Goal: Task Accomplishment & Management: Manage account settings

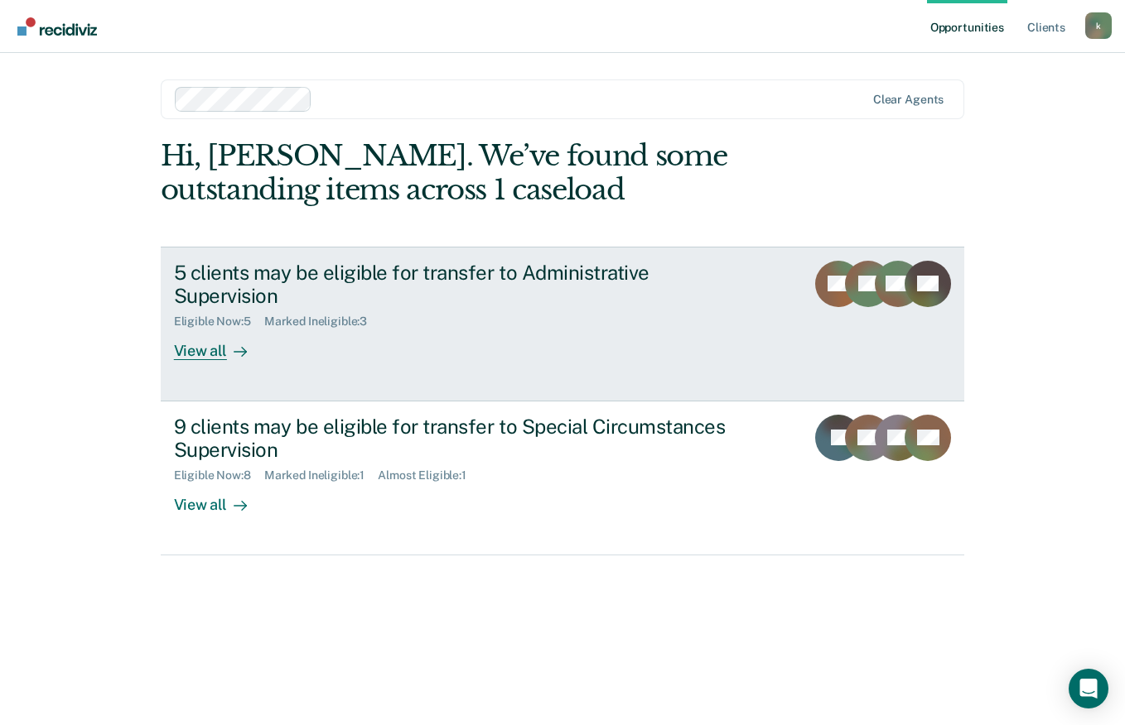
click at [191, 346] on div "View all" at bounding box center [220, 345] width 93 height 32
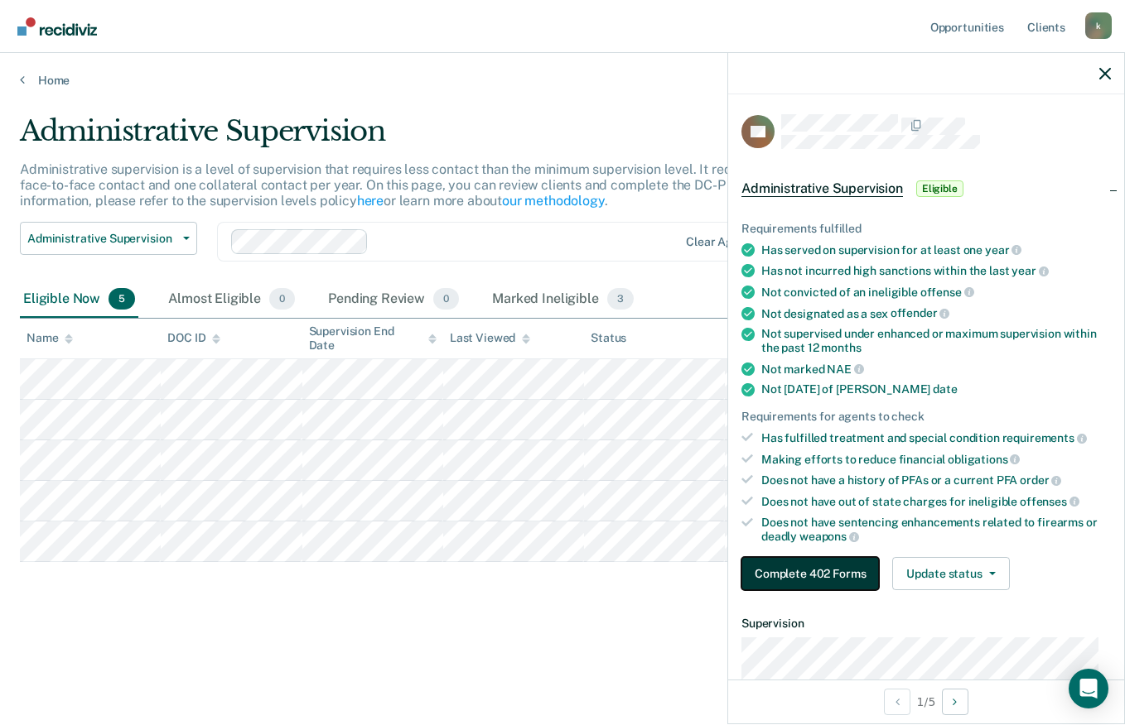
click at [805, 572] on button "Complete 402 Forms" at bounding box center [809, 573] width 137 height 33
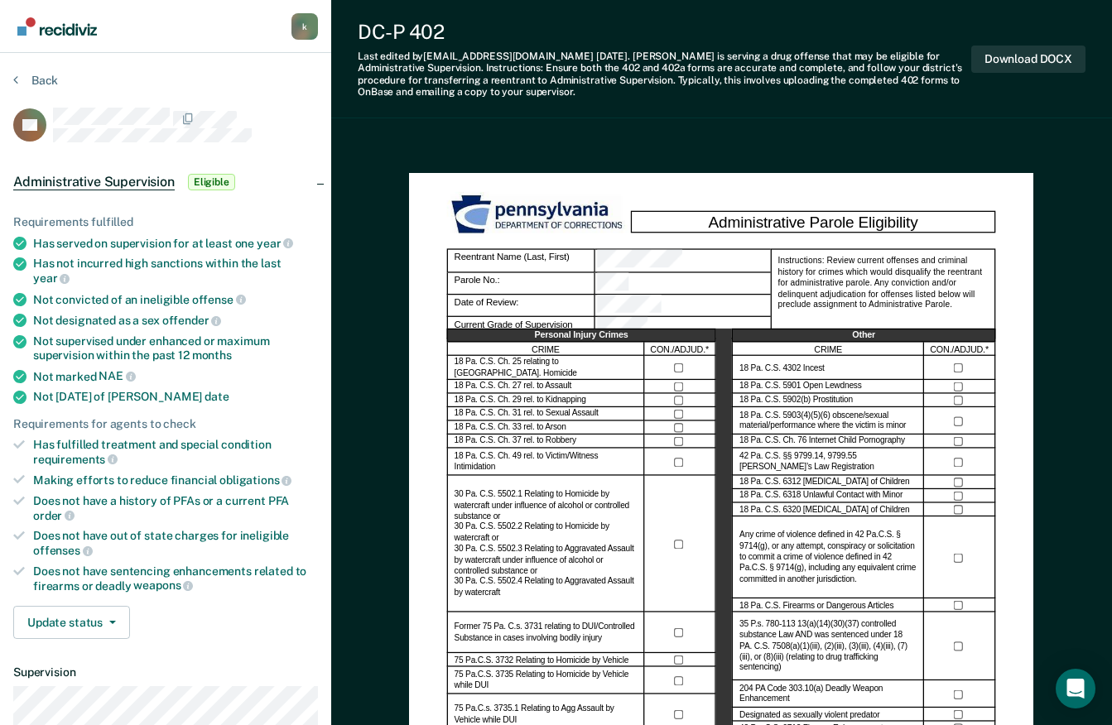
click at [218, 156] on div "Administrative Supervision Eligible" at bounding box center [165, 182] width 331 height 53
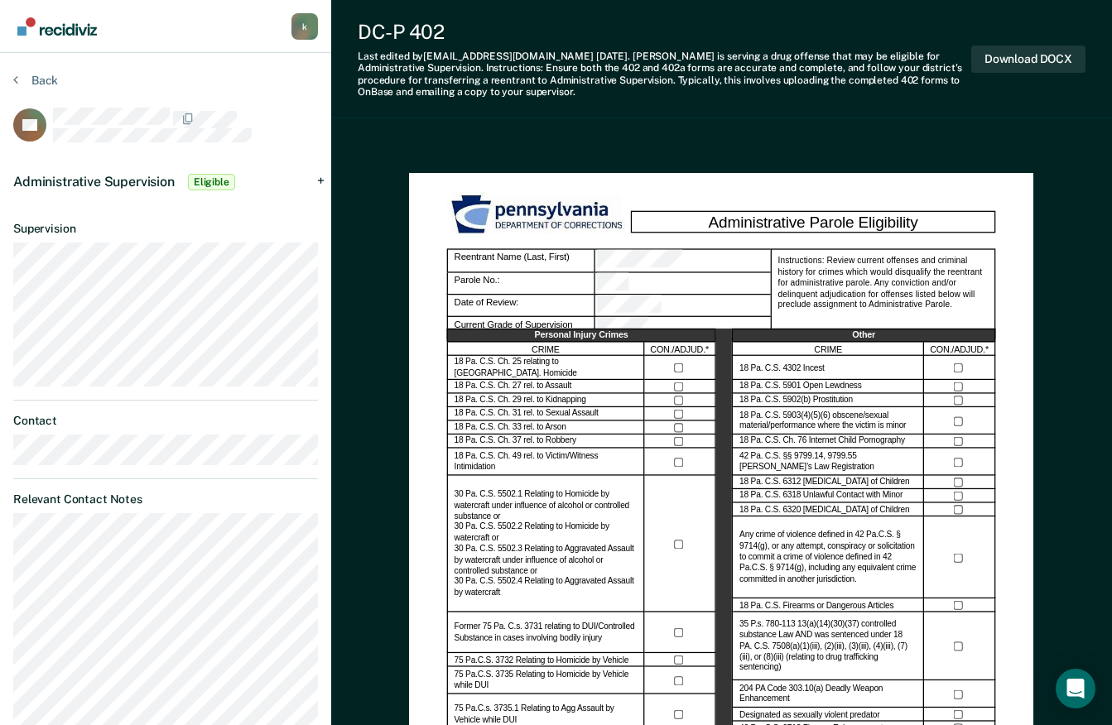
click at [42, 108] on icon at bounding box center [45, 121] width 47 height 52
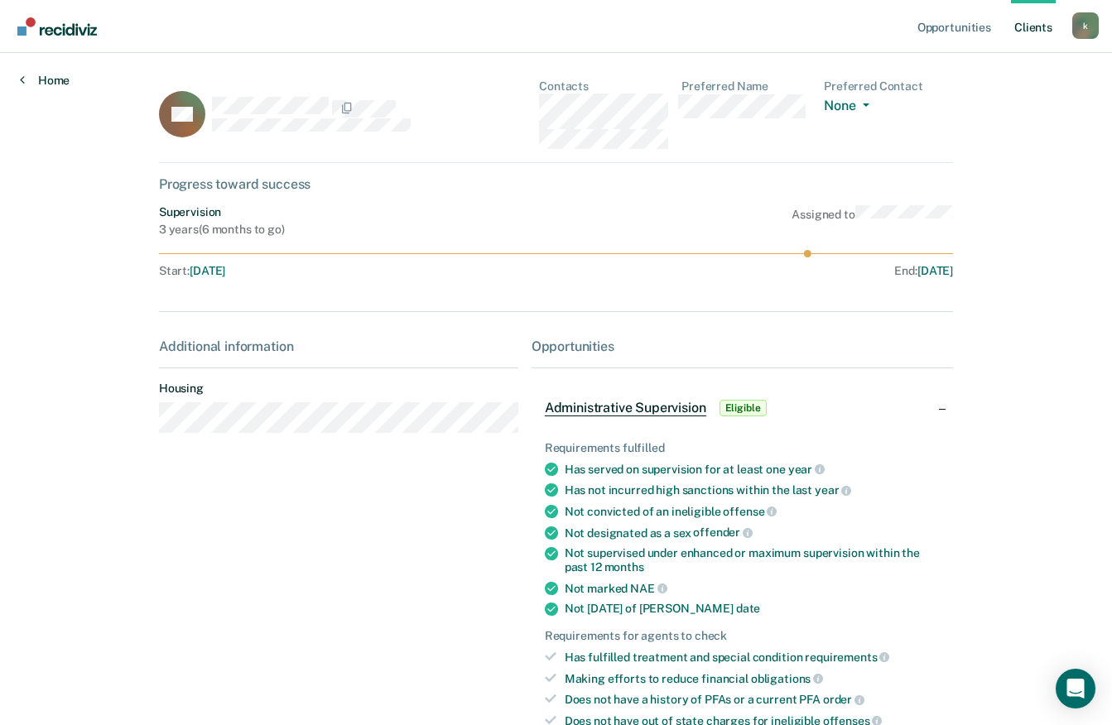
click at [44, 80] on link "Home" at bounding box center [45, 80] width 50 height 15
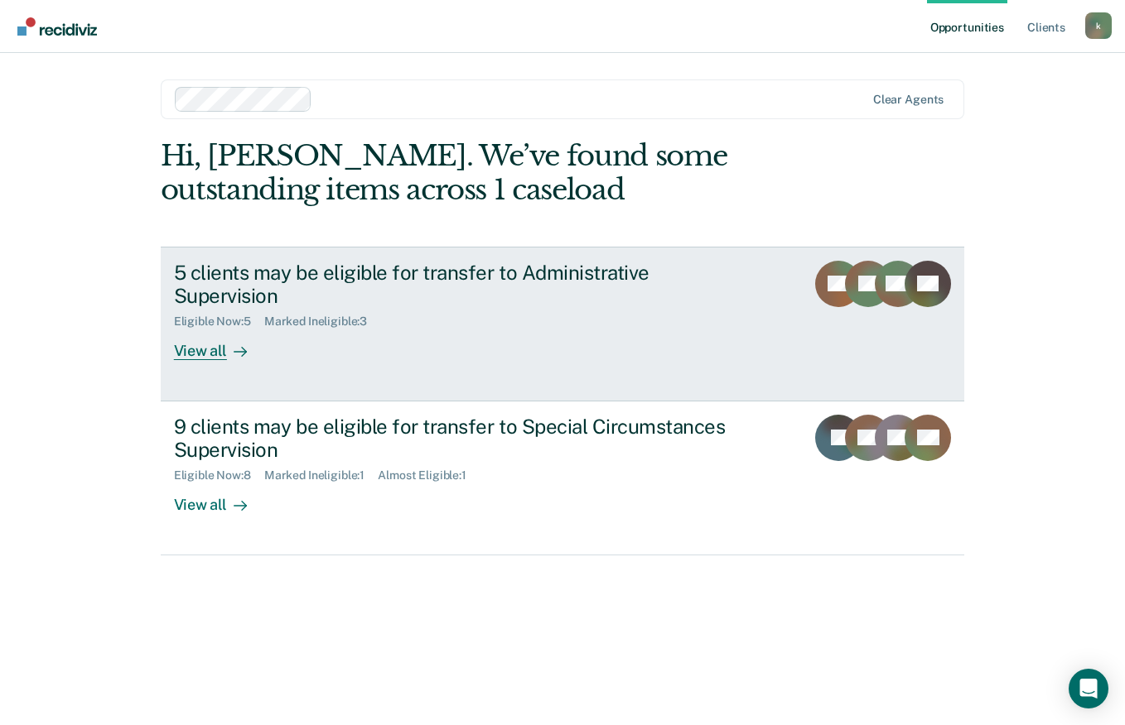
click at [202, 345] on div "View all" at bounding box center [220, 345] width 93 height 32
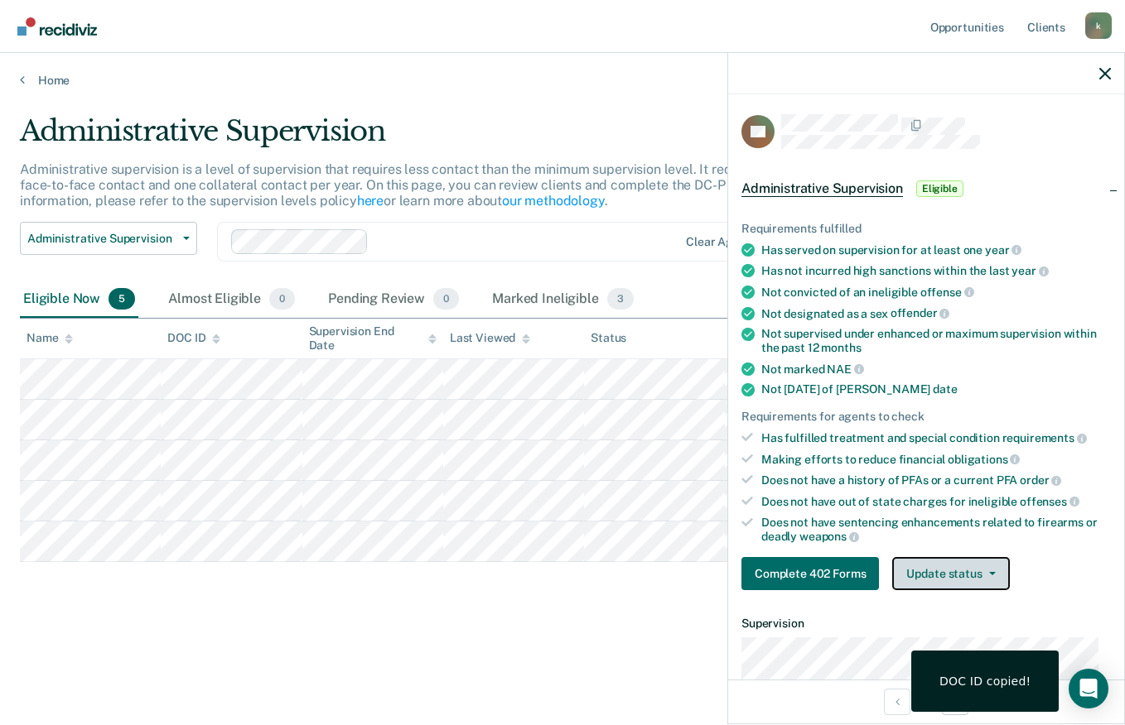
click at [990, 572] on icon "button" at bounding box center [992, 573] width 7 height 3
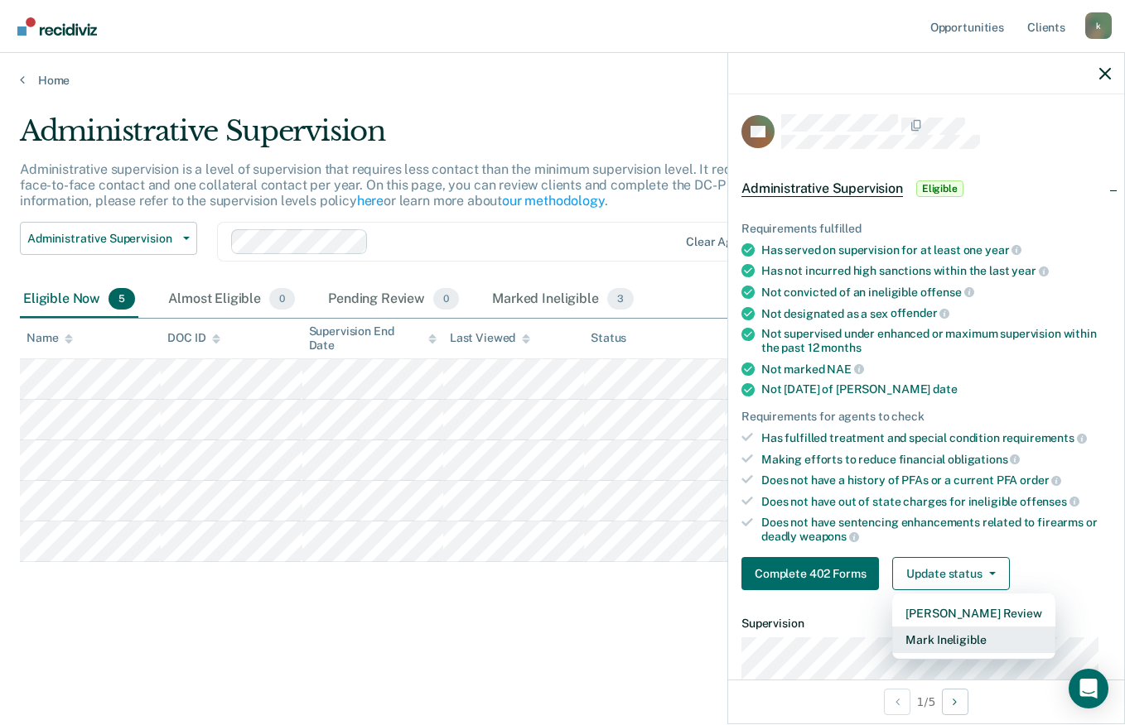
click at [952, 642] on button "Mark Ineligible" at bounding box center [973, 640] width 162 height 27
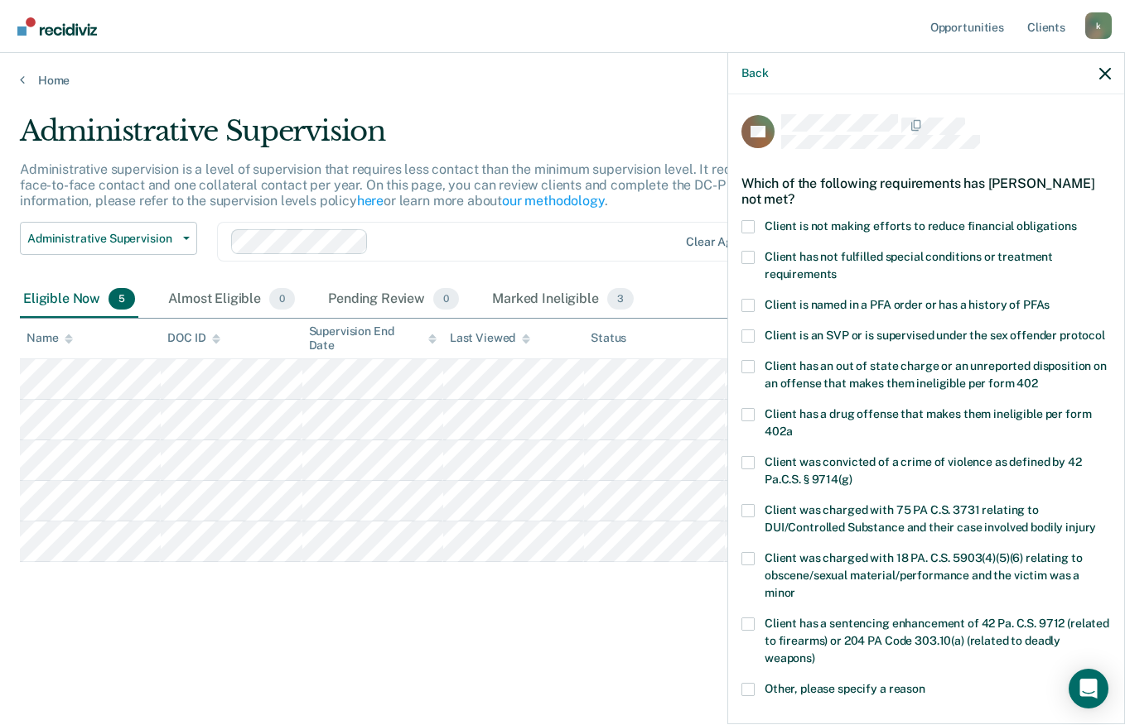
click at [996, 226] on span "Client is not making efforts to reduce financial obligations" at bounding box center [920, 225] width 312 height 13
click at [1077, 220] on input "Client is not making efforts to reduce financial obligations" at bounding box center [1077, 220] width 0 height 0
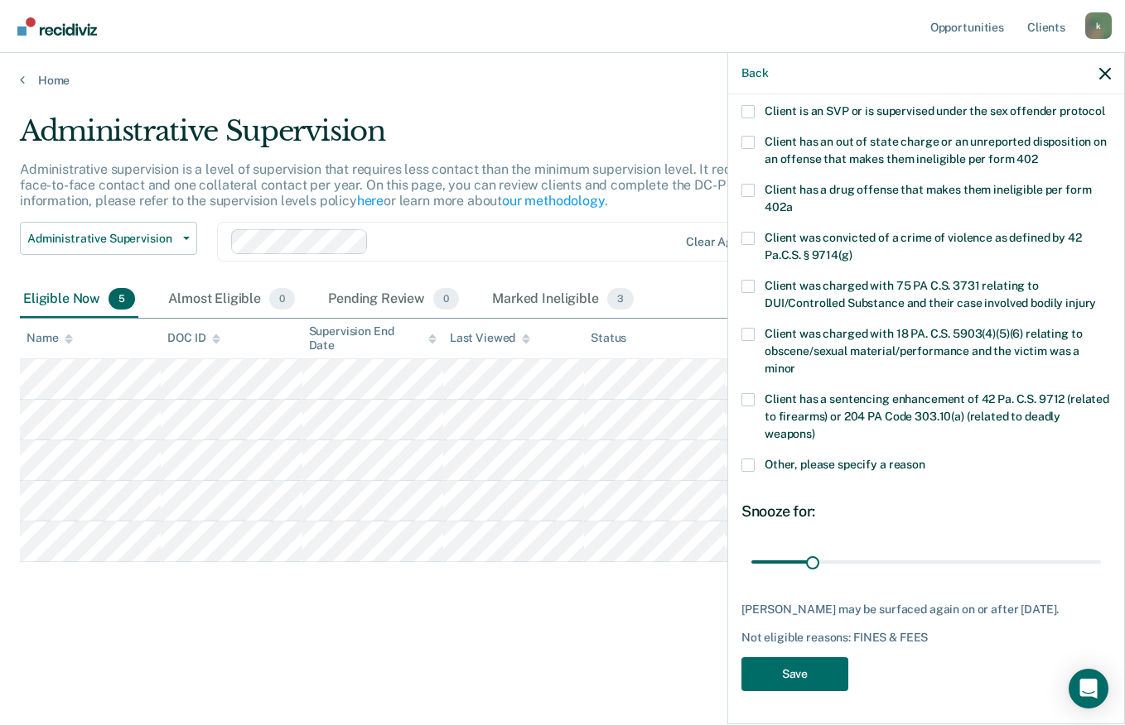
scroll to position [254, 0]
type input "180"
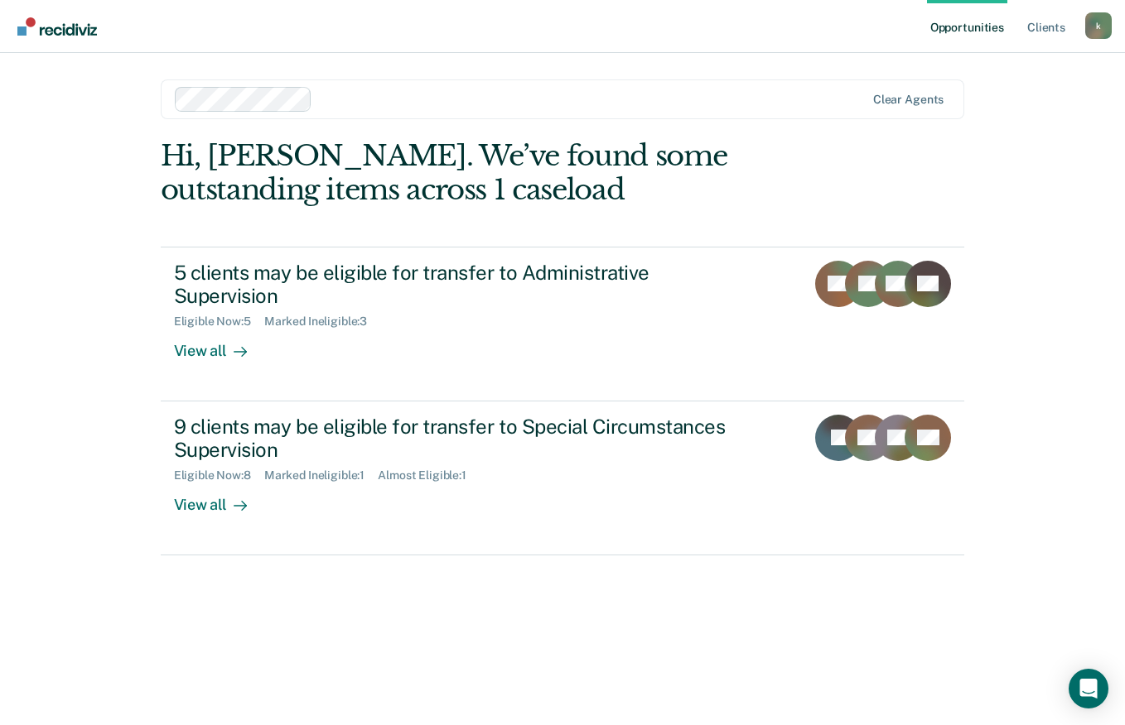
click at [200, 351] on div "View all" at bounding box center [220, 345] width 93 height 32
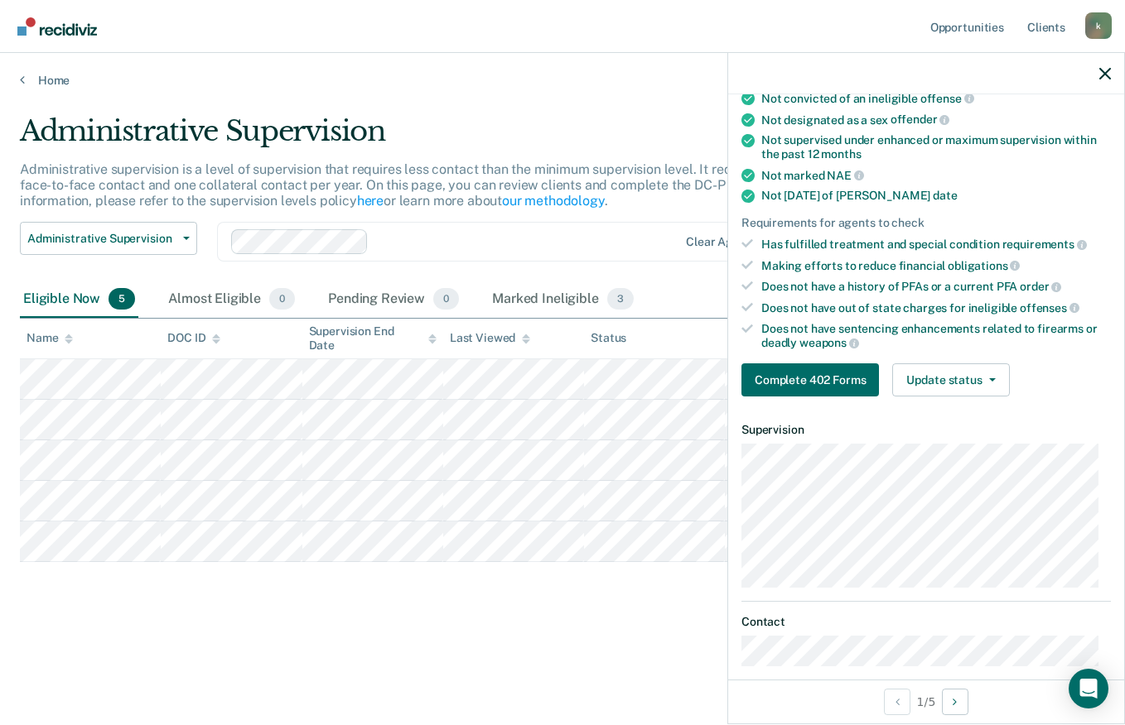
scroll to position [200, 0]
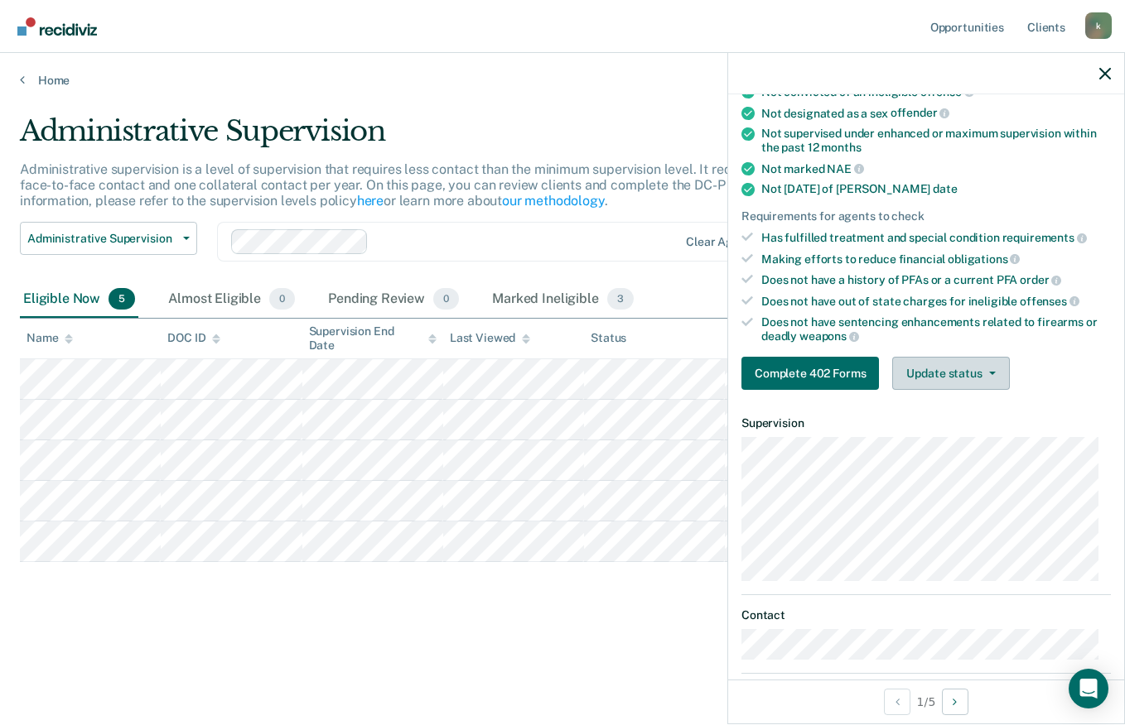
click at [989, 372] on icon "button" at bounding box center [992, 373] width 7 height 3
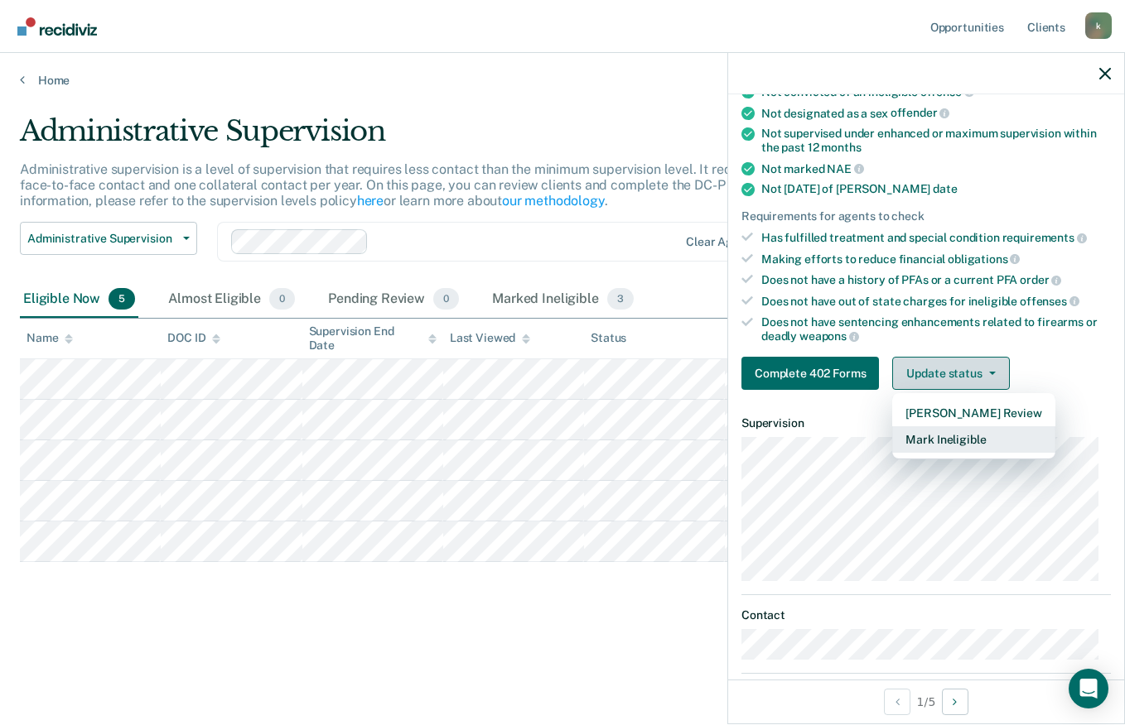
click at [970, 441] on button "Mark Ineligible" at bounding box center [973, 440] width 162 height 27
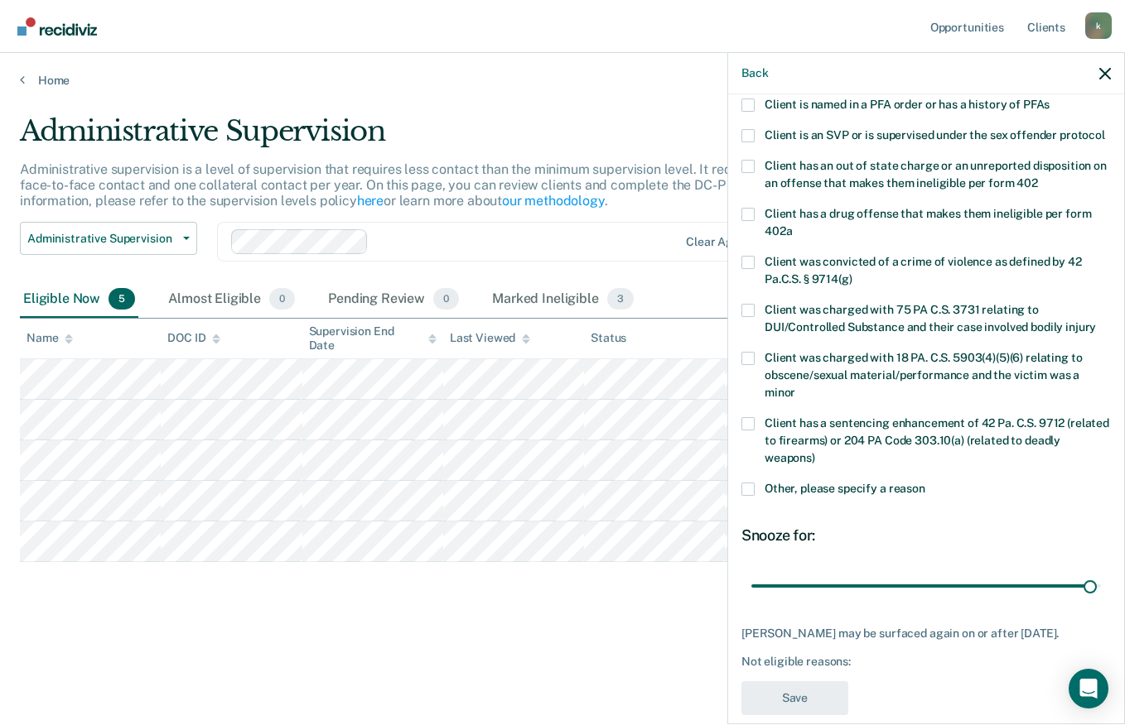
type input "178"
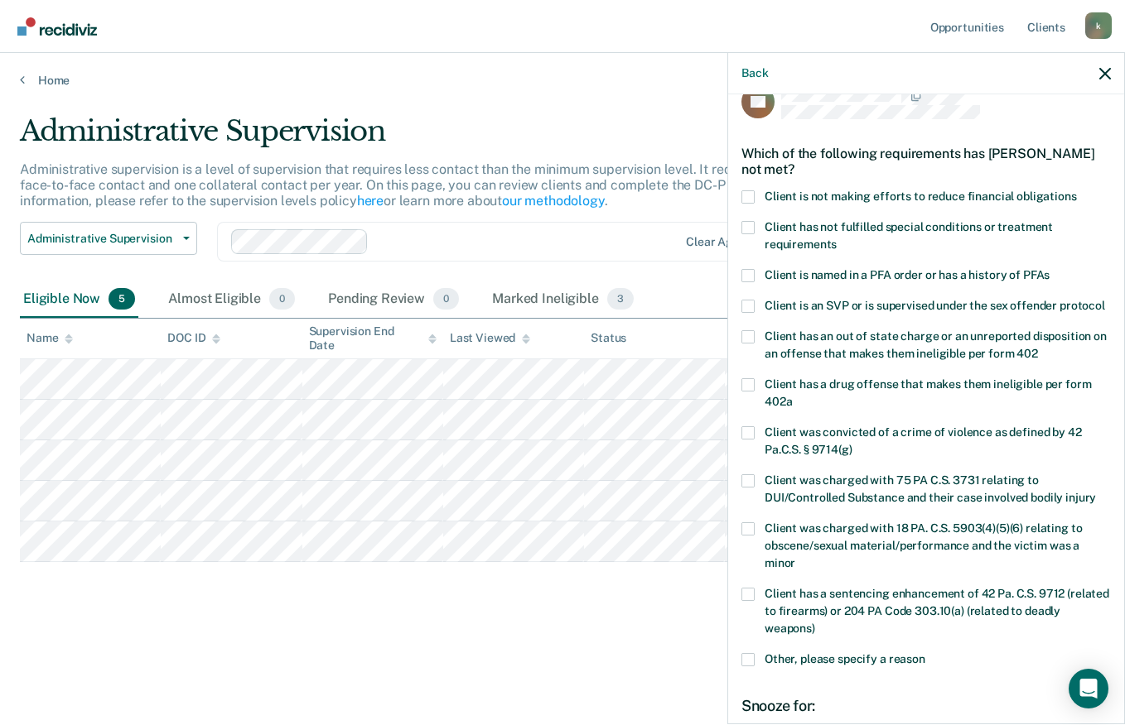
scroll to position [16, 0]
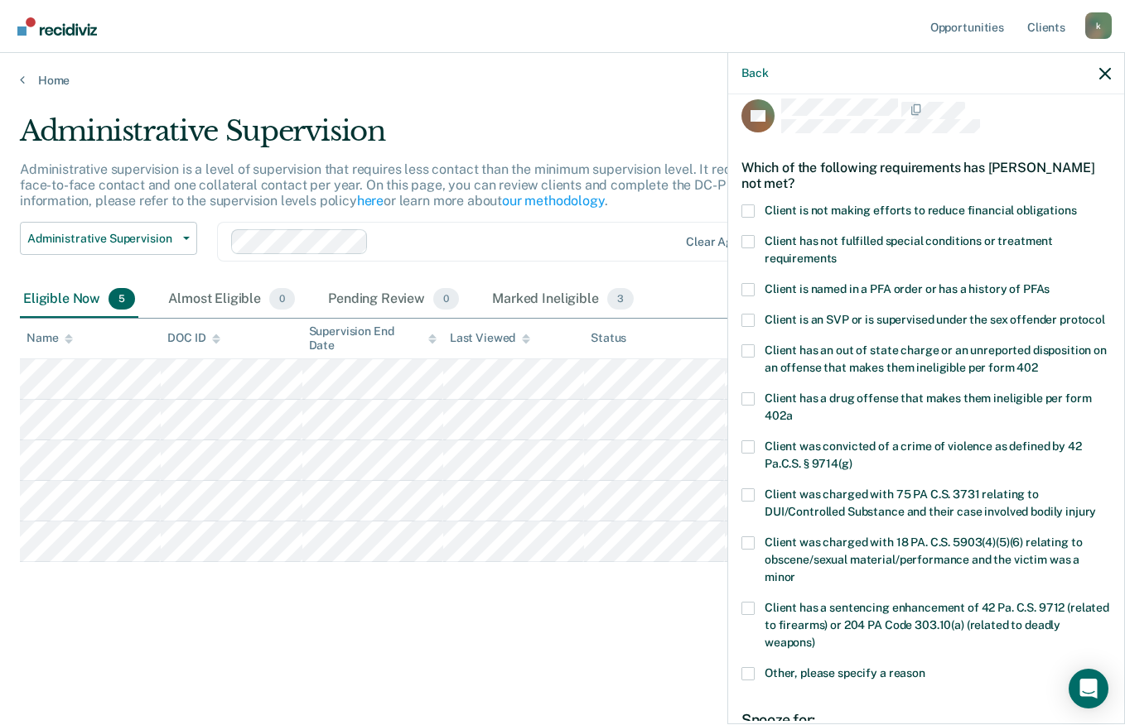
click at [756, 206] on label "Client is not making efforts to reduce financial obligations" at bounding box center [925, 213] width 369 height 17
click at [1077, 205] on input "Client is not making efforts to reduce financial obligations" at bounding box center [1077, 205] width 0 height 0
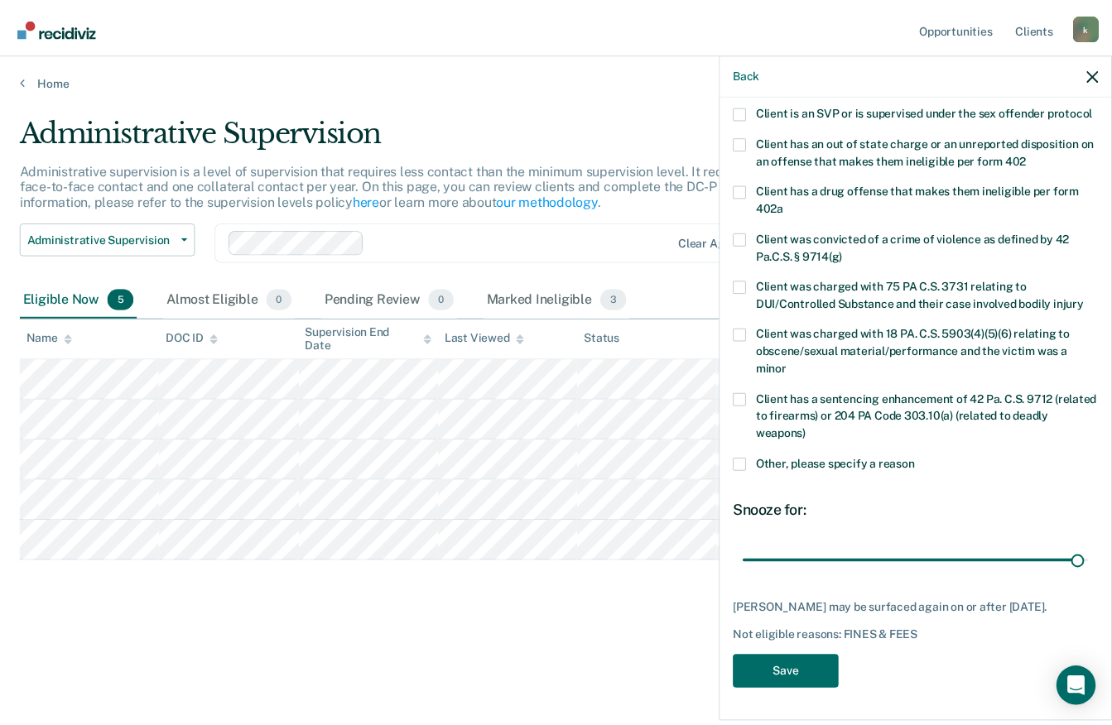
scroll to position [254, 0]
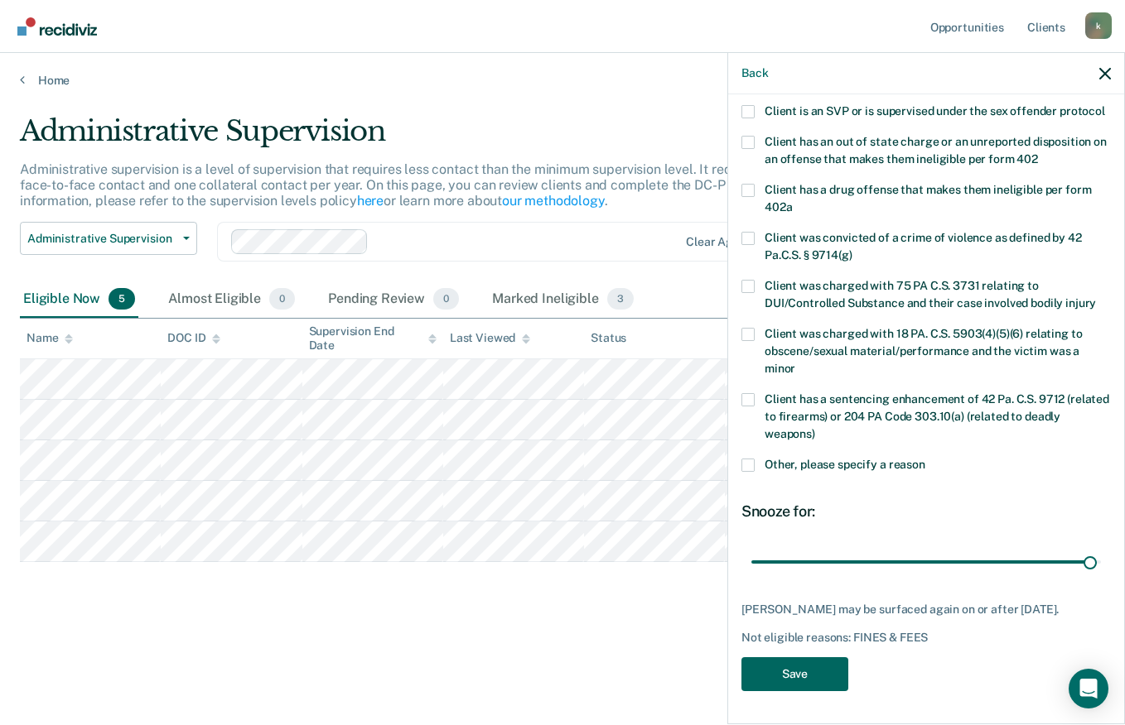
click at [812, 677] on button "Save" at bounding box center [794, 675] width 107 height 34
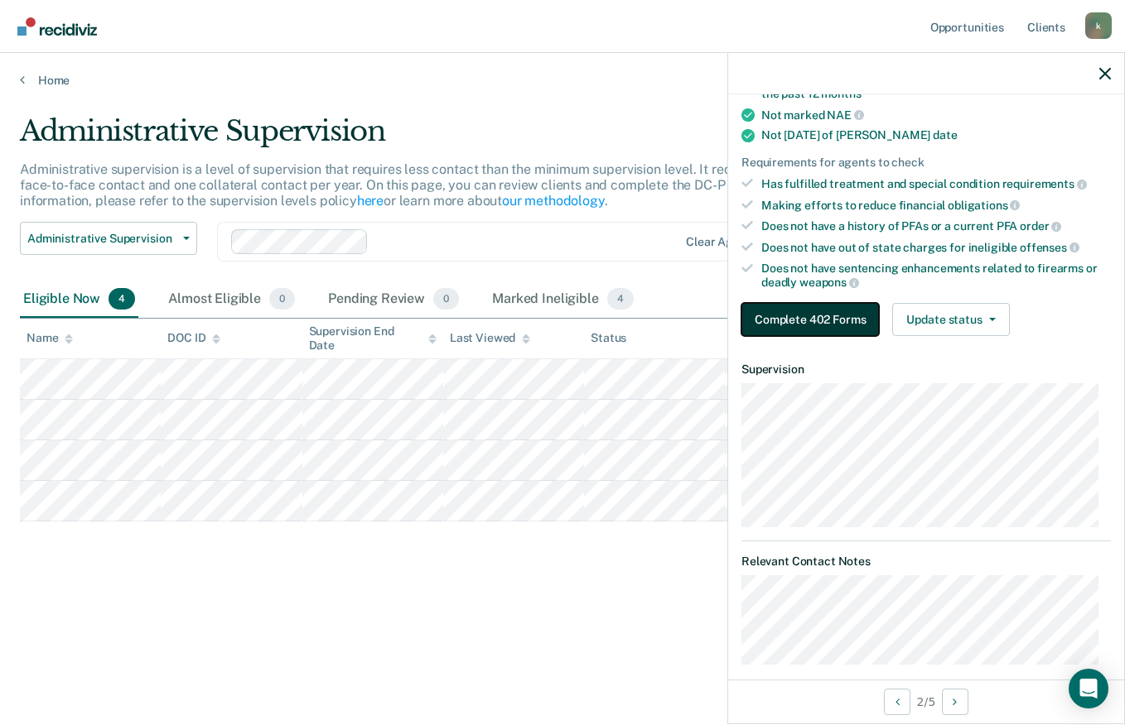
click at [822, 317] on button "Complete 402 Forms" at bounding box center [809, 319] width 137 height 33
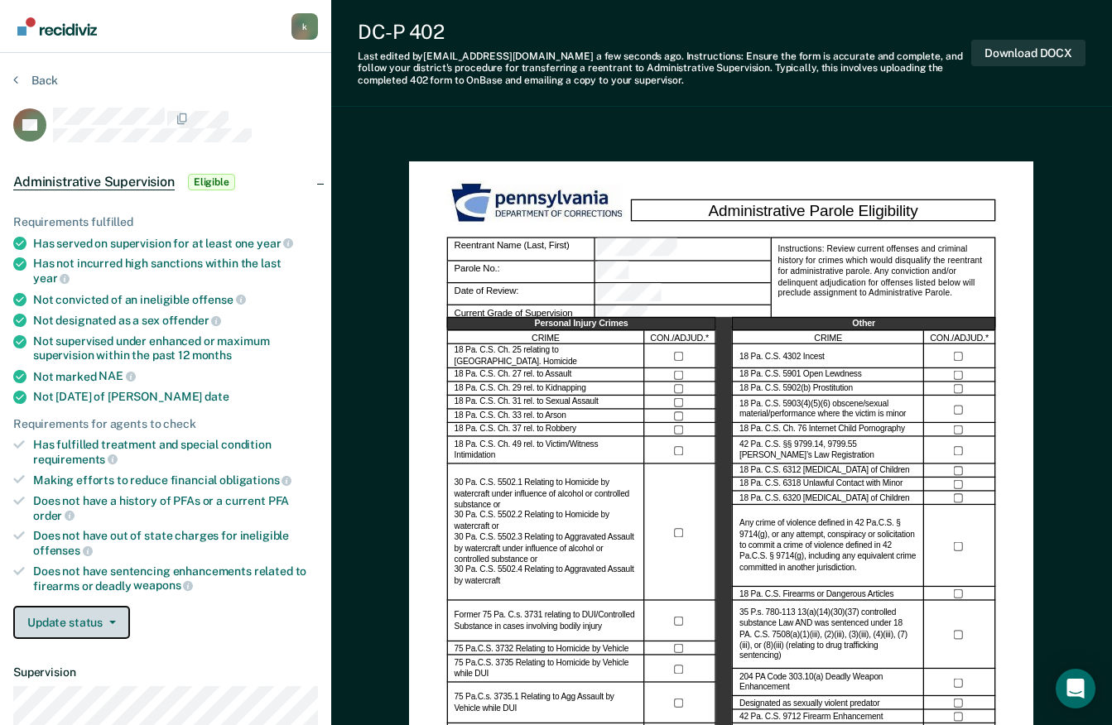
click at [108, 606] on button "Update status" at bounding box center [71, 622] width 117 height 33
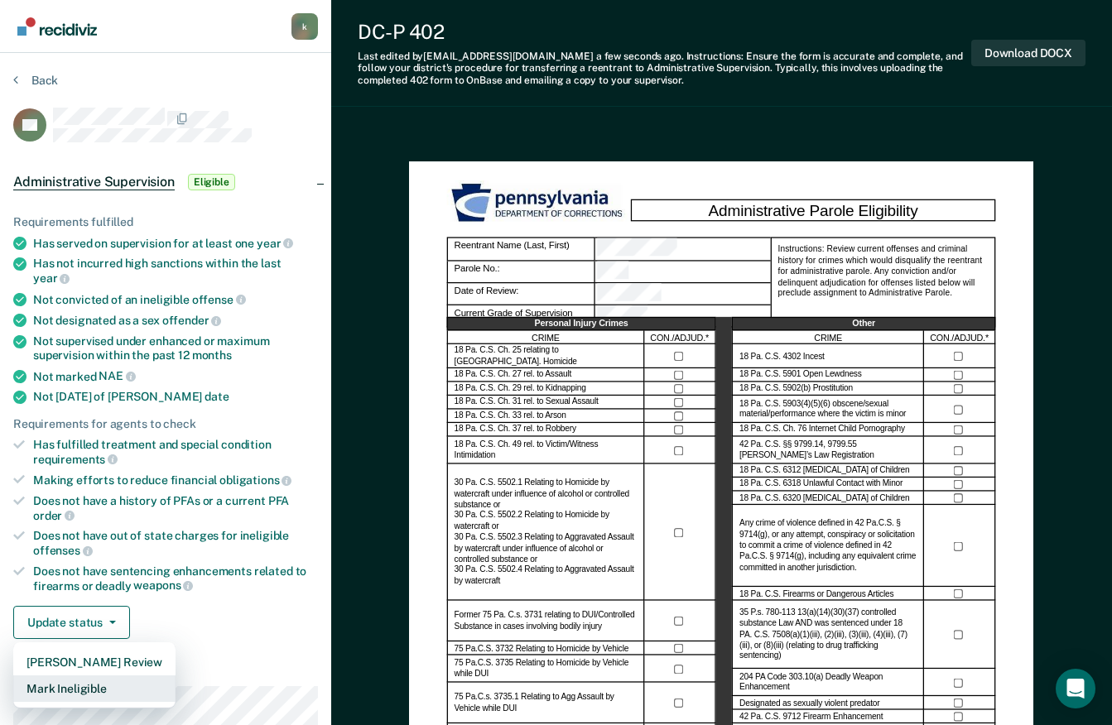
click at [75, 678] on button "Mark Ineligible" at bounding box center [94, 689] width 162 height 27
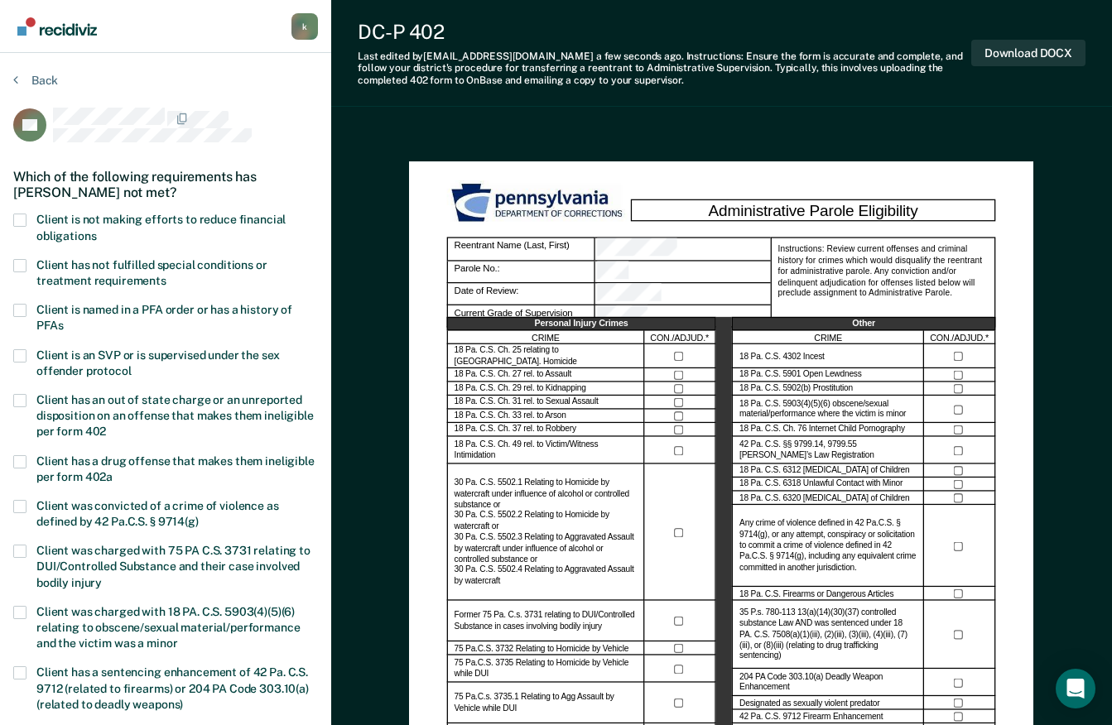
click at [104, 268] on span "Client has not fulfilled special conditions or treatment requirements" at bounding box center [151, 272] width 231 height 29
click at [166, 275] on input "Client has not fulfilled special conditions or treatment requirements" at bounding box center [166, 275] width 0 height 0
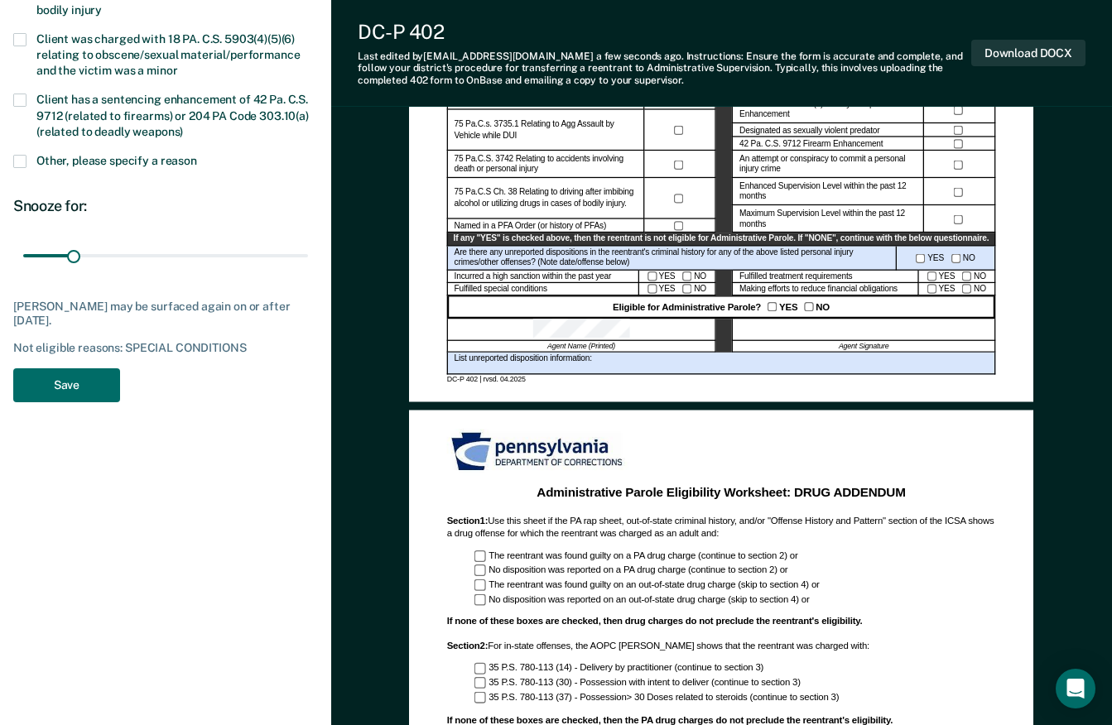
scroll to position [584, 0]
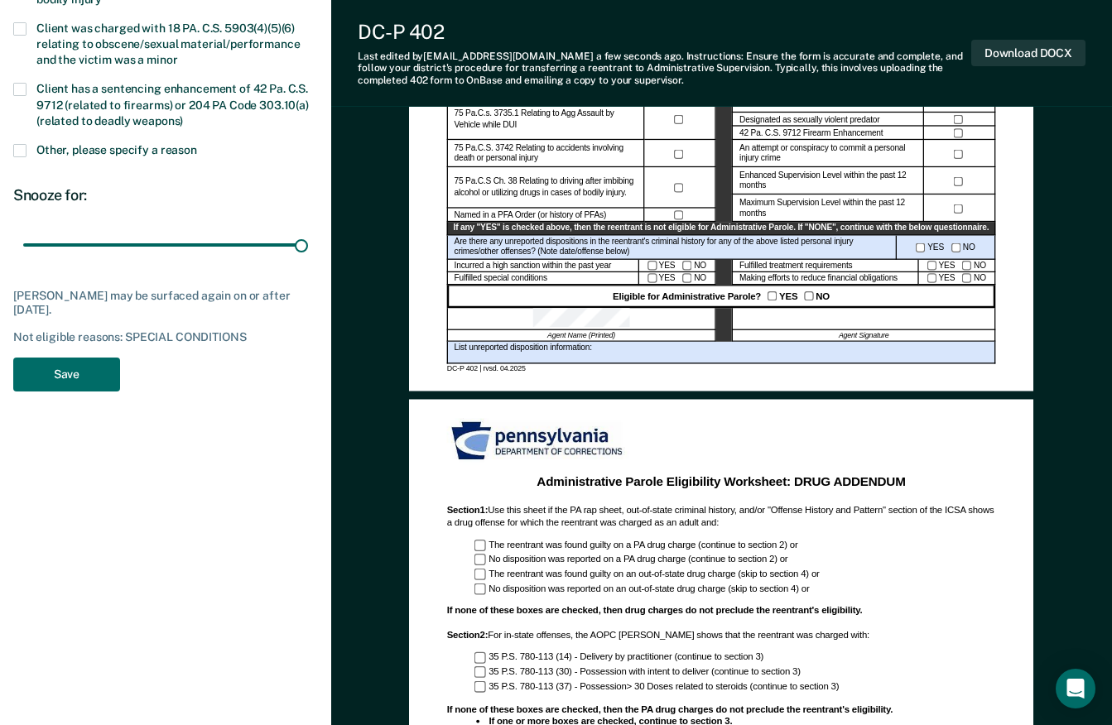
type input "180"
click at [81, 372] on button "Save" at bounding box center [66, 375] width 107 height 34
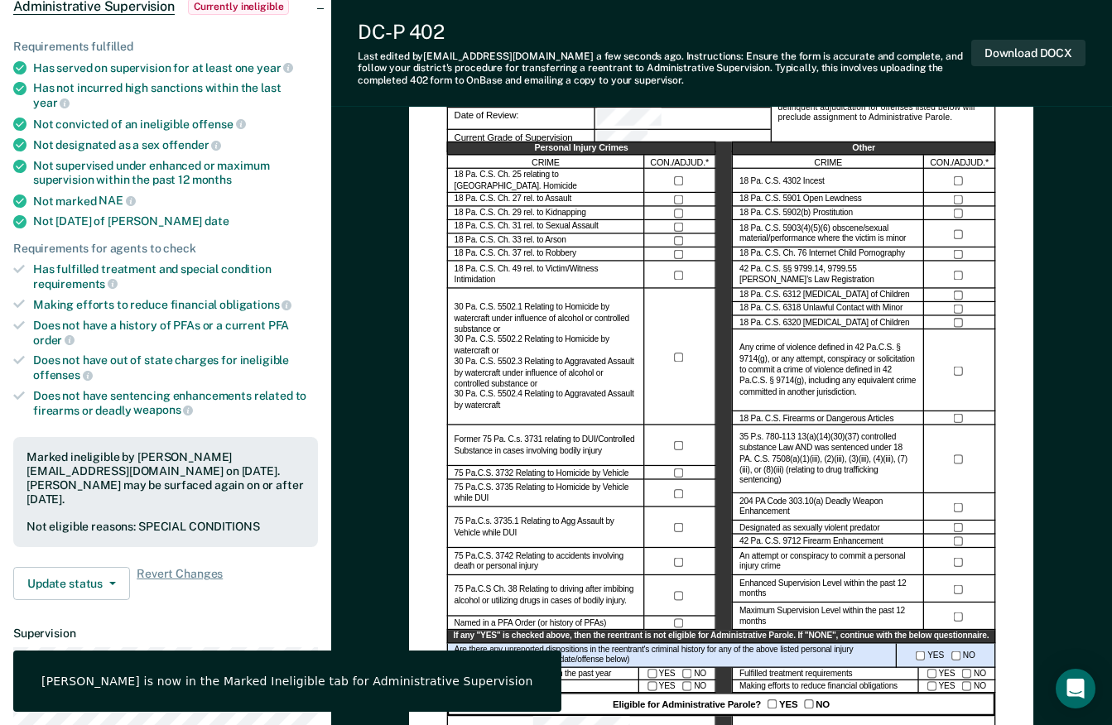
scroll to position [0, 0]
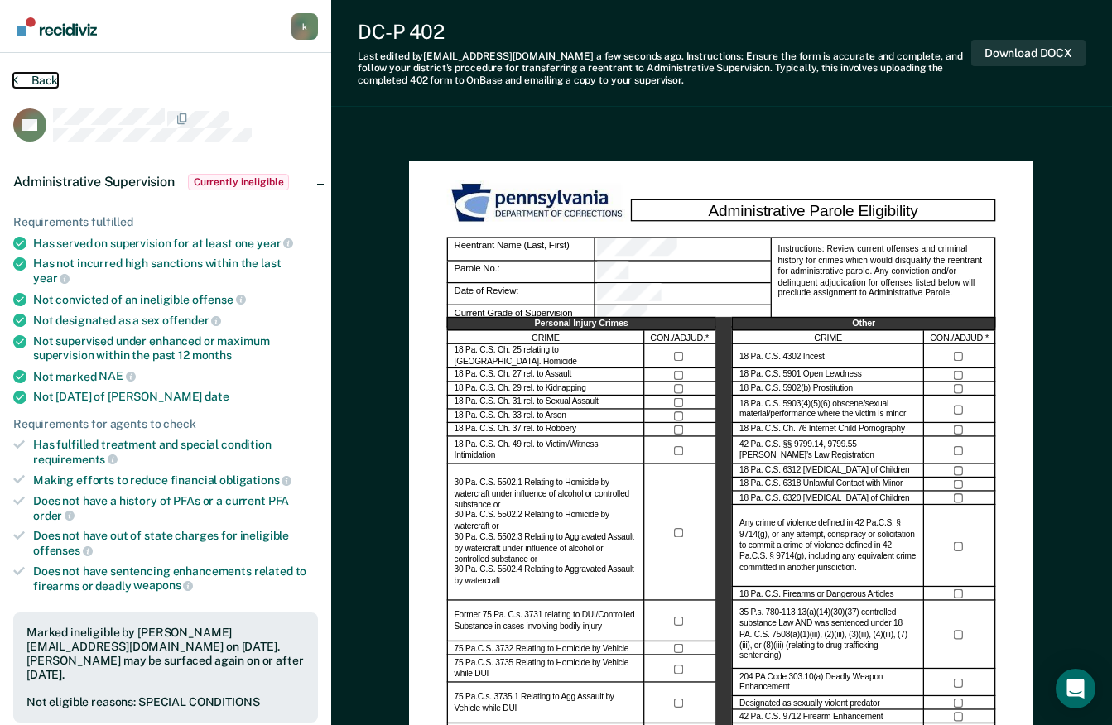
click at [33, 77] on button "Back" at bounding box center [35, 80] width 45 height 15
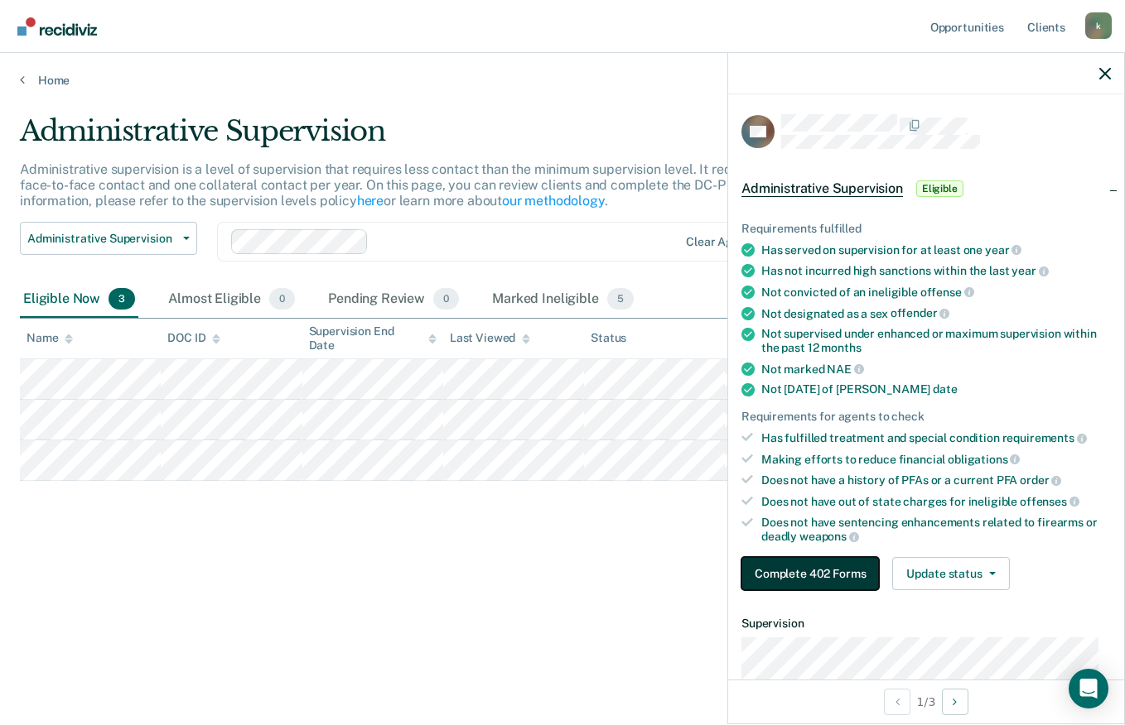
click at [793, 572] on button "Complete 402 Forms" at bounding box center [809, 573] width 137 height 33
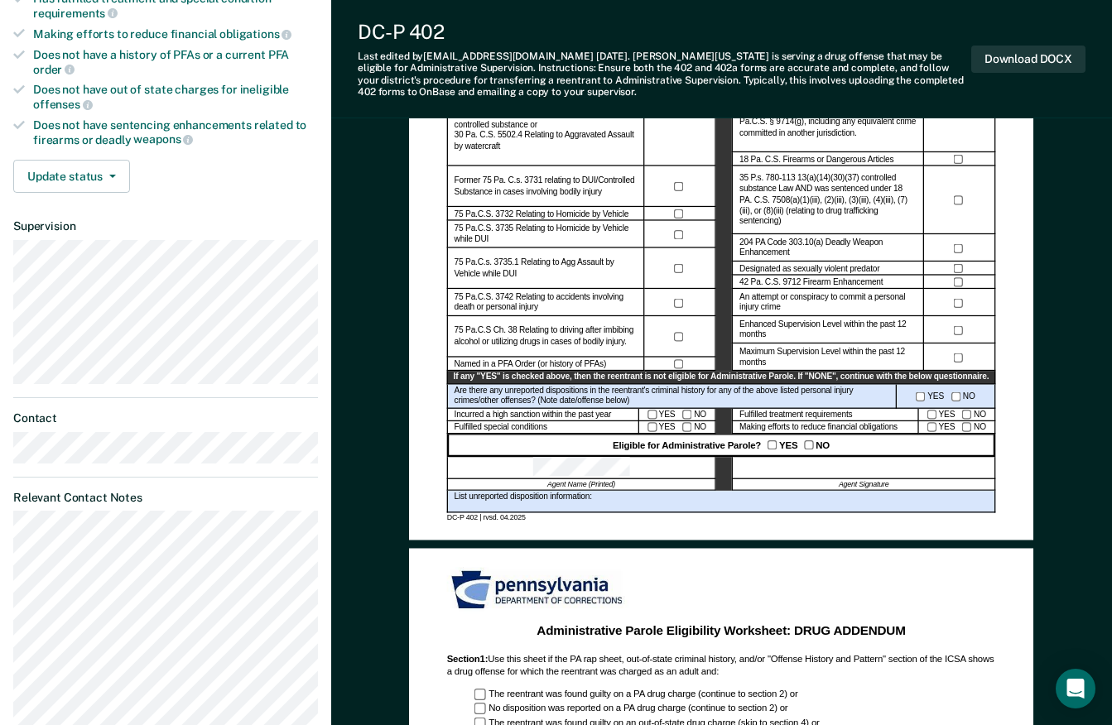
scroll to position [449, 0]
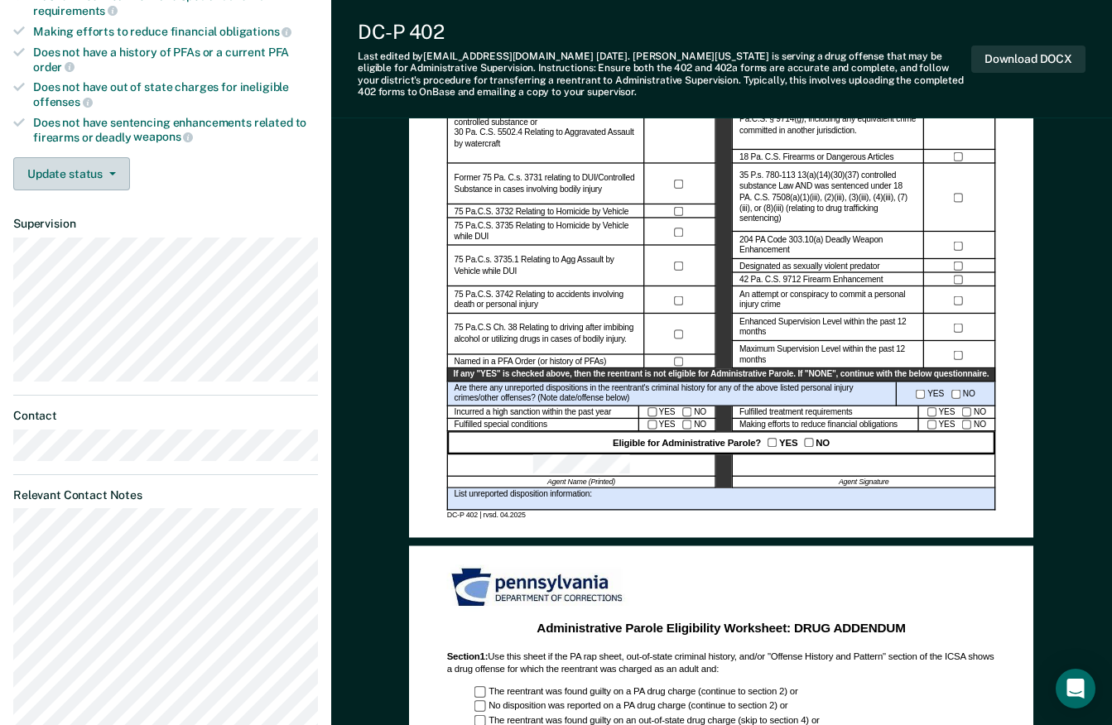
click at [88, 161] on button "Update status" at bounding box center [71, 173] width 117 height 33
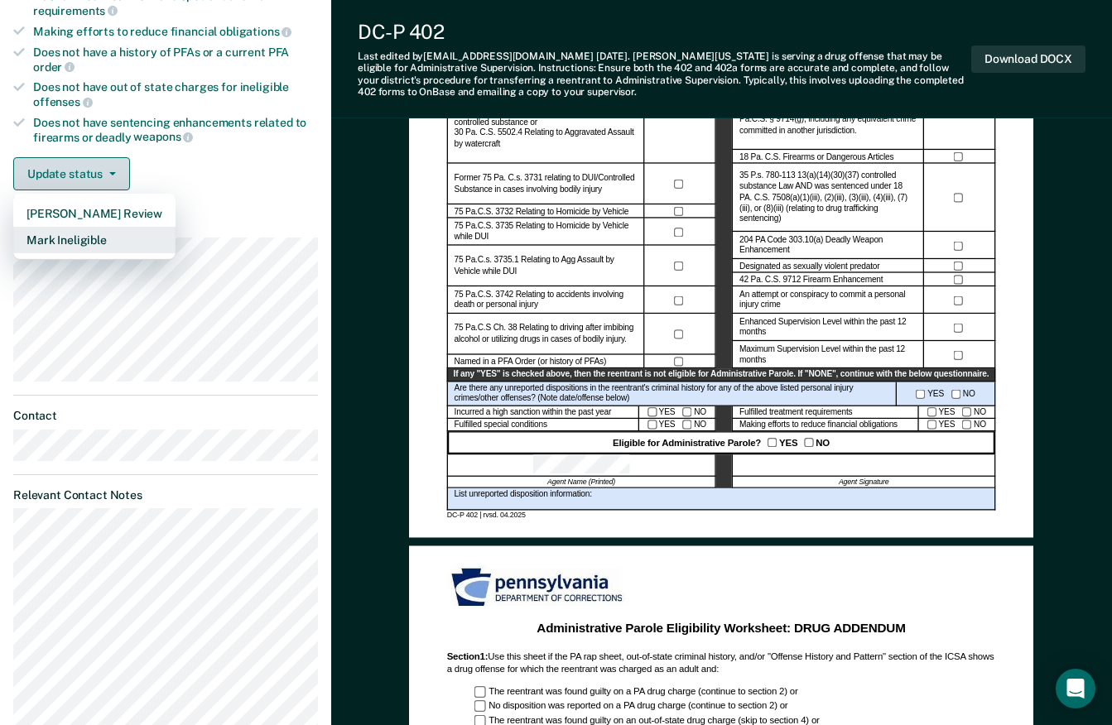
click at [84, 227] on button "Mark Ineligible" at bounding box center [94, 240] width 162 height 27
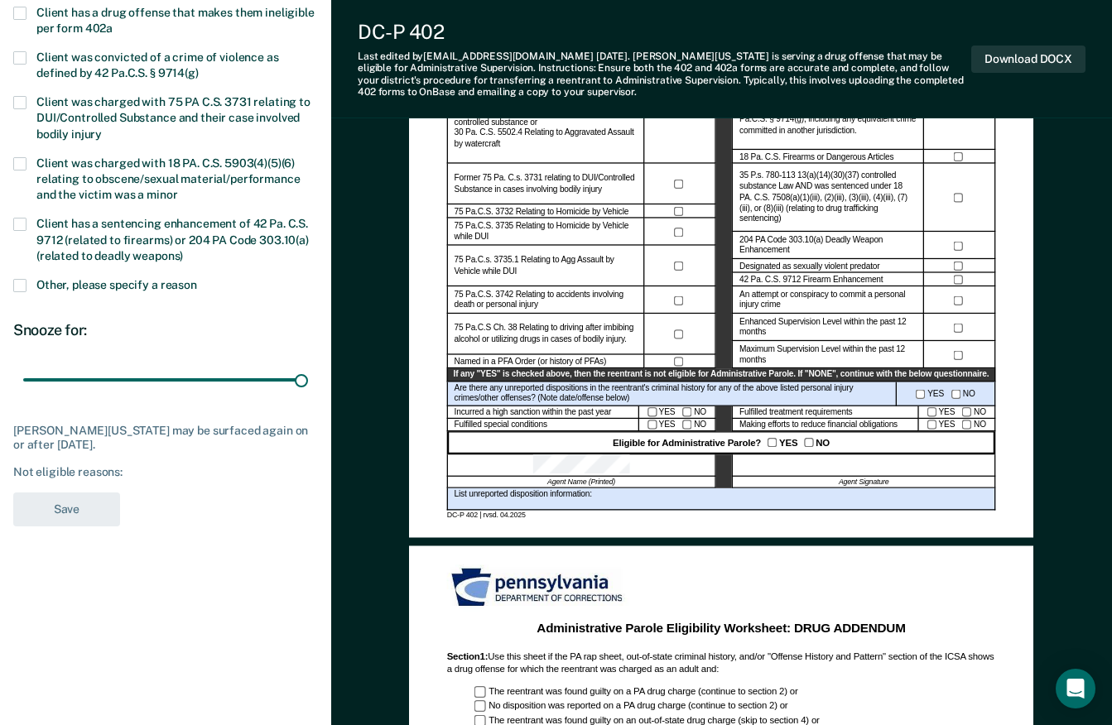
type input "180"
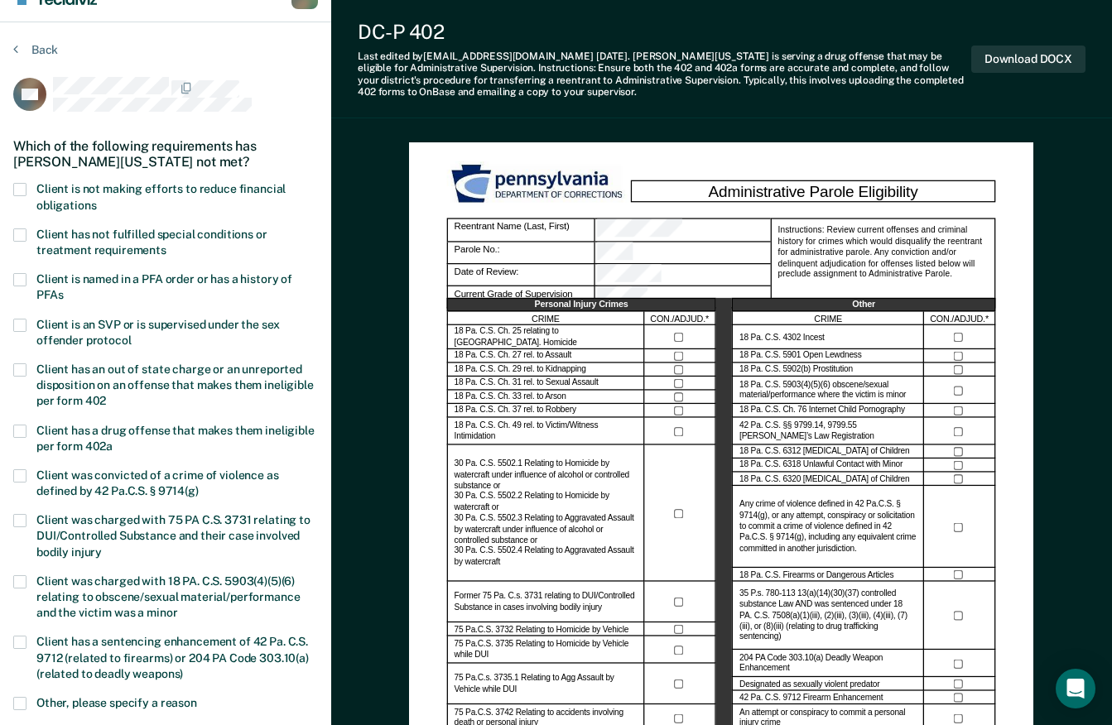
scroll to position [30, 0]
click at [20, 186] on span at bounding box center [19, 190] width 13 height 13
click at [96, 200] on input "Client is not making efforts to reduce financial obligations" at bounding box center [96, 200] width 0 height 0
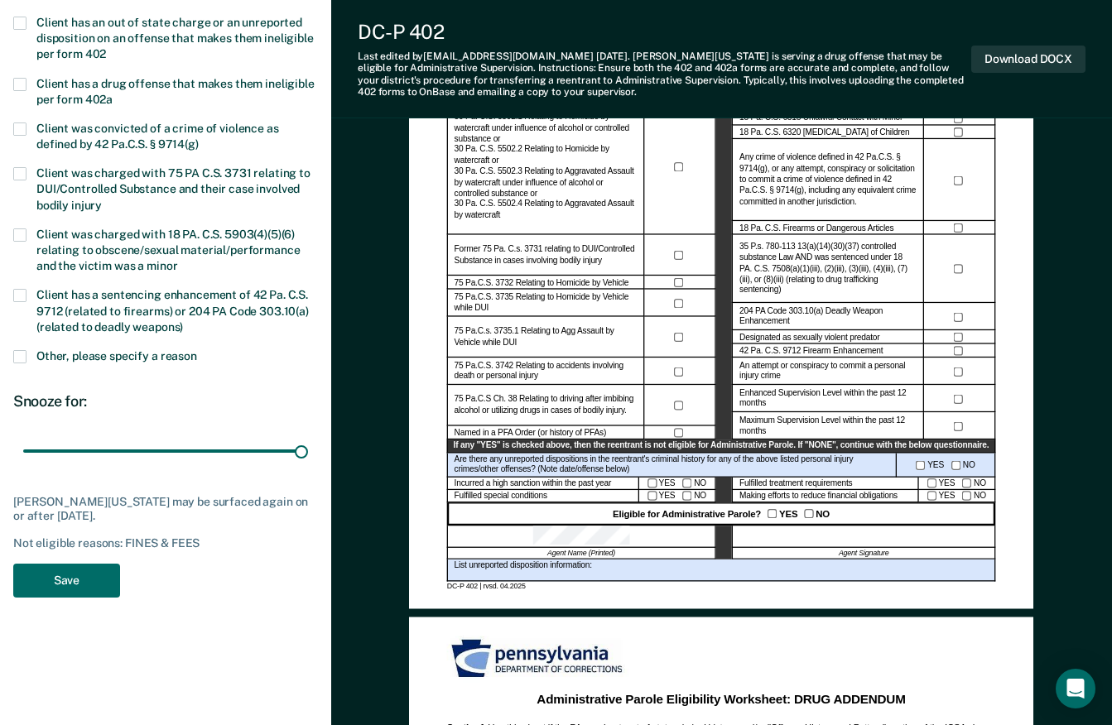
scroll to position [388, 0]
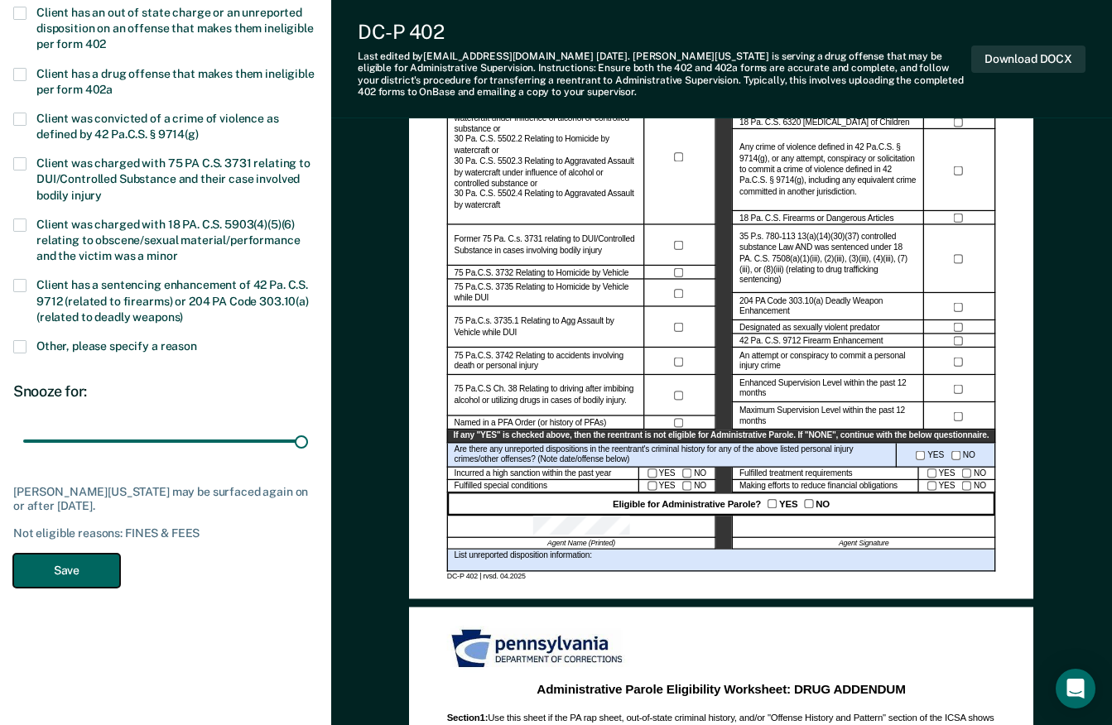
click at [92, 570] on button "Save" at bounding box center [66, 571] width 107 height 34
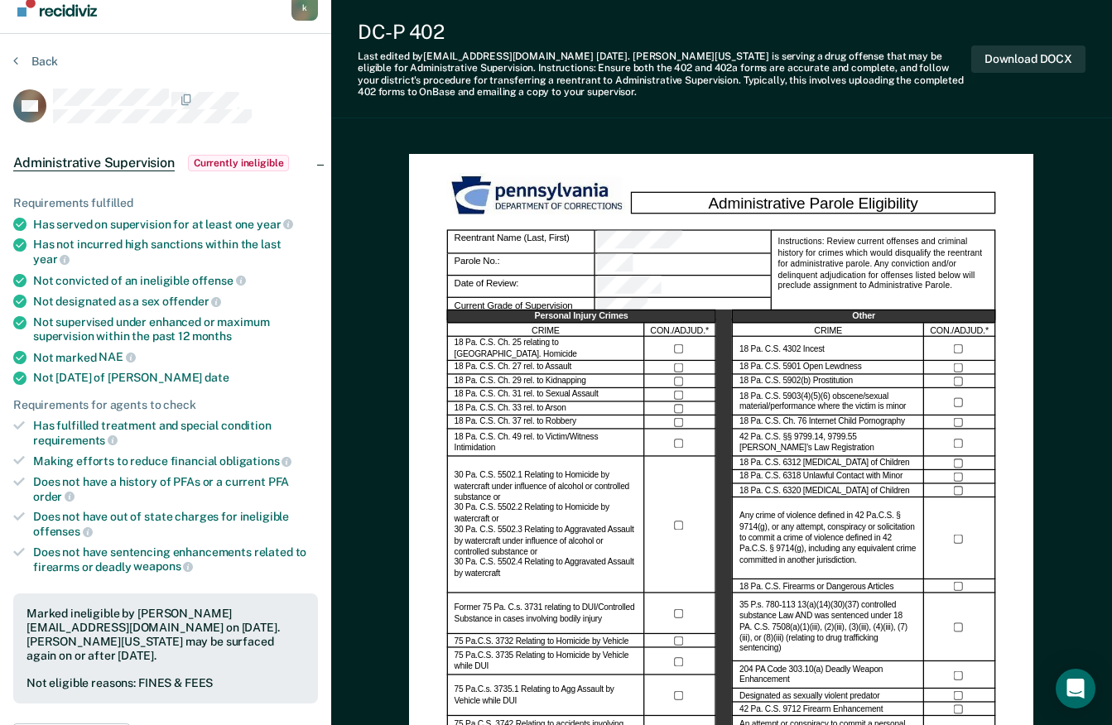
scroll to position [0, 0]
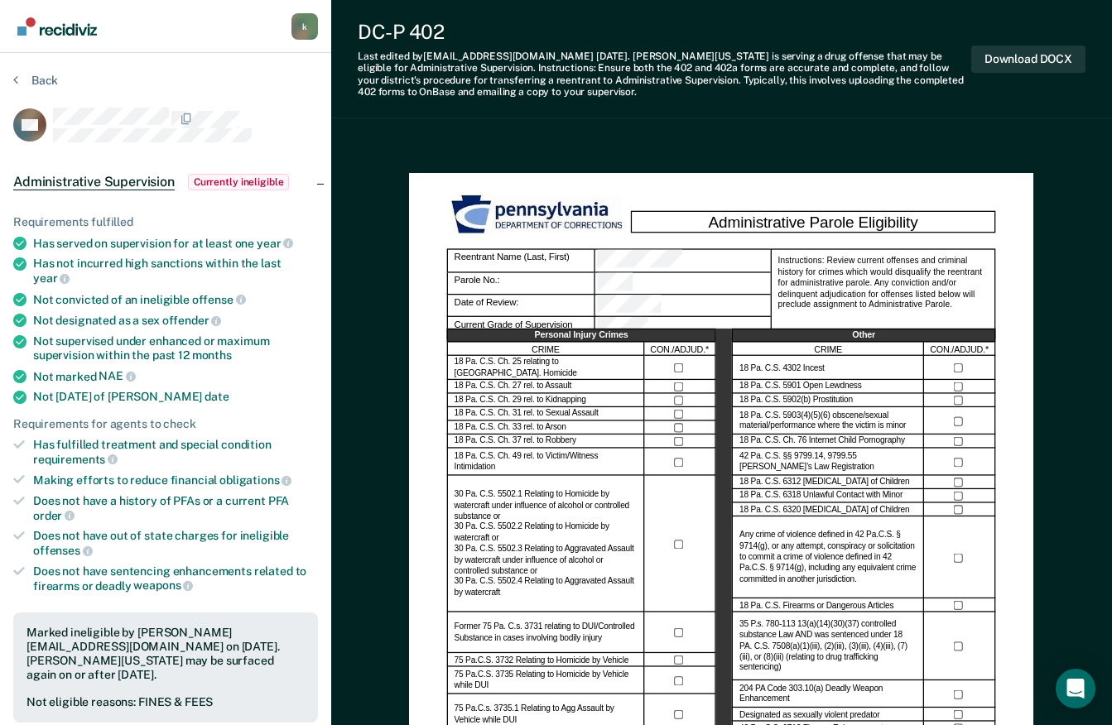
click at [43, 80] on button "Back" at bounding box center [35, 80] width 45 height 15
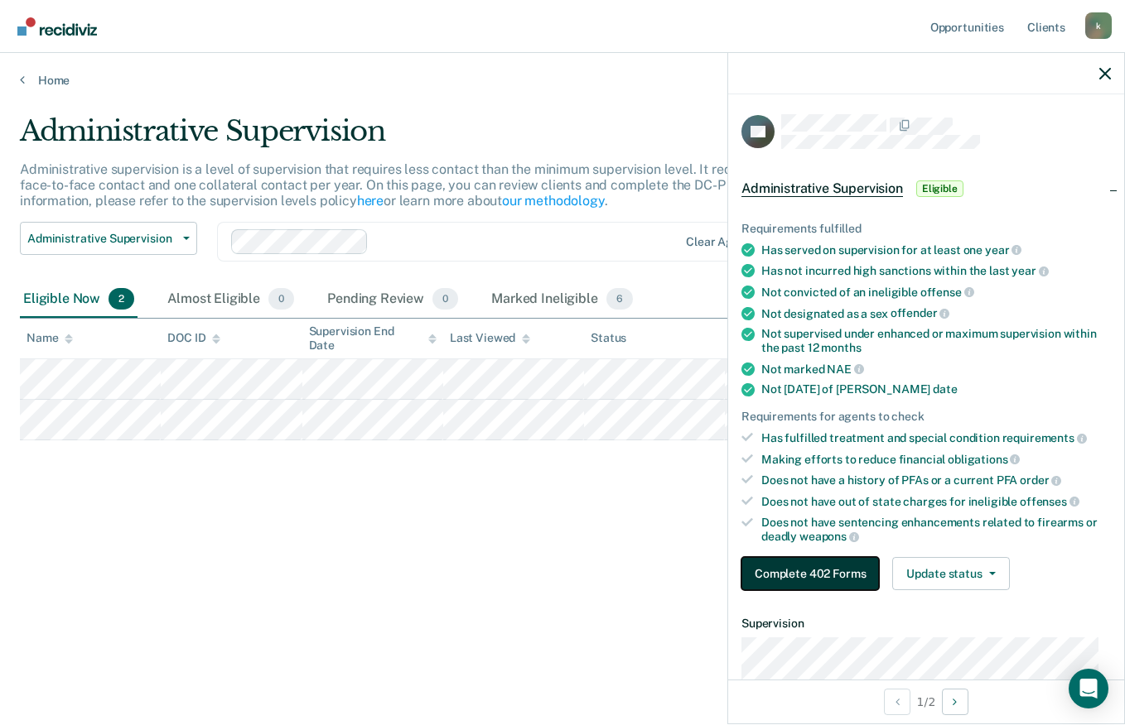
click at [805, 573] on button "Complete 402 Forms" at bounding box center [809, 573] width 137 height 33
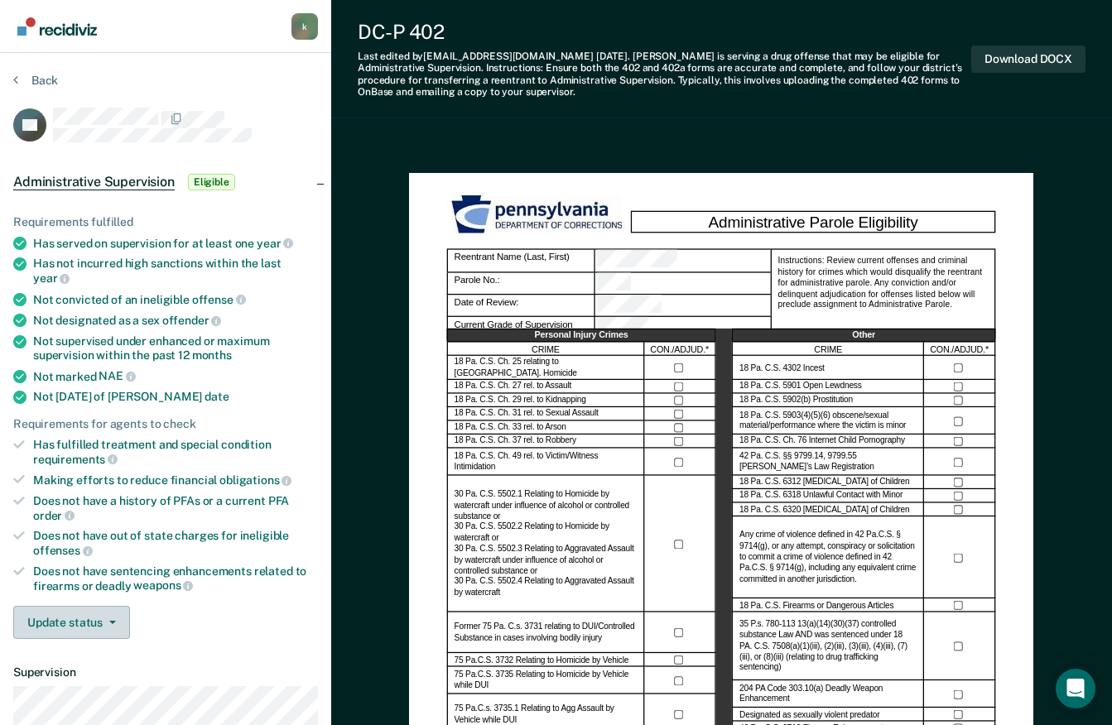
click at [111, 621] on icon "button" at bounding box center [112, 622] width 7 height 3
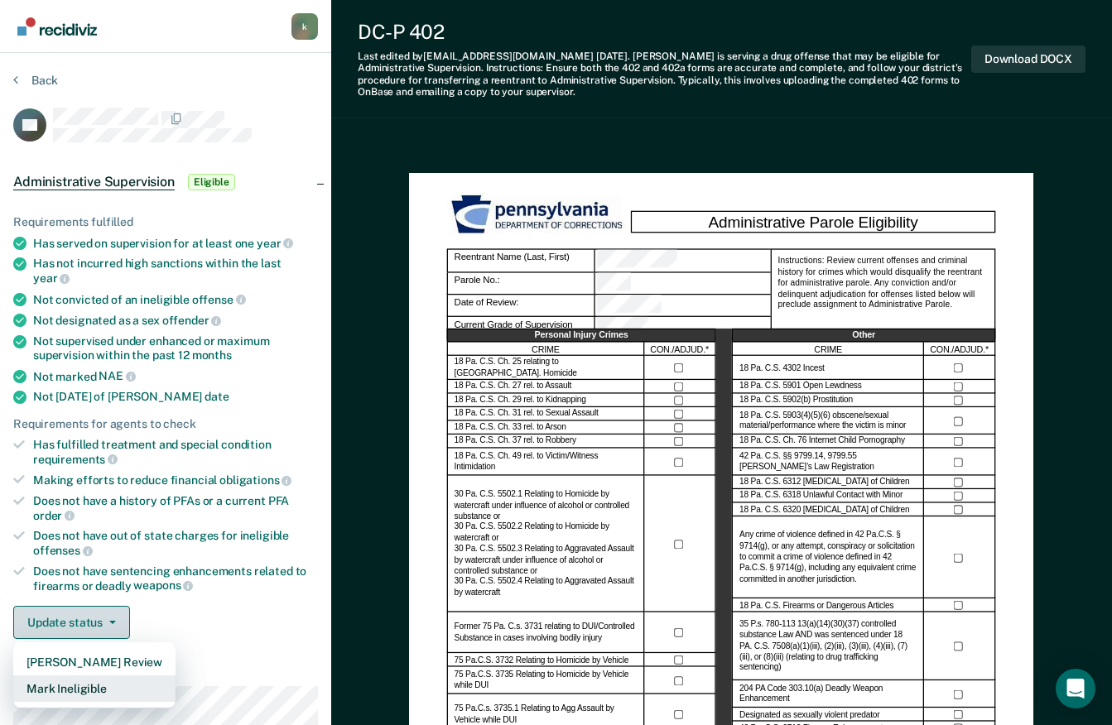
click at [85, 676] on button "Mark Ineligible" at bounding box center [94, 689] width 162 height 27
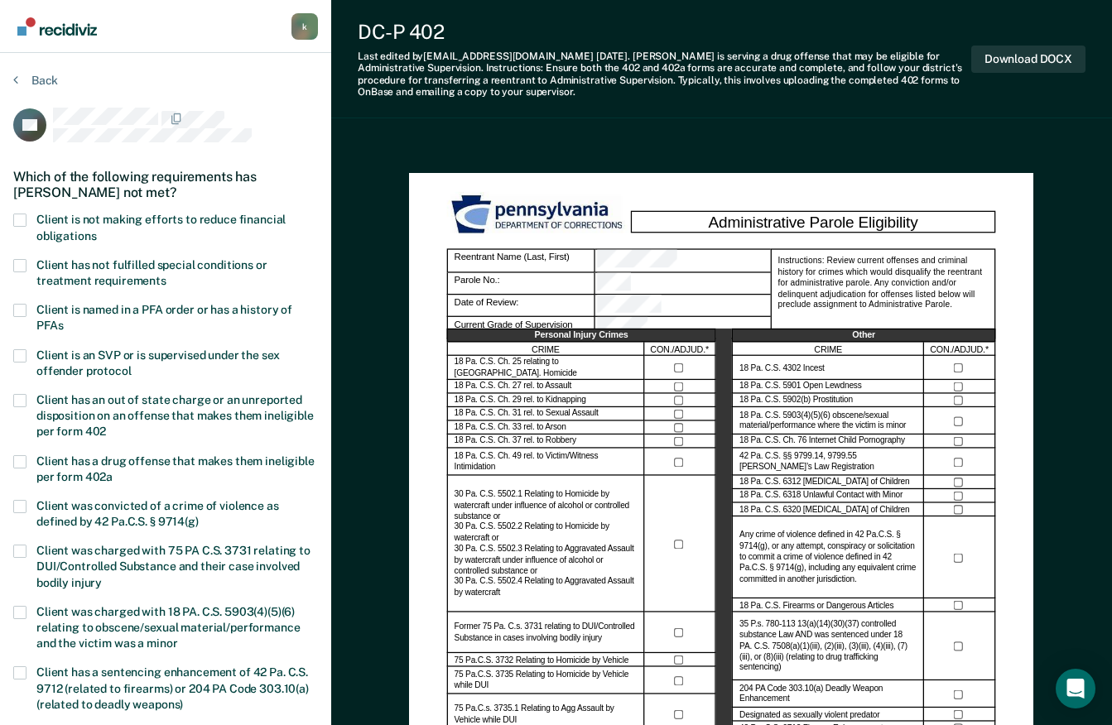
click at [20, 220] on span at bounding box center [19, 220] width 13 height 13
click at [96, 230] on input "Client is not making efforts to reduce financial obligations" at bounding box center [96, 230] width 0 height 0
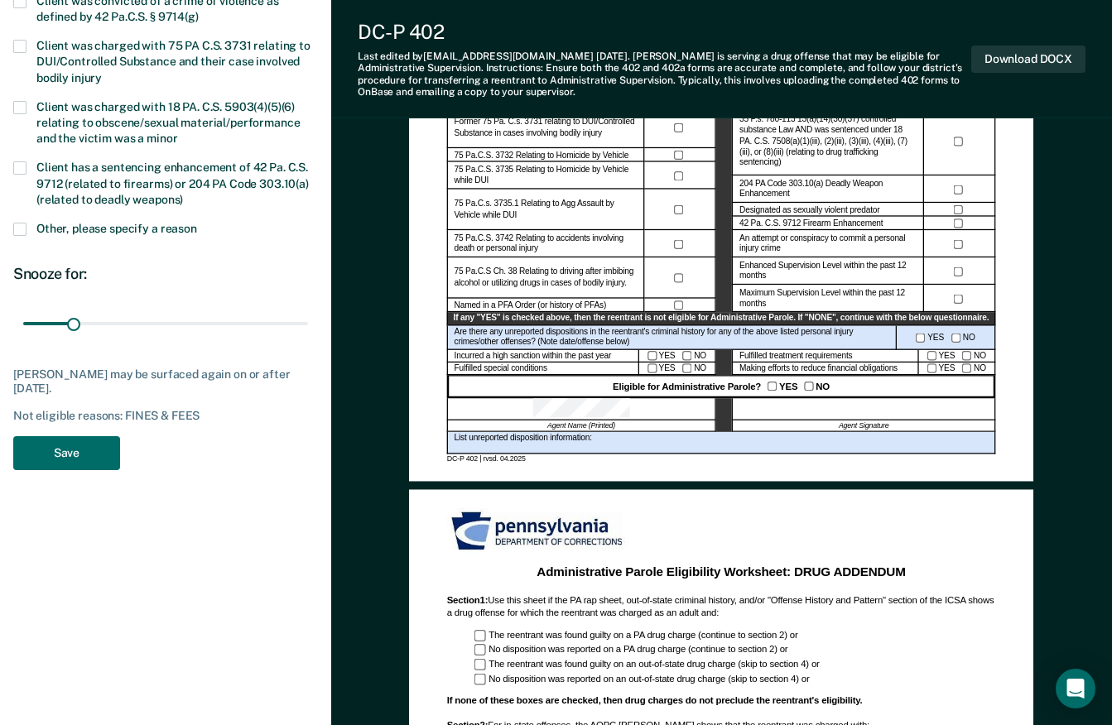
scroll to position [506, 0]
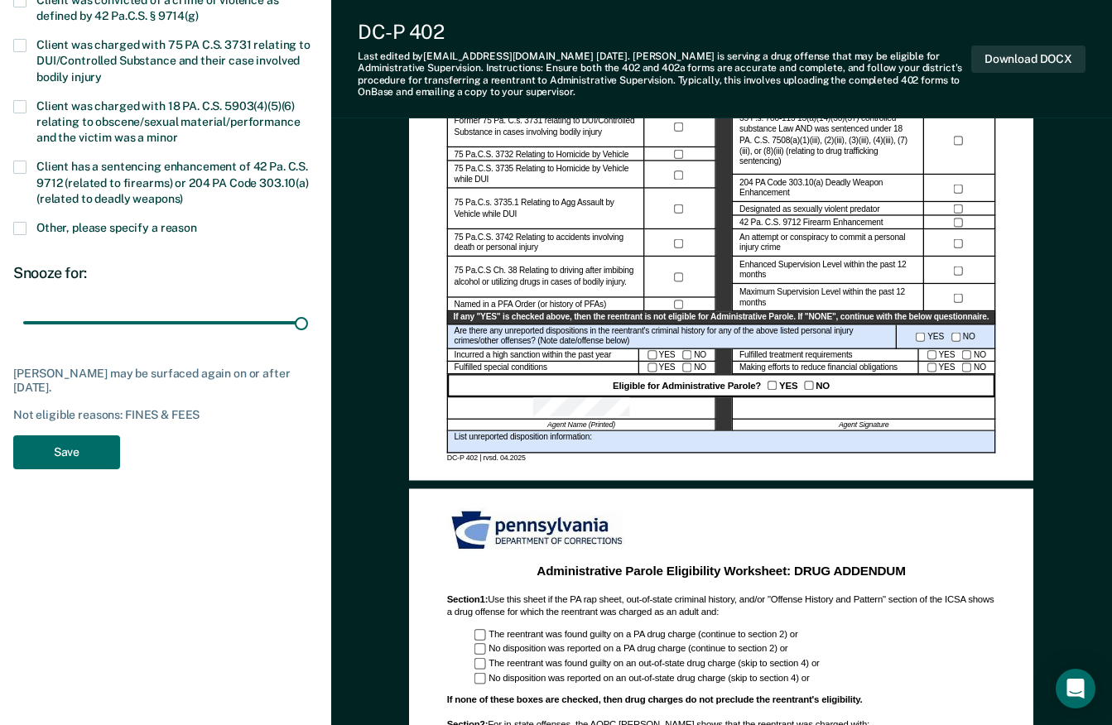
type input "180"
click at [80, 451] on button "Save" at bounding box center [66, 453] width 107 height 34
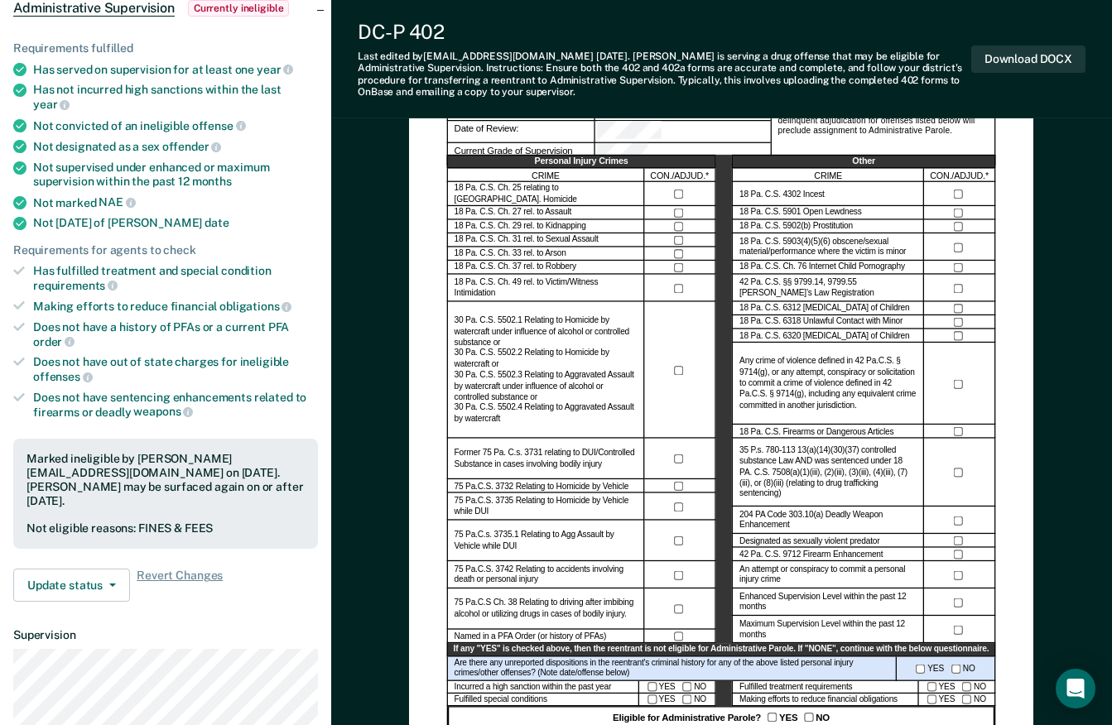
scroll to position [0, 0]
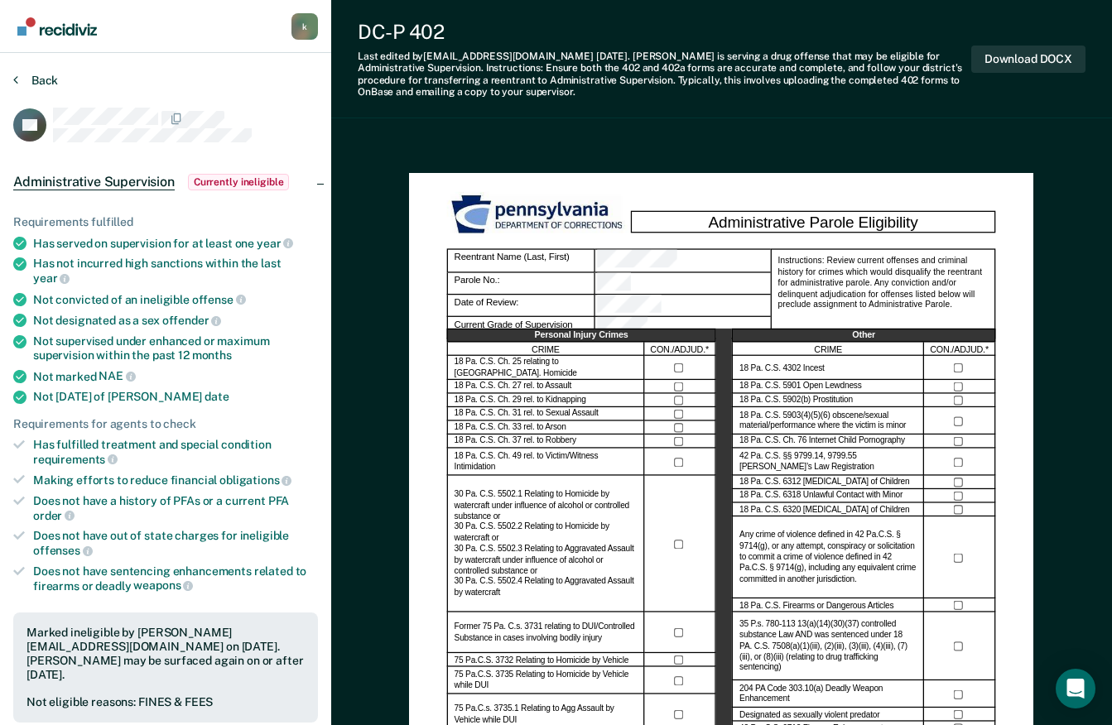
click at [38, 75] on button "Back" at bounding box center [35, 80] width 45 height 15
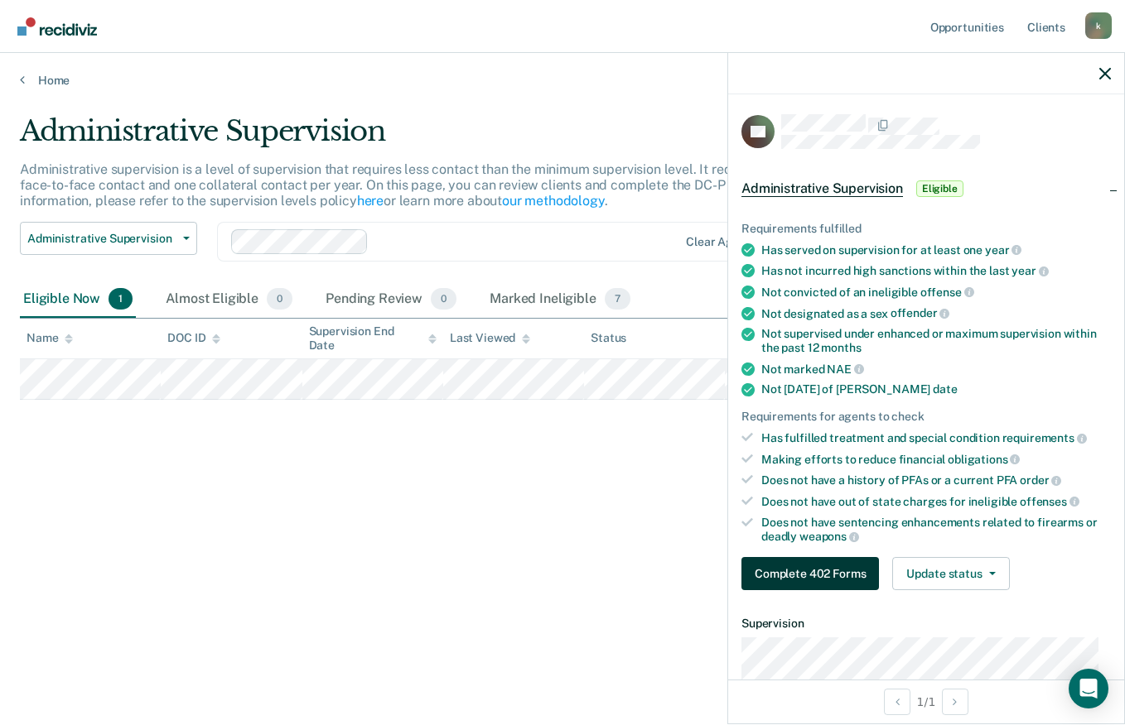
click at [812, 572] on button "Complete 402 Forms" at bounding box center [809, 573] width 137 height 33
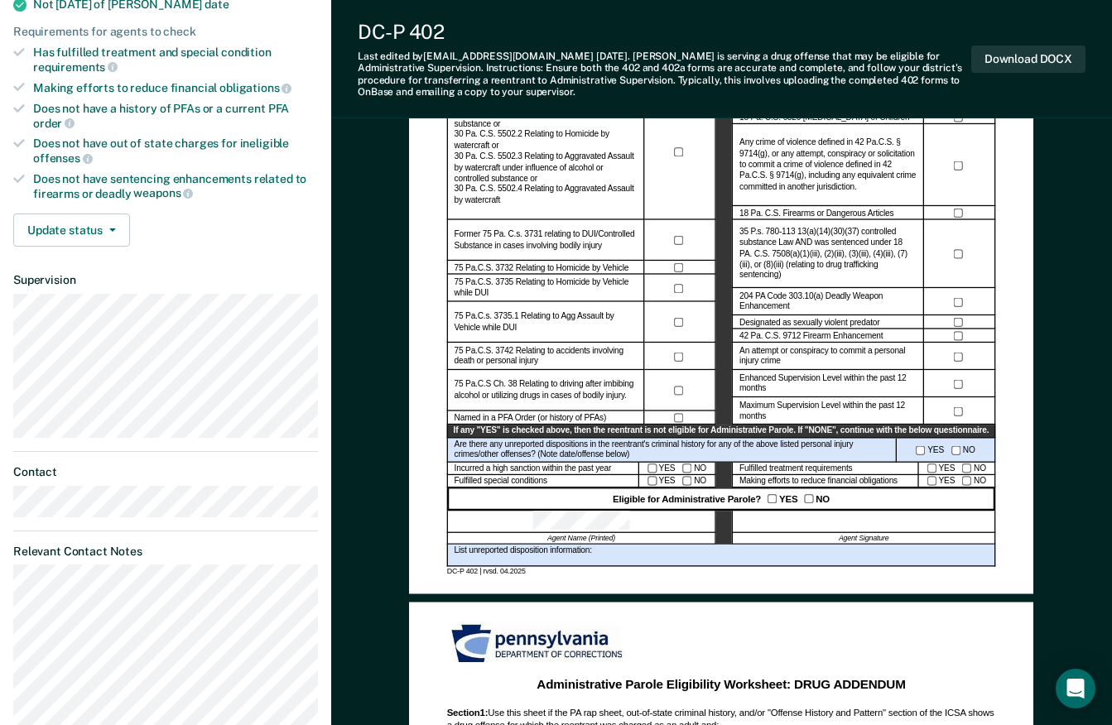
scroll to position [392, 0]
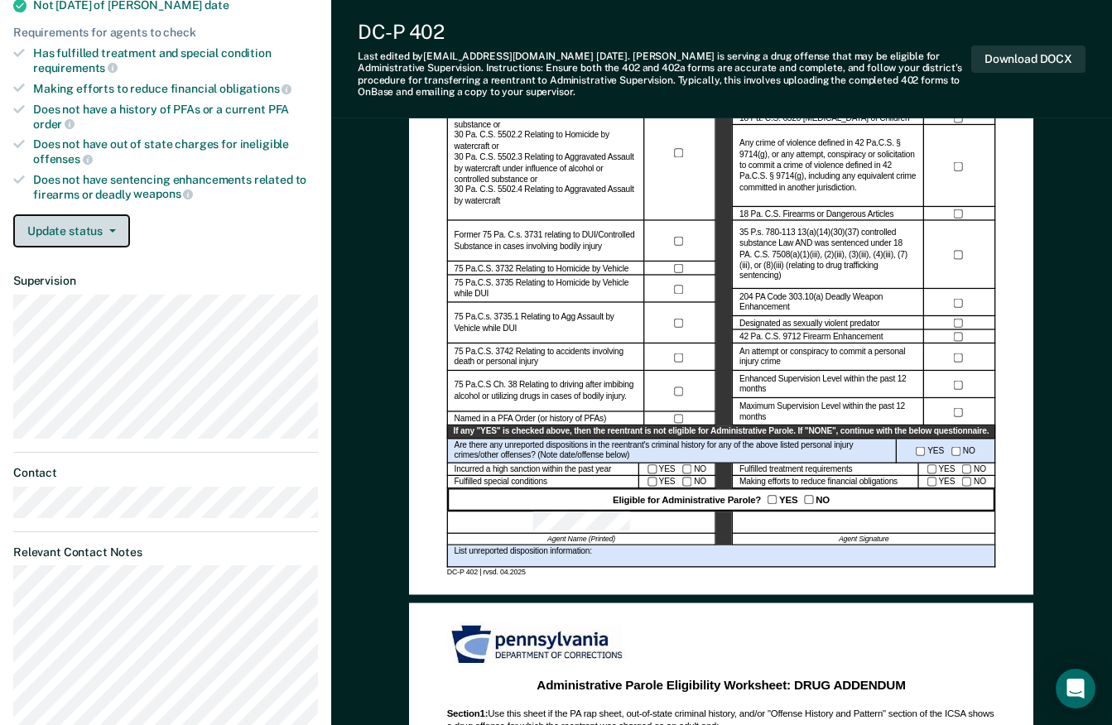
click at [87, 214] on button "Update status" at bounding box center [71, 230] width 117 height 33
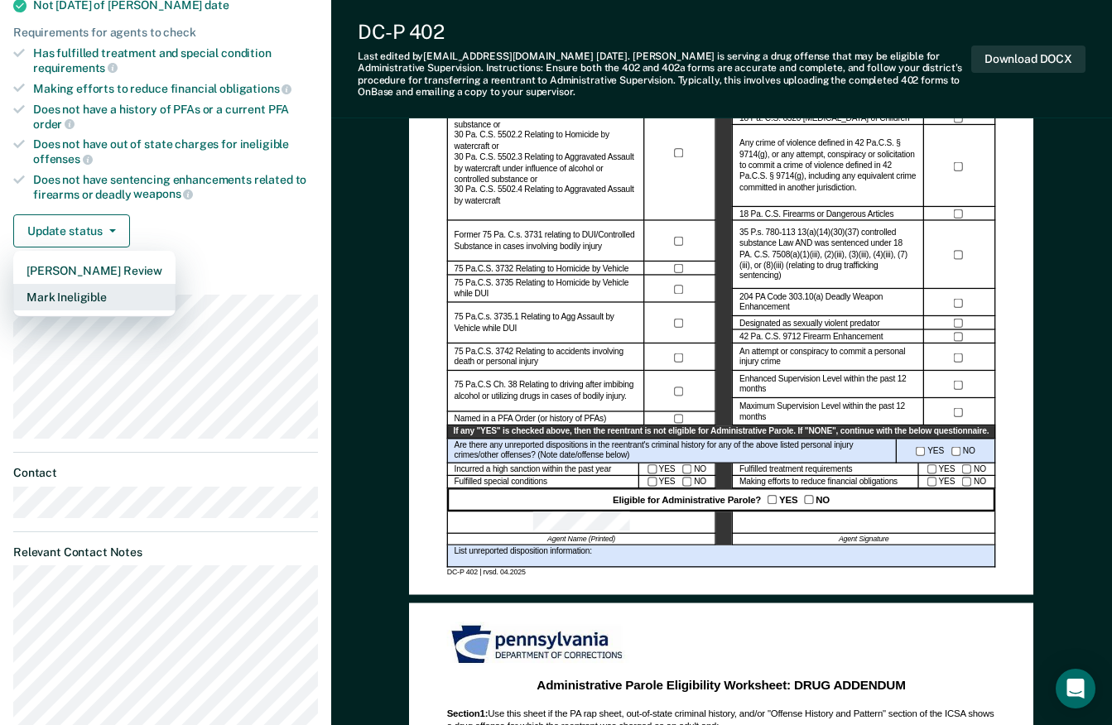
click at [93, 284] on button "Mark Ineligible" at bounding box center [94, 297] width 162 height 27
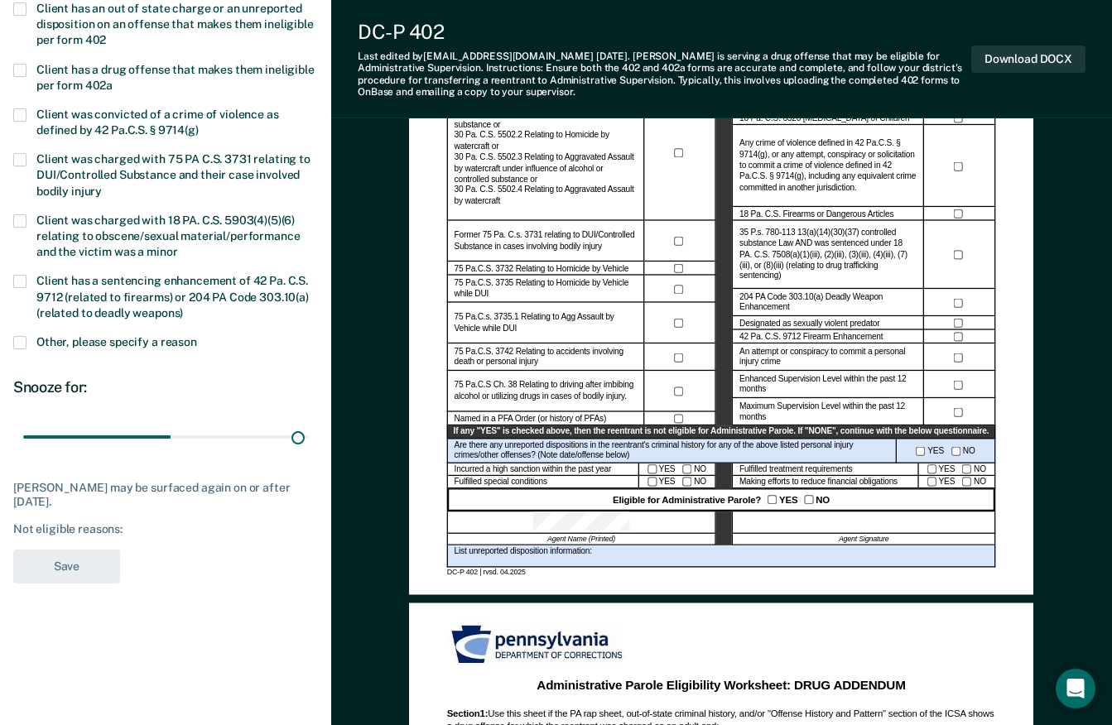
type input "180"
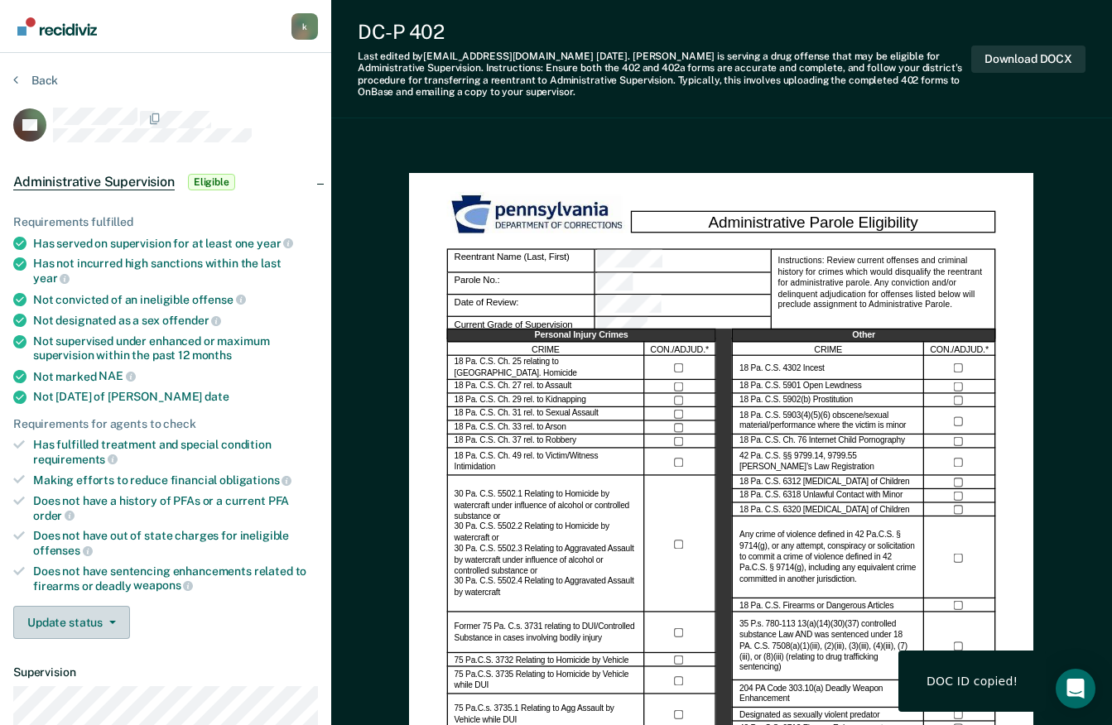
click at [95, 606] on button "Update status" at bounding box center [71, 622] width 117 height 33
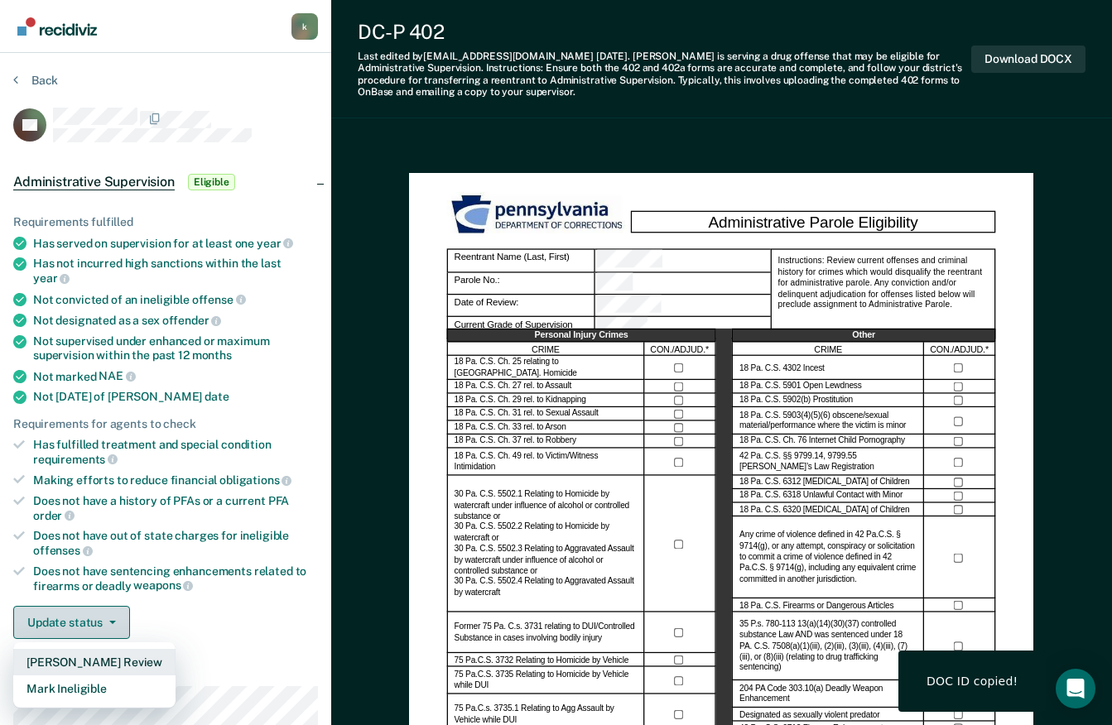
click at [99, 676] on button "Mark Ineligible" at bounding box center [94, 689] width 162 height 27
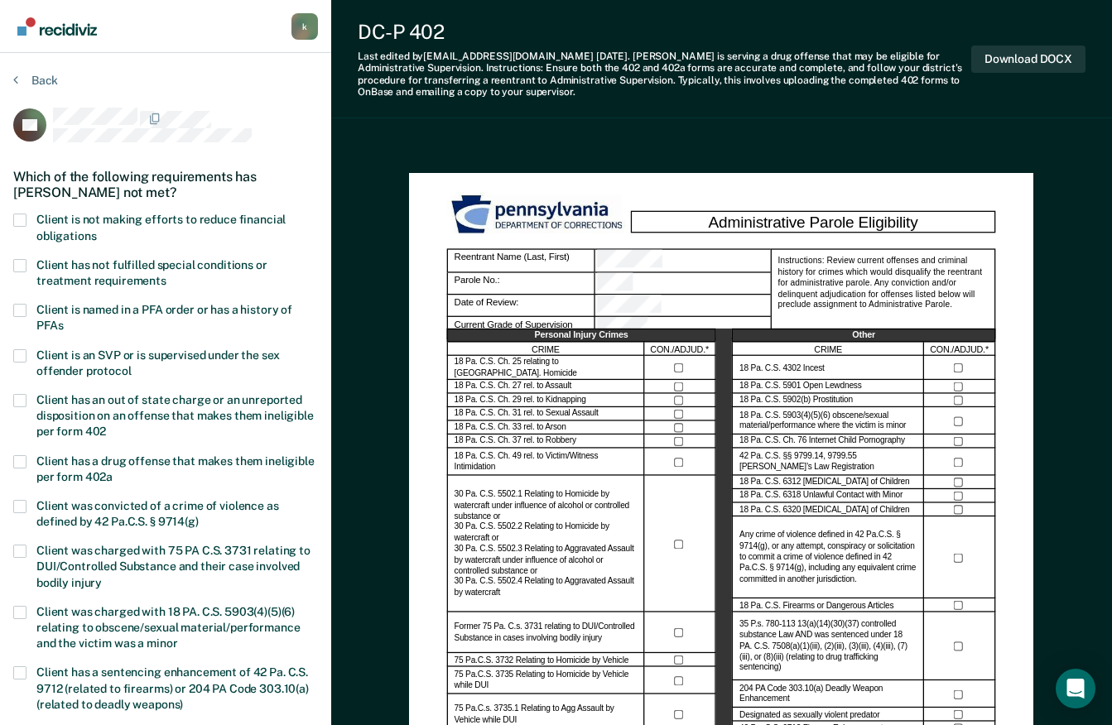
click at [78, 233] on span "Client is not making efforts to reduce financial obligations" at bounding box center [160, 227] width 249 height 29
click at [96, 230] on input "Client is not making efforts to reduce financial obligations" at bounding box center [96, 230] width 0 height 0
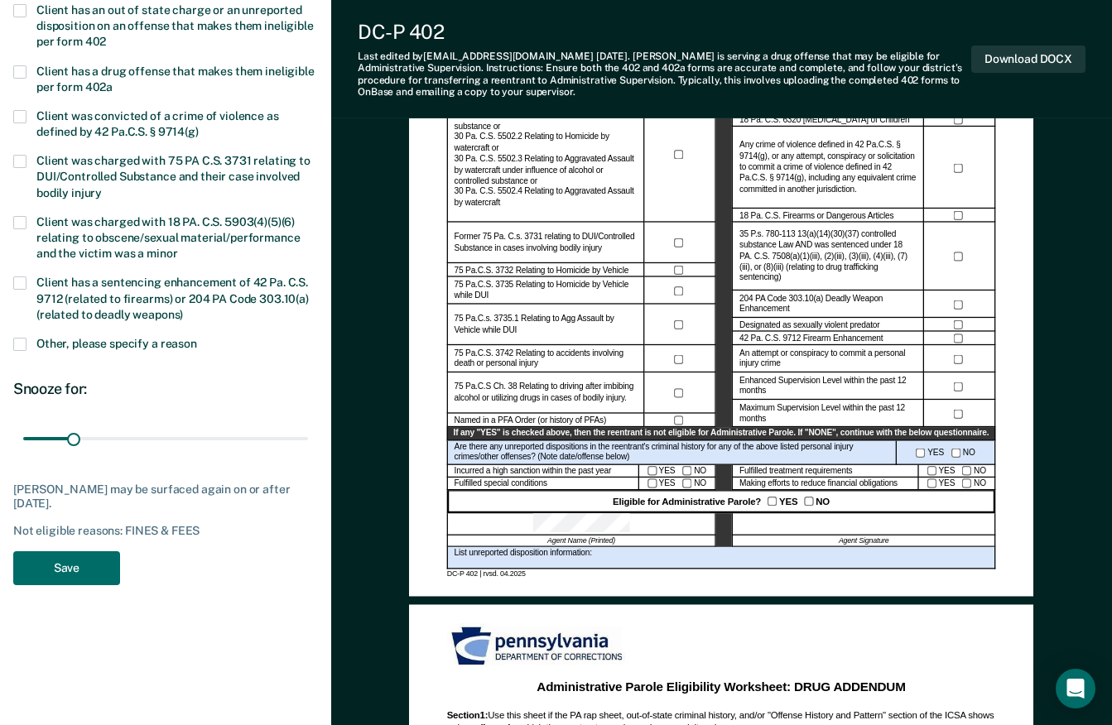
scroll to position [398, 0]
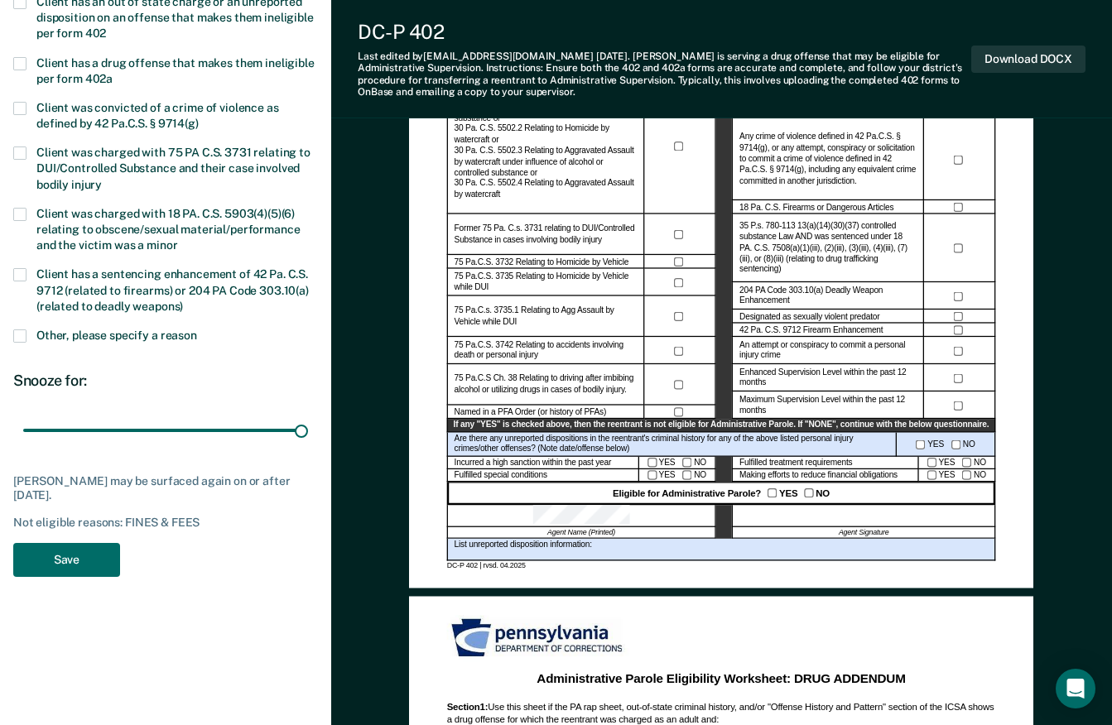
type input "180"
click at [72, 560] on button "Save" at bounding box center [66, 560] width 107 height 34
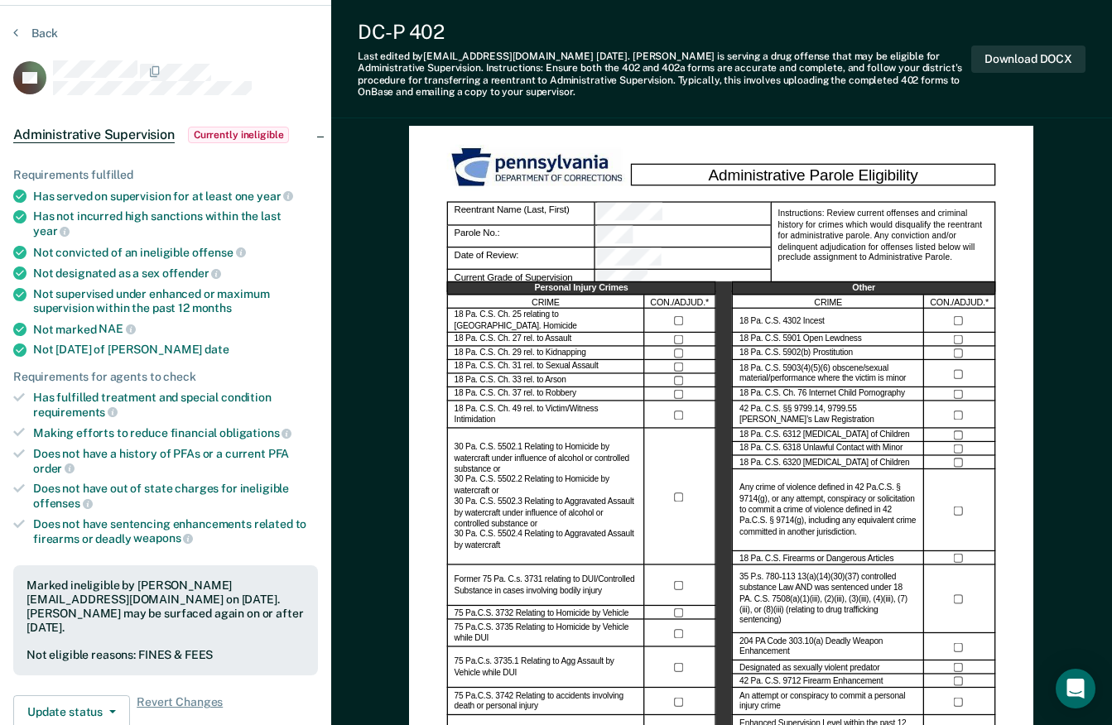
scroll to position [0, 0]
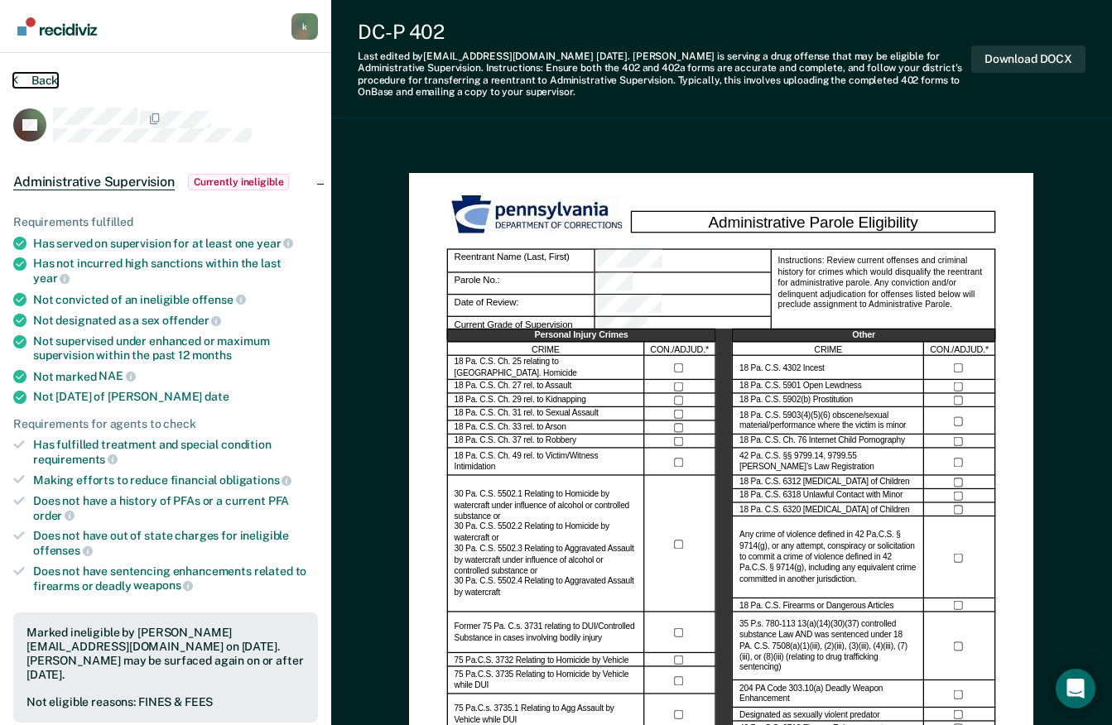
click at [42, 81] on button "Back" at bounding box center [35, 80] width 45 height 15
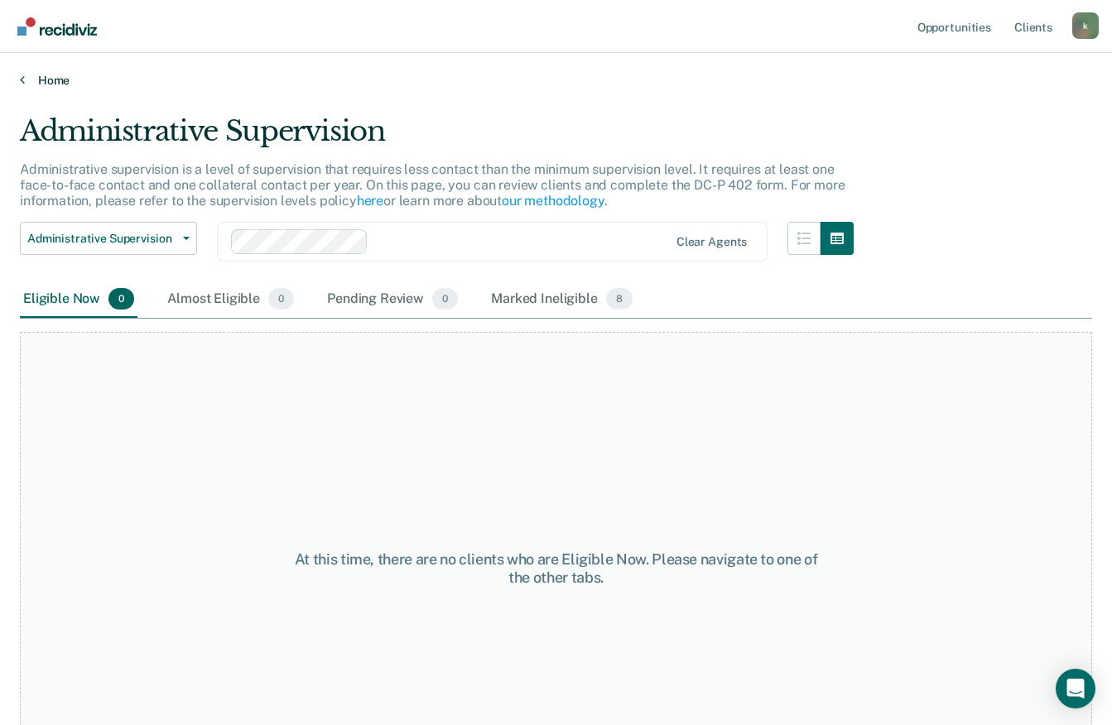
click at [49, 78] on link "Home" at bounding box center [556, 80] width 1072 height 15
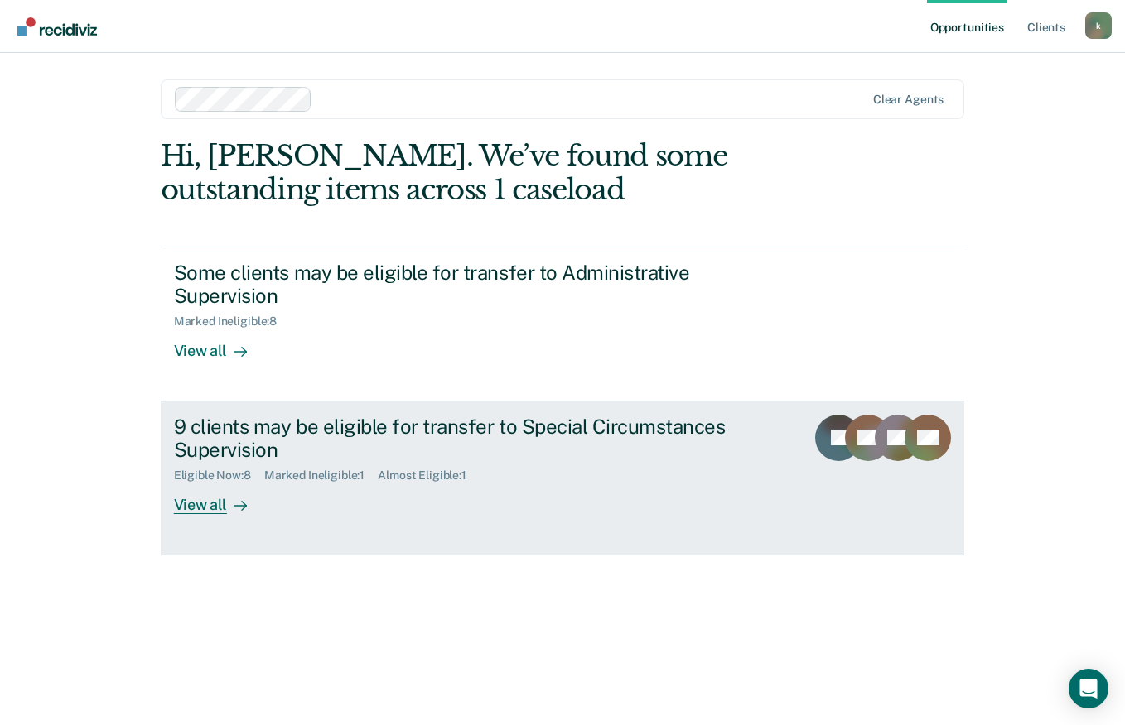
click at [220, 503] on div "View all" at bounding box center [220, 499] width 93 height 32
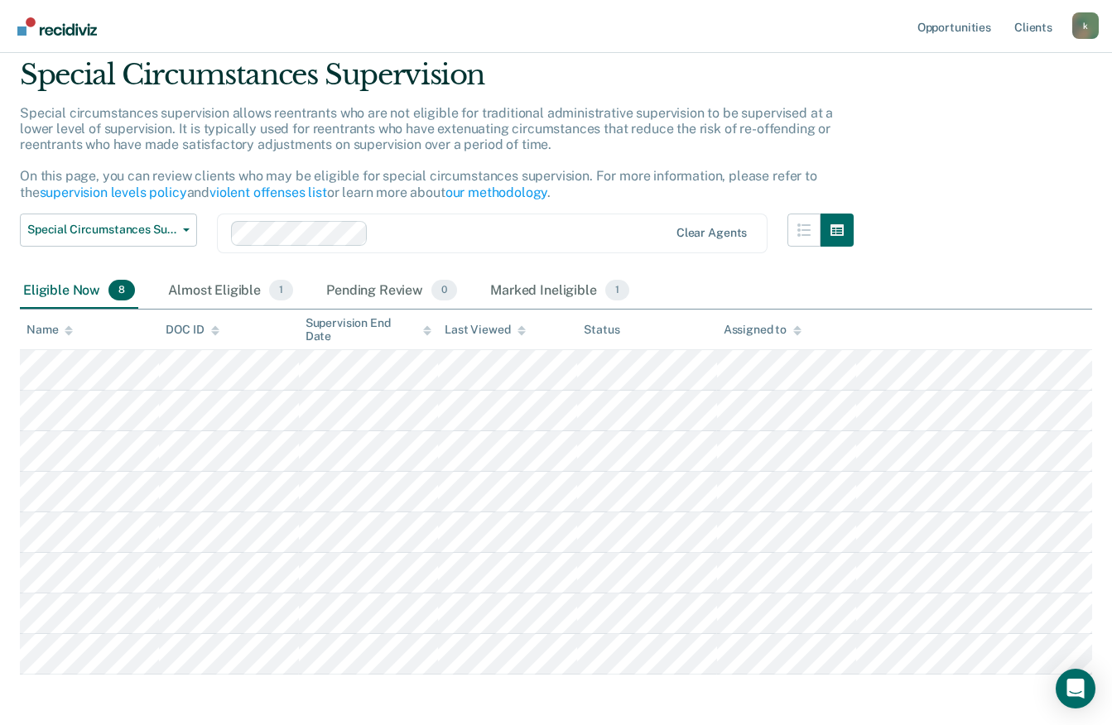
scroll to position [125, 0]
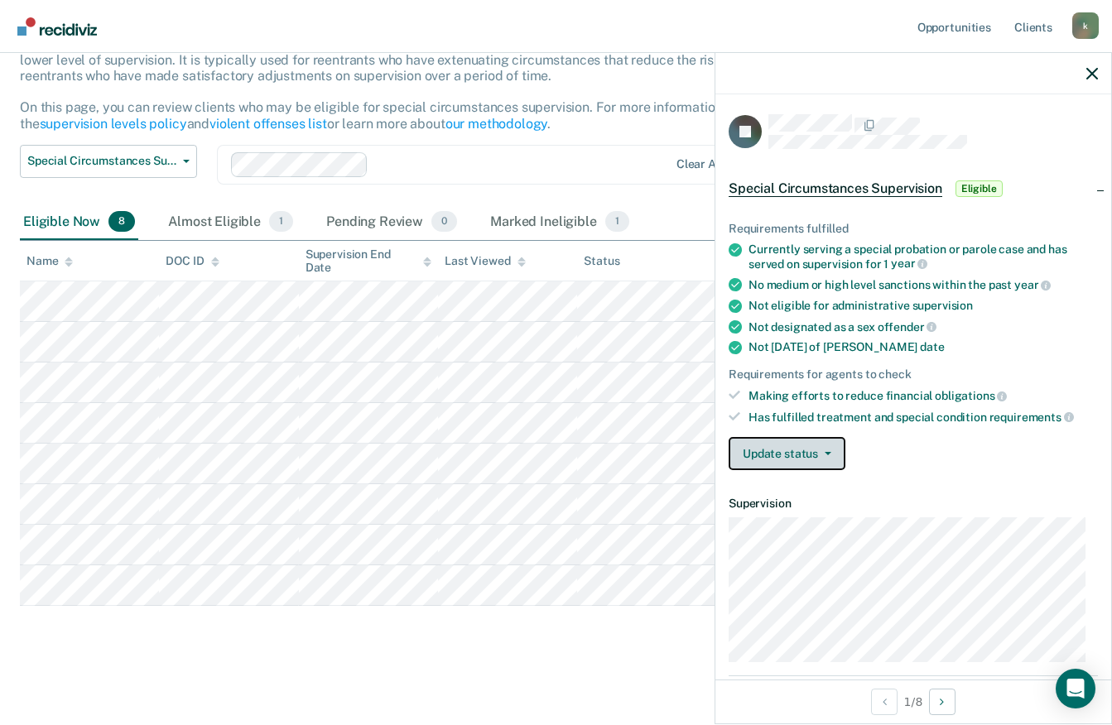
click at [817, 463] on button "Update status" at bounding box center [787, 453] width 117 height 33
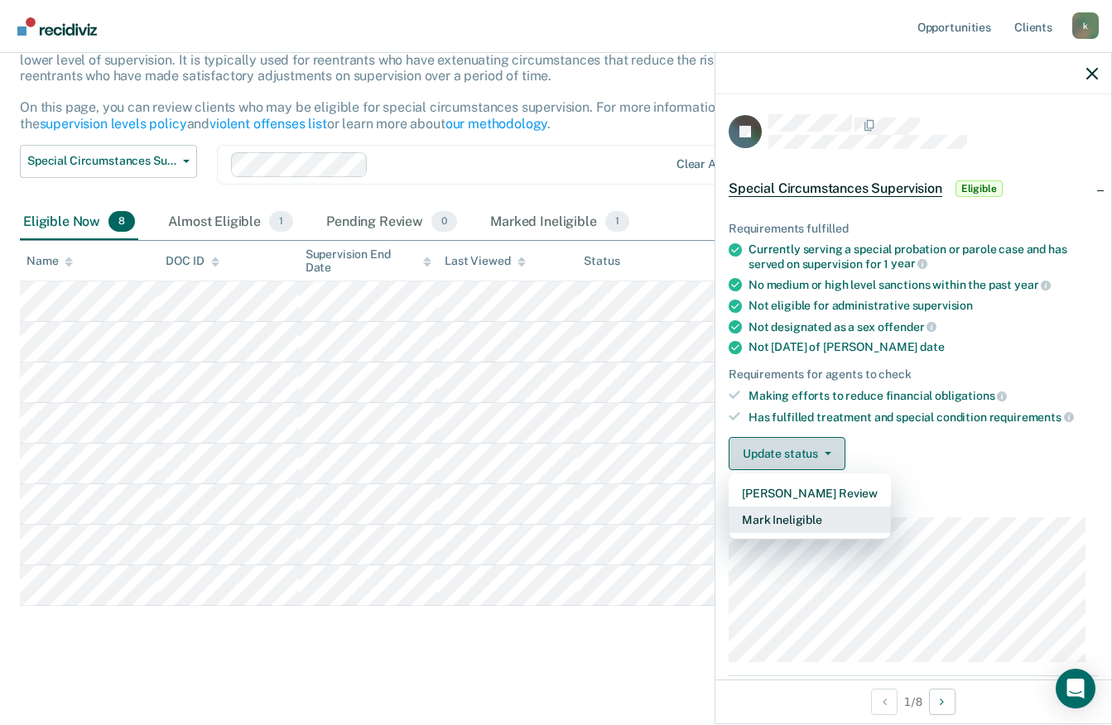
click at [784, 519] on button "Mark Ineligible" at bounding box center [810, 520] width 162 height 27
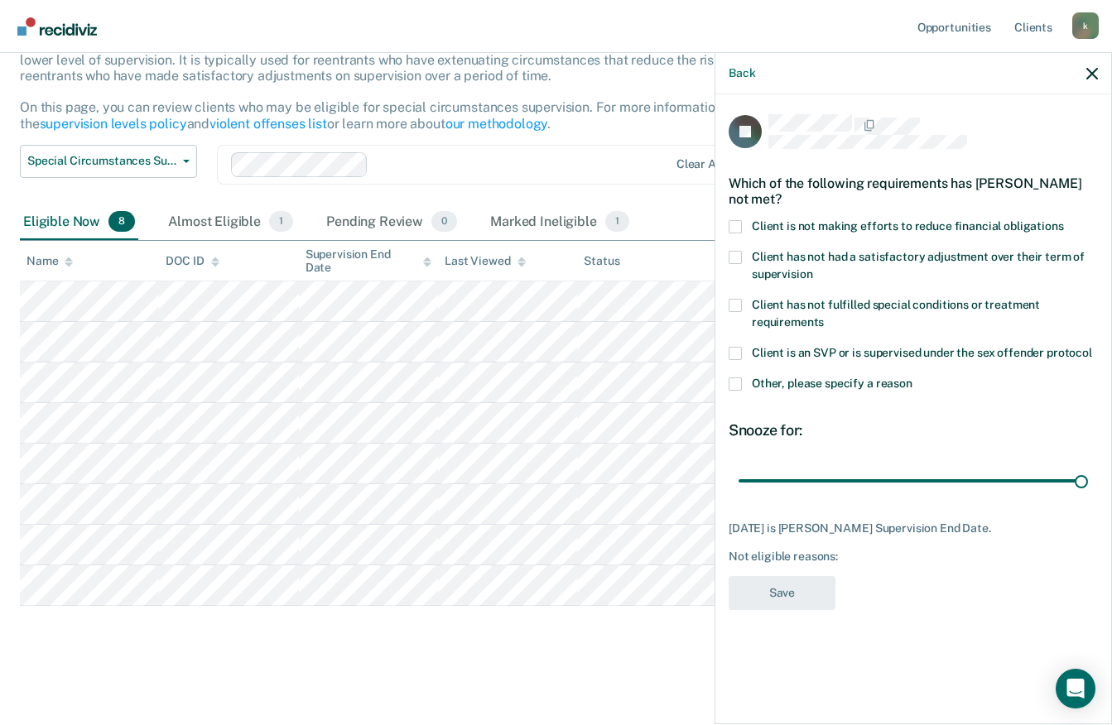
type input "90"
click at [790, 312] on label "Client has not fulfilled special conditions or treatment requirements" at bounding box center [913, 316] width 369 height 35
click at [824, 316] on input "Client has not fulfilled special conditions or treatment requirements" at bounding box center [824, 316] width 0 height 0
click at [797, 590] on button "Save" at bounding box center [782, 593] width 107 height 34
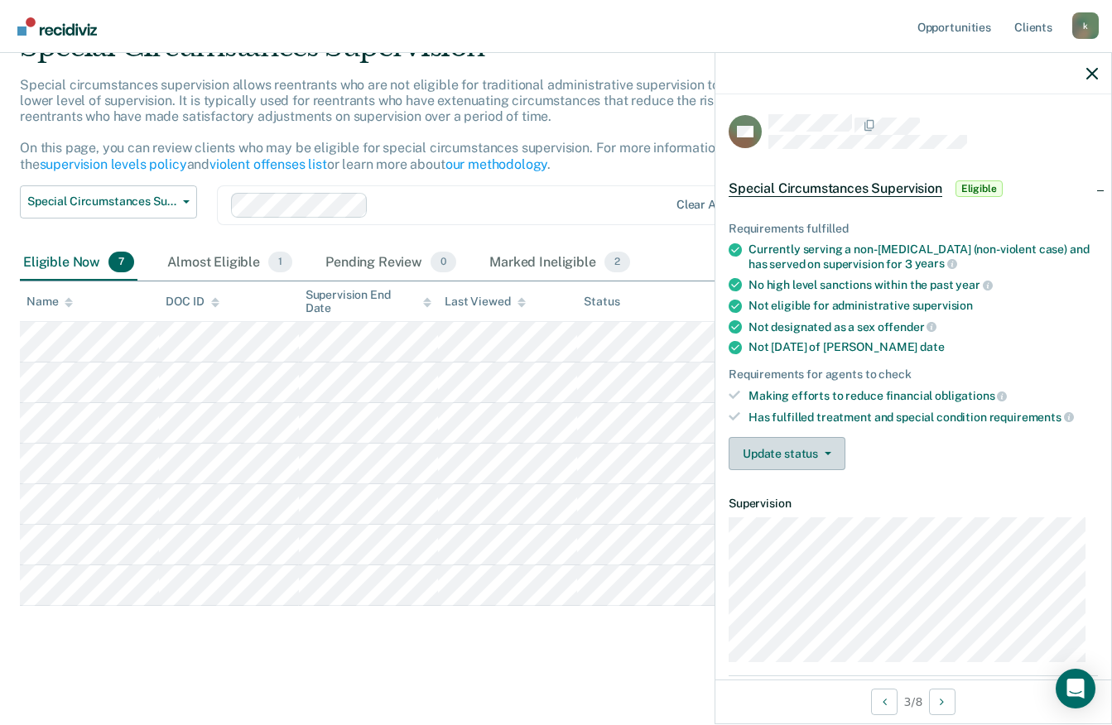
click at [825, 452] on icon "button" at bounding box center [828, 453] width 7 height 3
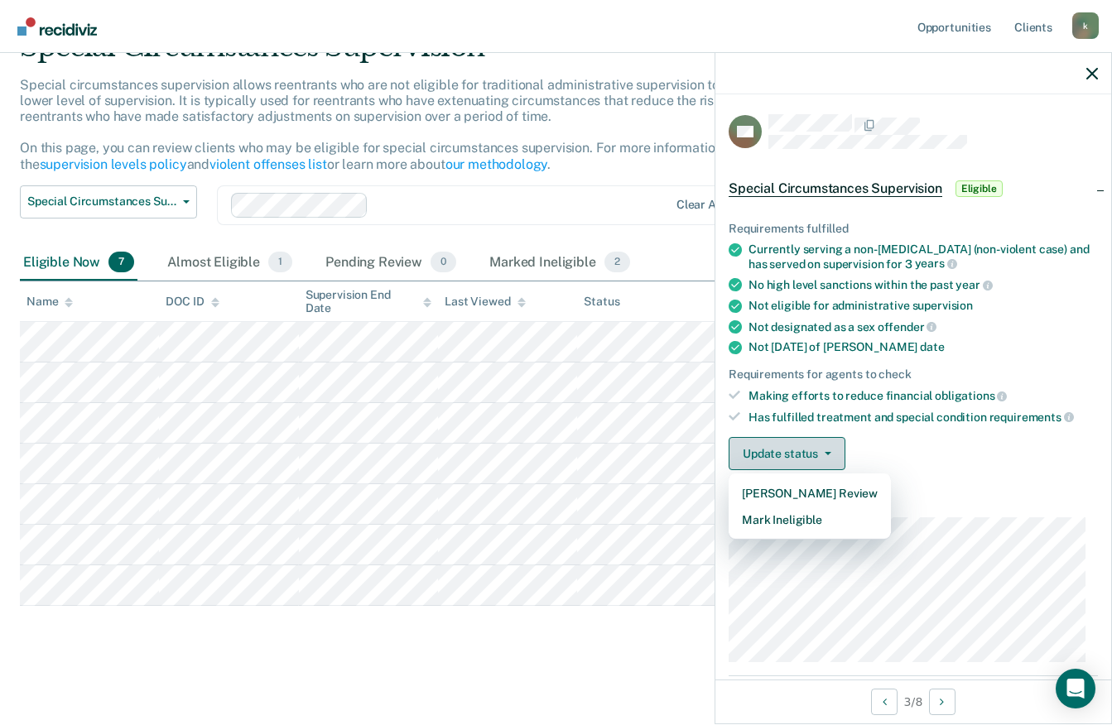
click at [807, 524] on button "Mark Ineligible" at bounding box center [810, 520] width 162 height 27
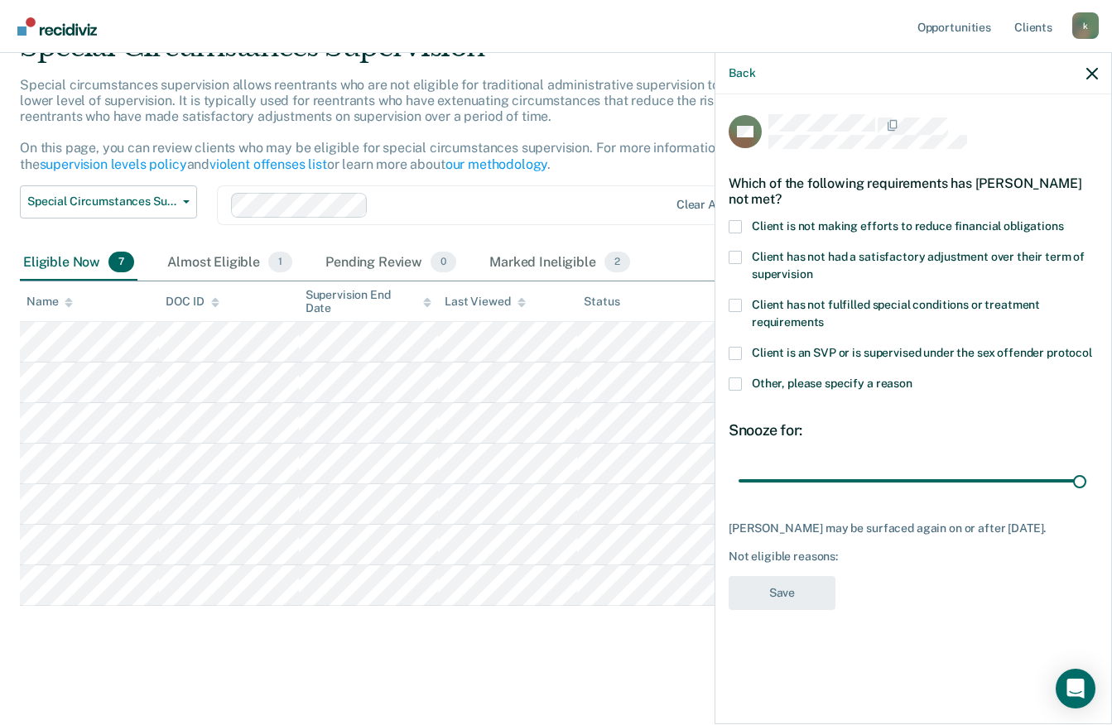
type input "179"
click at [824, 223] on span "Client is not making efforts to reduce financial obligations" at bounding box center [908, 225] width 312 height 13
click at [1064, 220] on input "Client is not making efforts to reduce financial obligations" at bounding box center [1064, 220] width 0 height 0
click at [780, 592] on button "Save" at bounding box center [782, 593] width 107 height 34
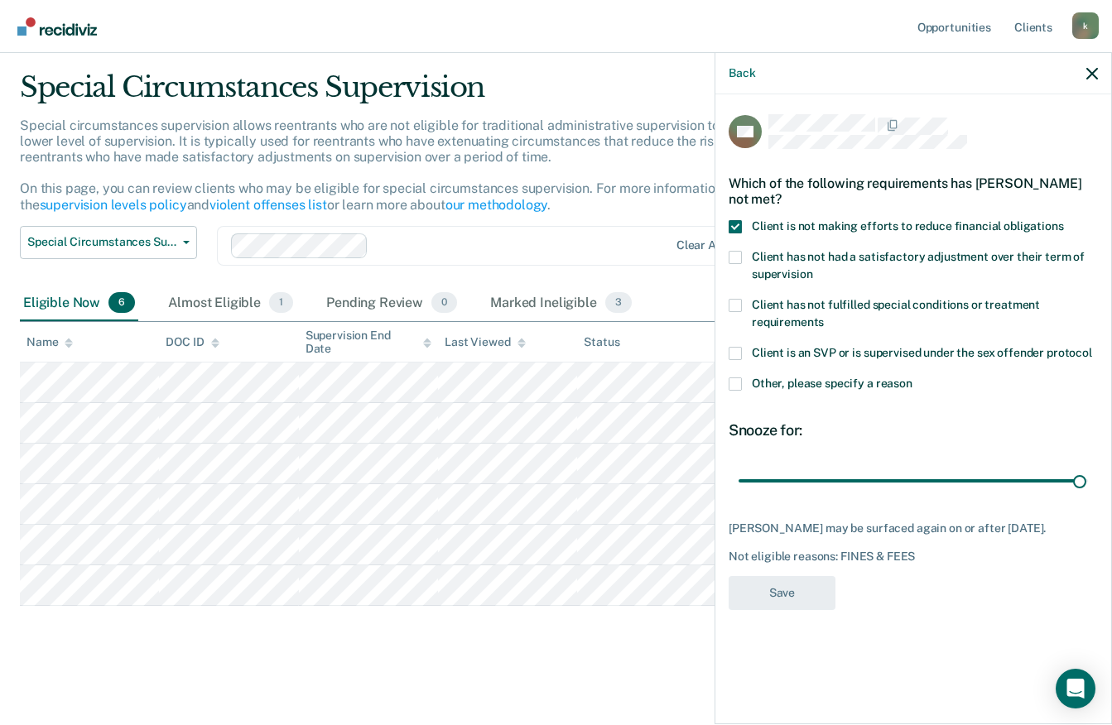
scroll to position [44, 0]
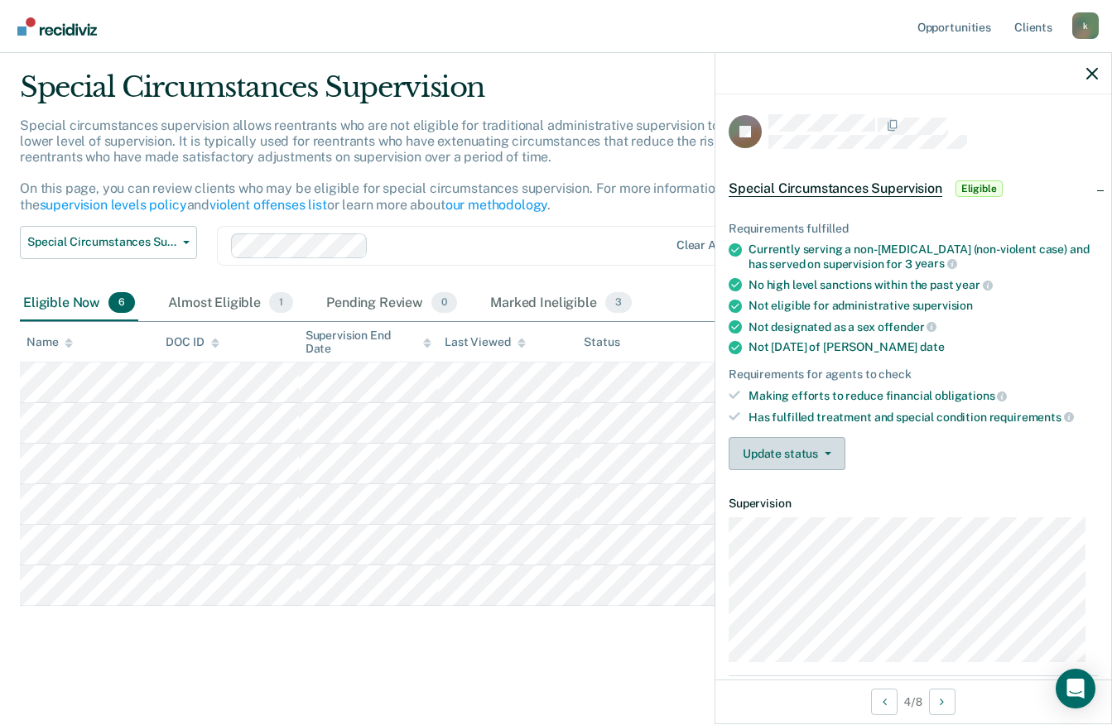
click at [831, 451] on button "Update status" at bounding box center [787, 453] width 117 height 33
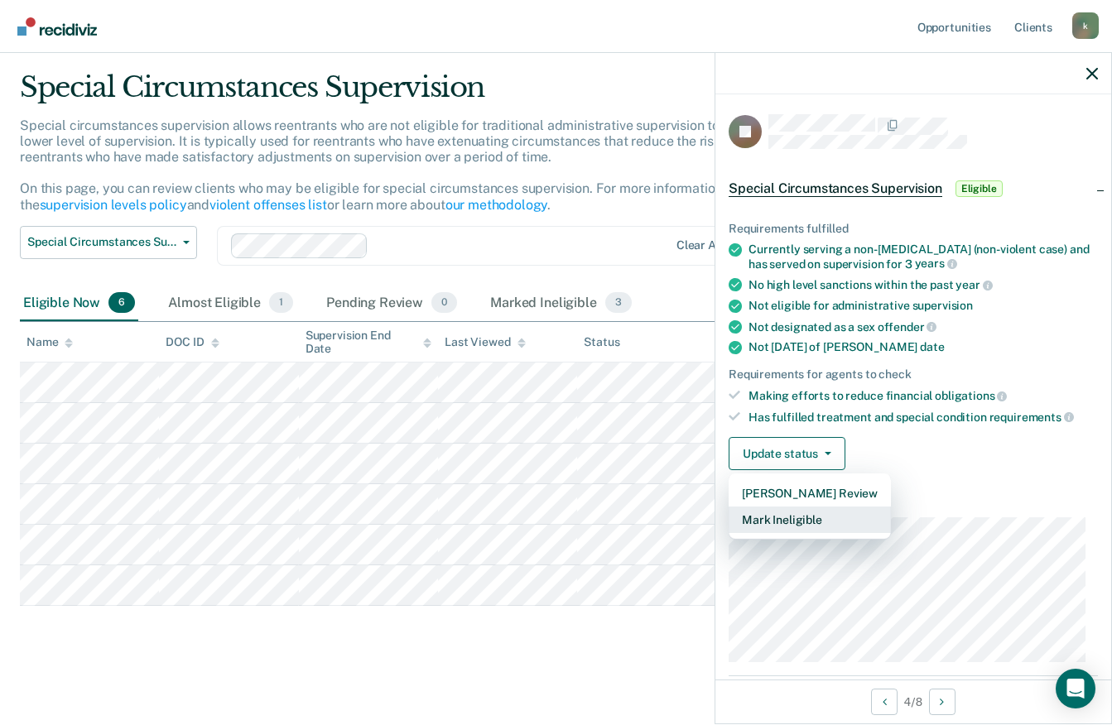
click at [793, 520] on button "Mark Ineligible" at bounding box center [810, 520] width 162 height 27
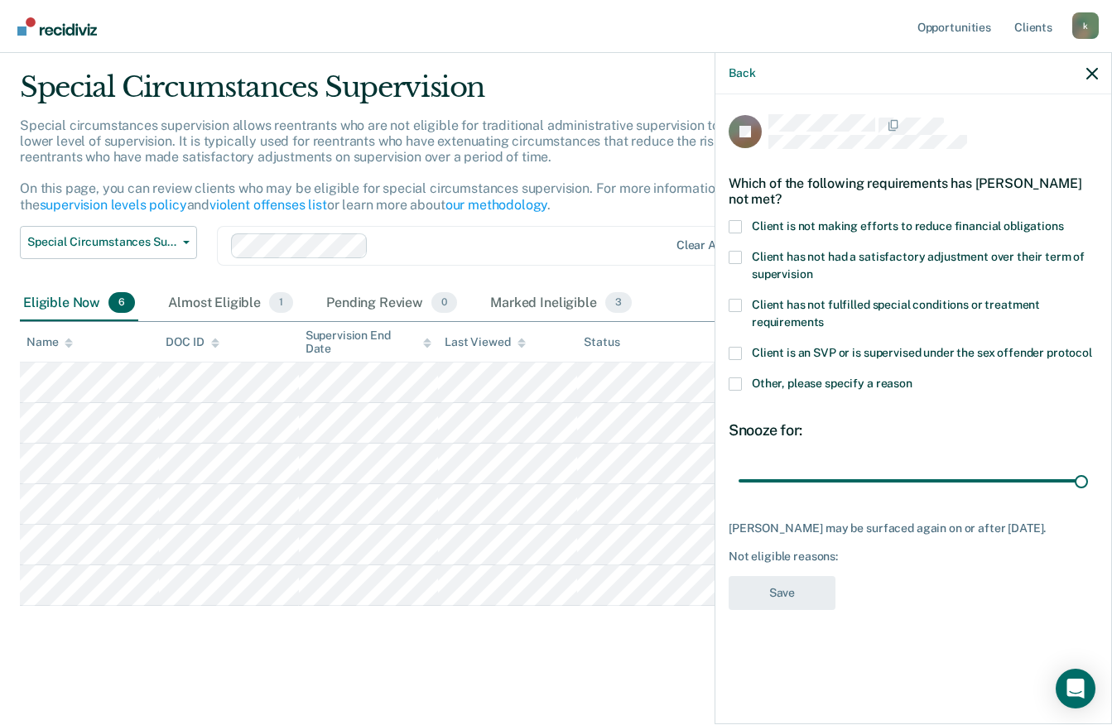
type input "180"
click at [735, 226] on span at bounding box center [735, 226] width 13 height 13
click at [1064, 220] on input "Client is not making efforts to reduce financial obligations" at bounding box center [1064, 220] width 0 height 0
click at [786, 603] on button "Save" at bounding box center [782, 593] width 107 height 34
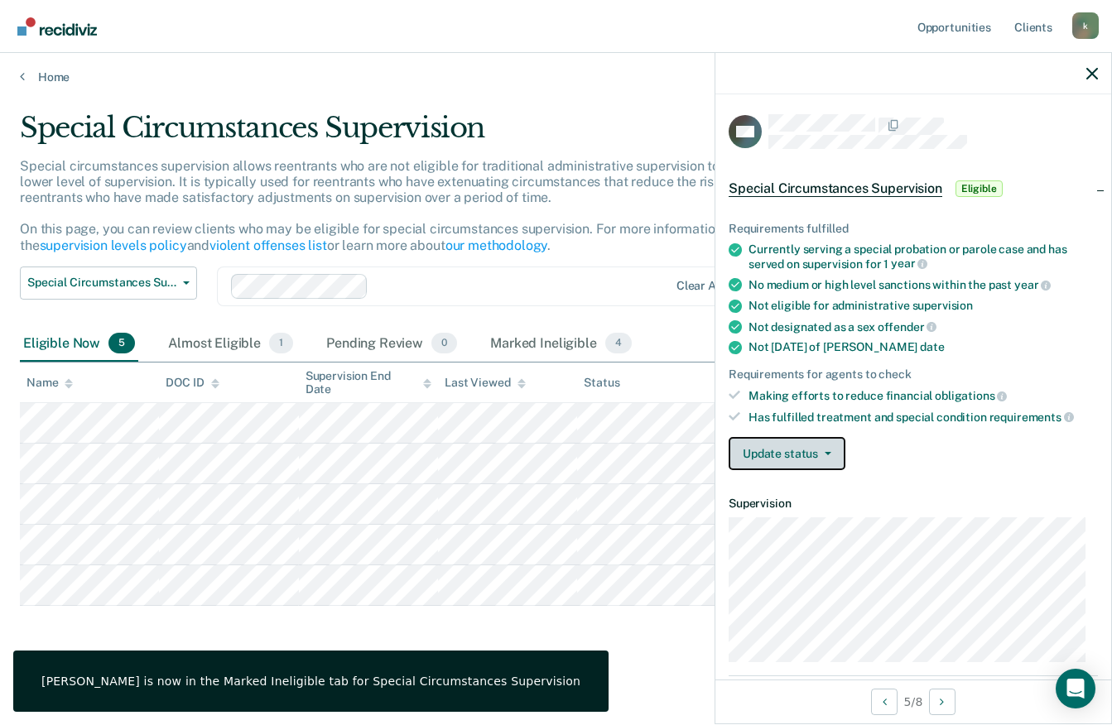
click at [827, 452] on icon "button" at bounding box center [828, 453] width 7 height 3
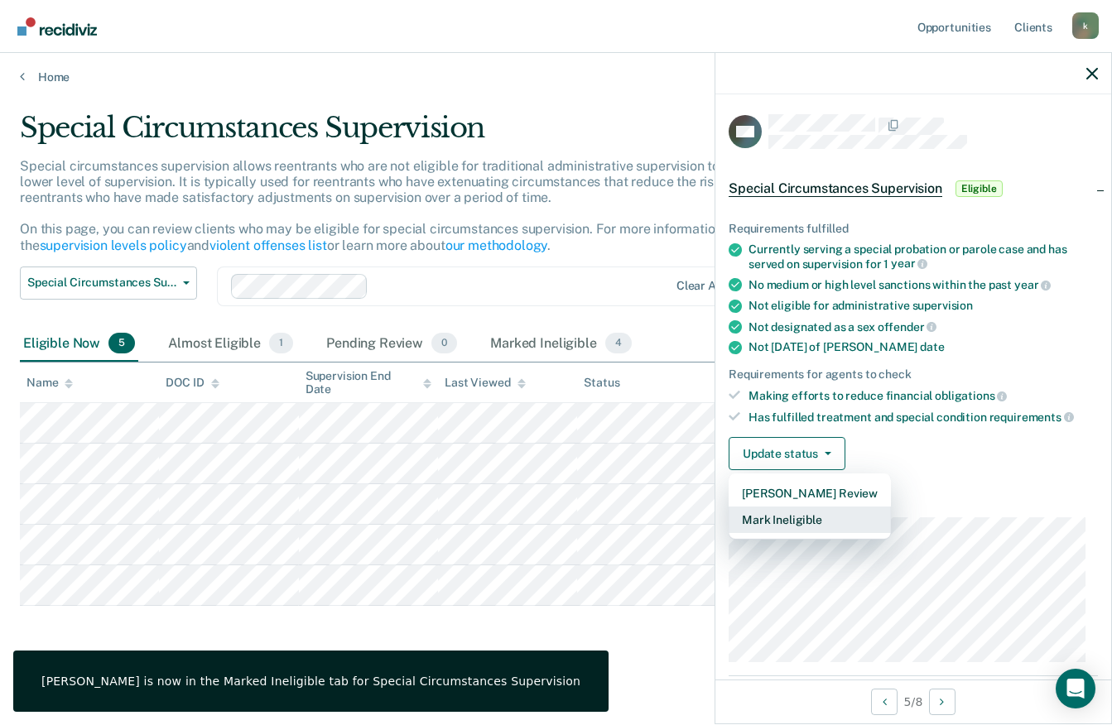
click at [791, 525] on button "Mark Ineligible" at bounding box center [810, 520] width 162 height 27
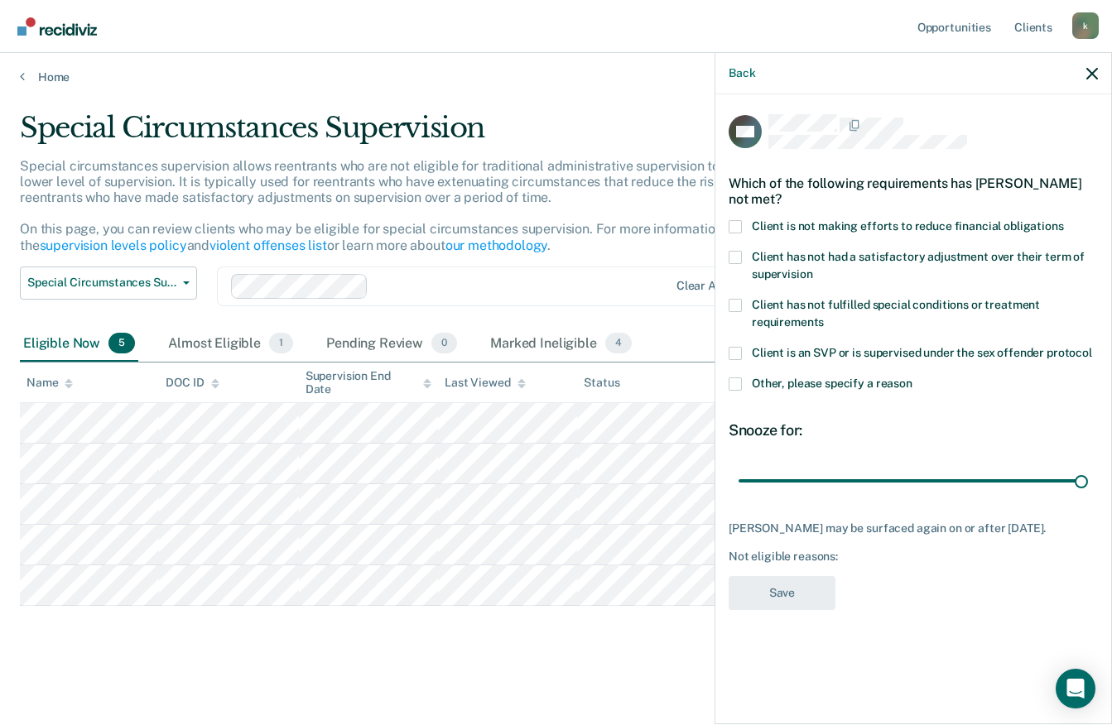
type input "180"
click at [735, 220] on span at bounding box center [735, 226] width 13 height 13
click at [1064, 220] on input "Client is not making efforts to reduce financial obligations" at bounding box center [1064, 220] width 0 height 0
click at [789, 579] on button "Save" at bounding box center [782, 593] width 107 height 34
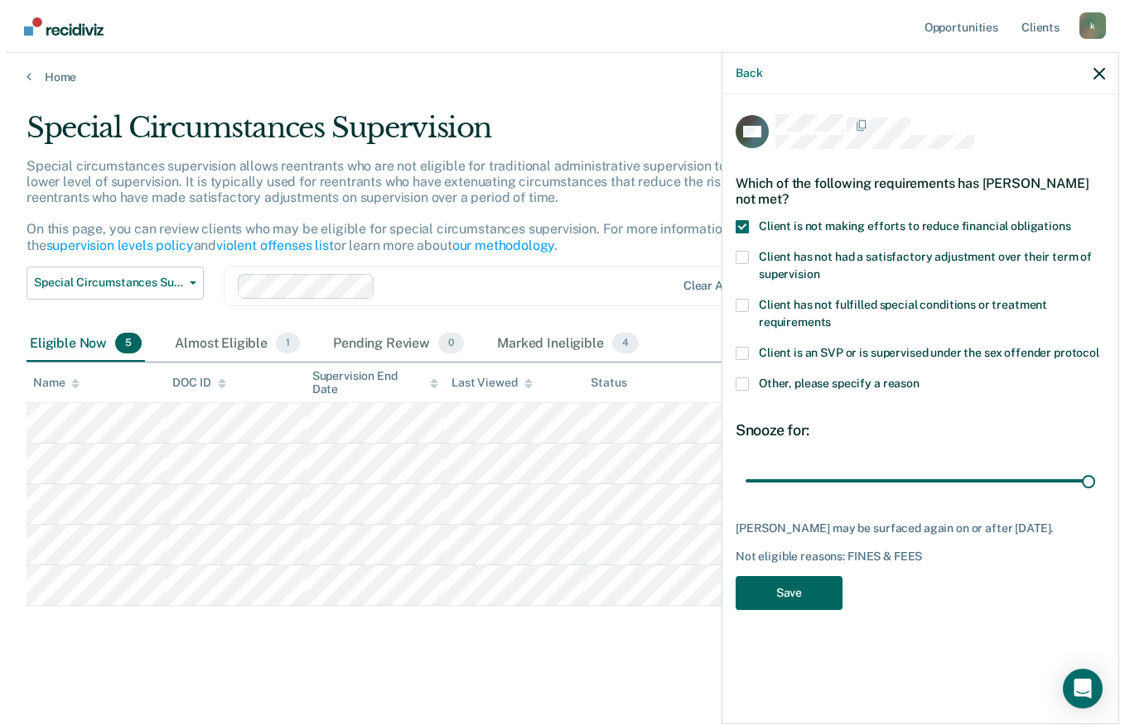
scroll to position [0, 0]
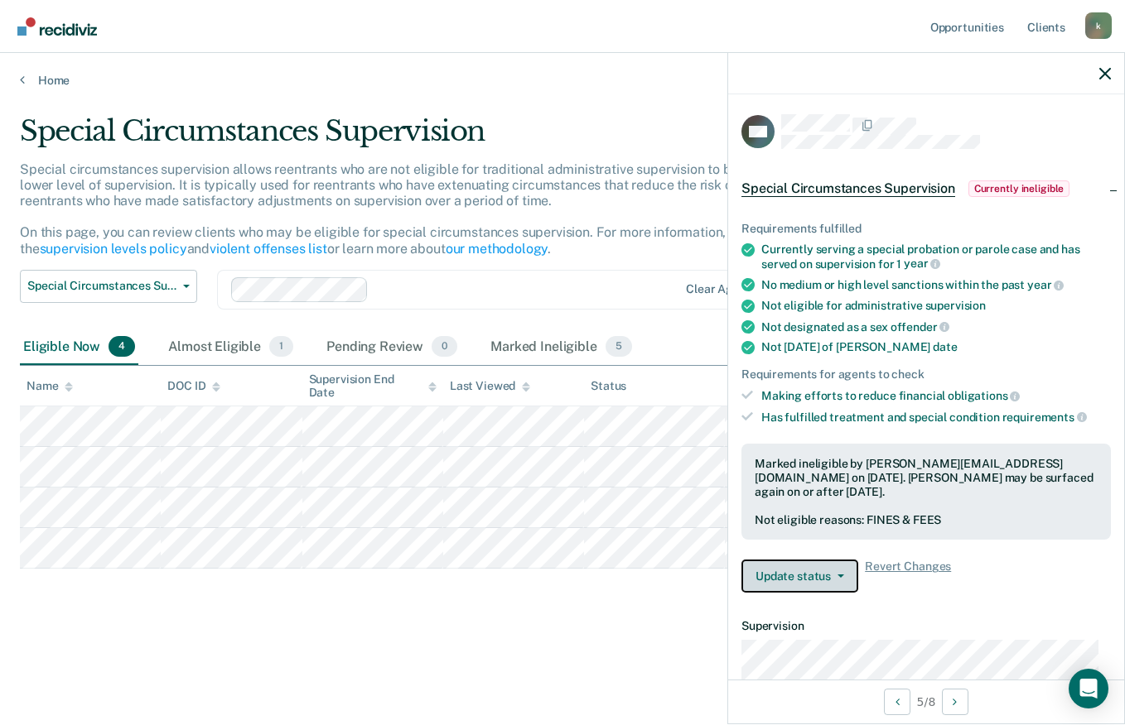
click at [837, 575] on icon "button" at bounding box center [840, 576] width 7 height 3
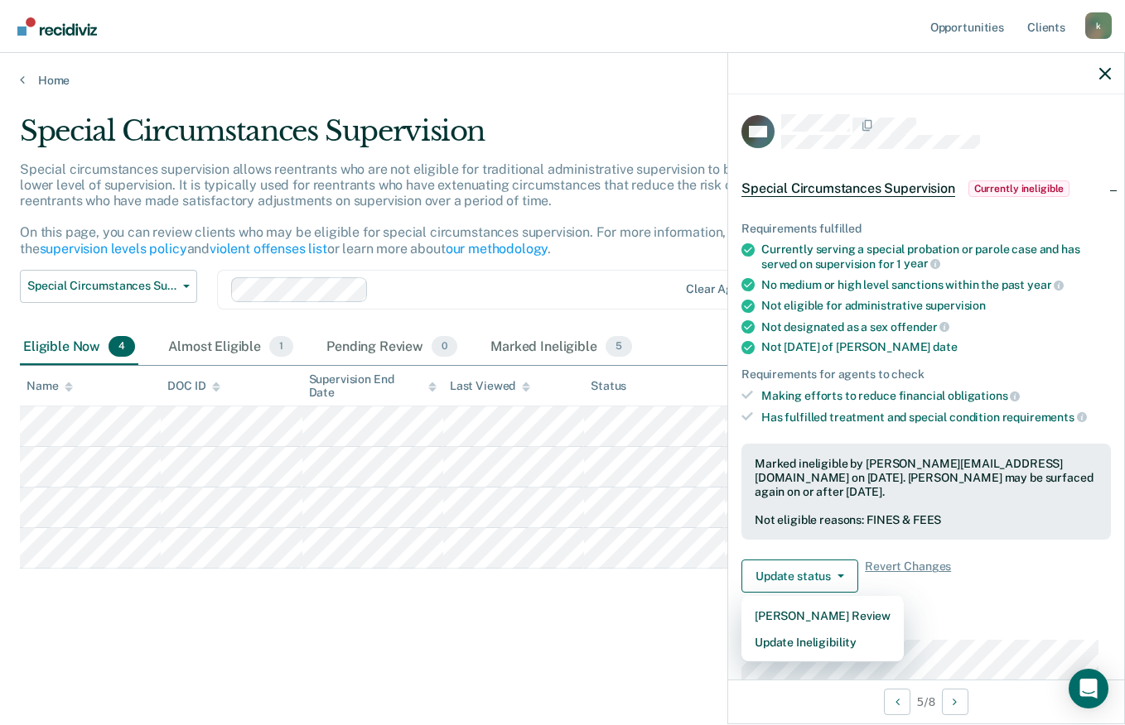
click at [915, 378] on div "Requirements for agents to check" at bounding box center [925, 375] width 369 height 14
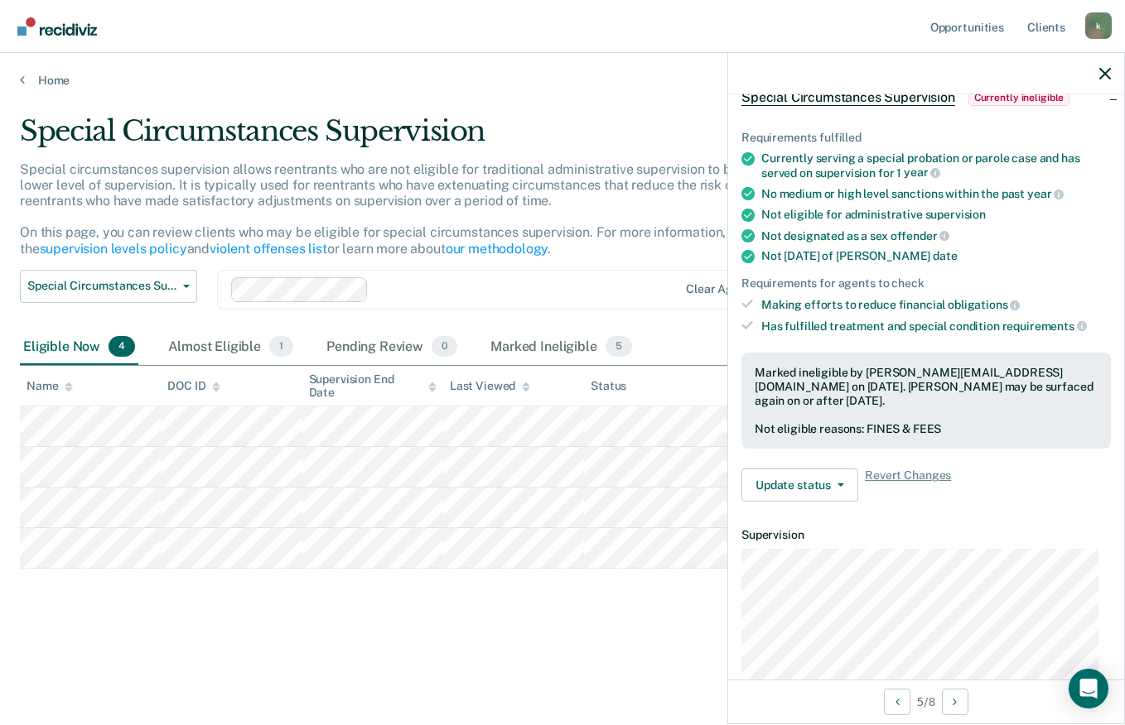
scroll to position [95, 0]
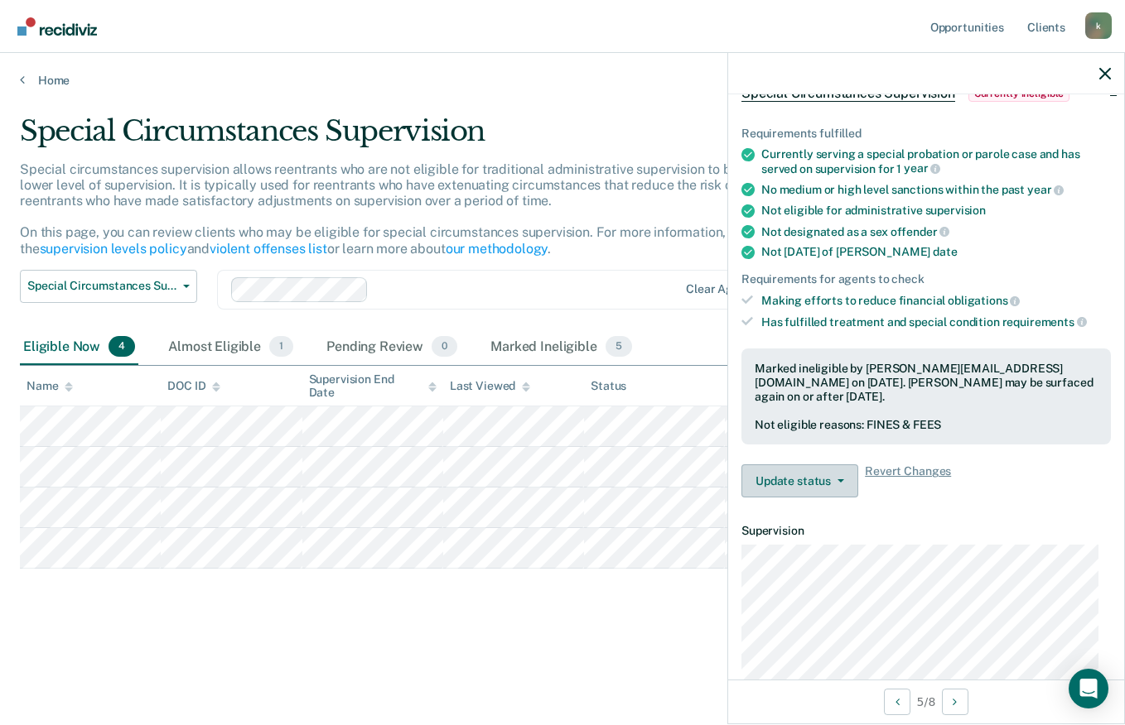
click at [841, 481] on icon "button" at bounding box center [840, 481] width 7 height 3
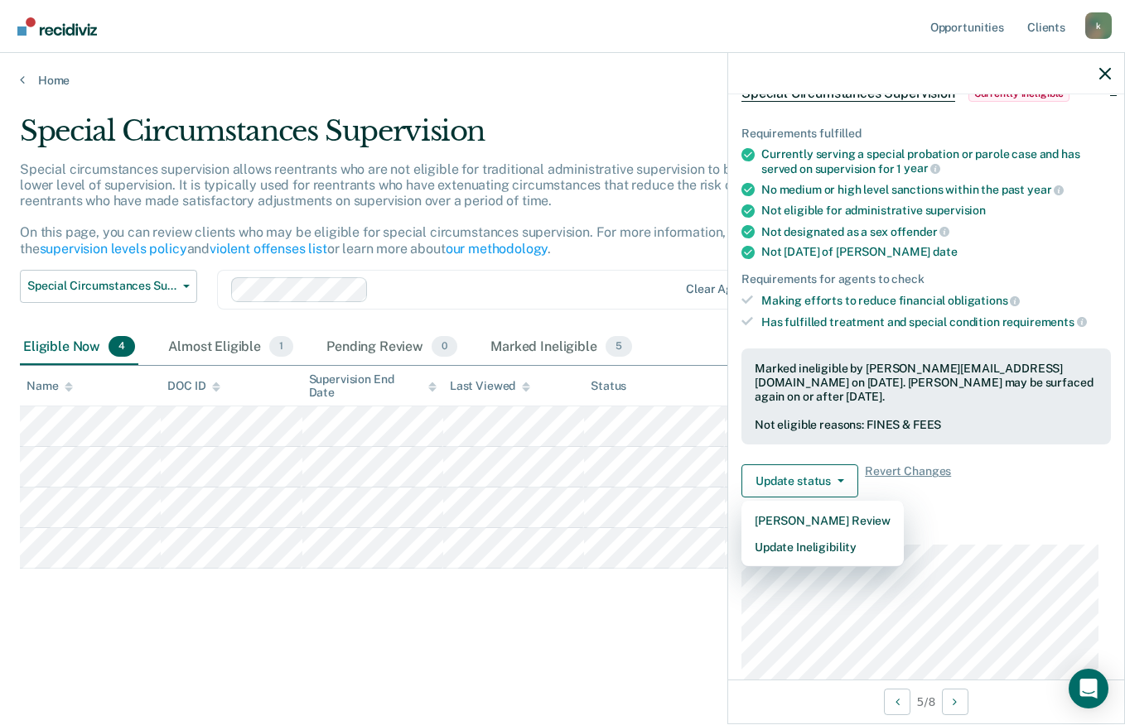
click at [993, 322] on div "Has fulfilled treatment and special condition requirements" at bounding box center [935, 322] width 349 height 15
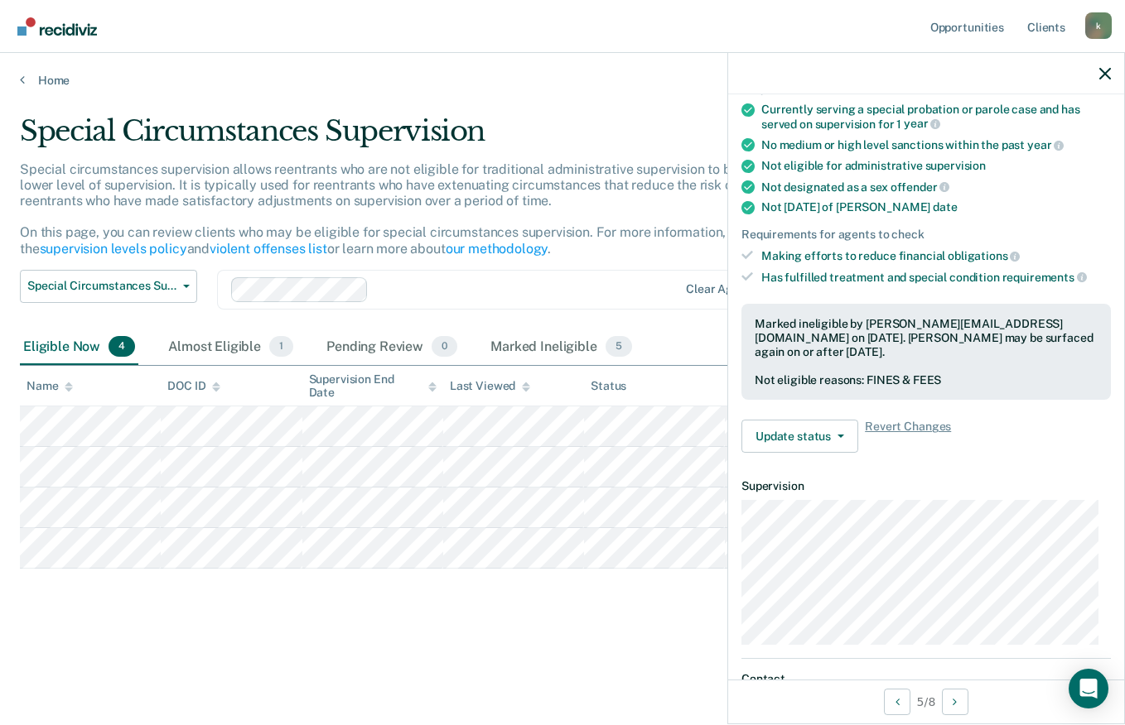
scroll to position [0, 0]
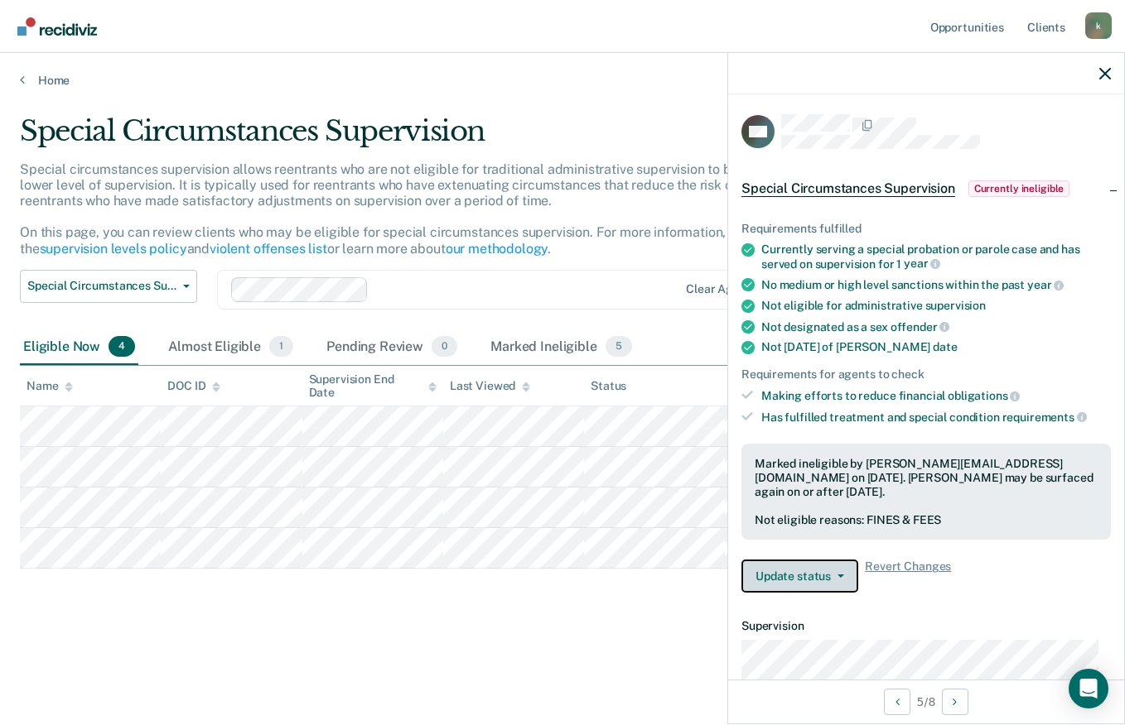
click at [822, 582] on button "Update status" at bounding box center [799, 576] width 117 height 33
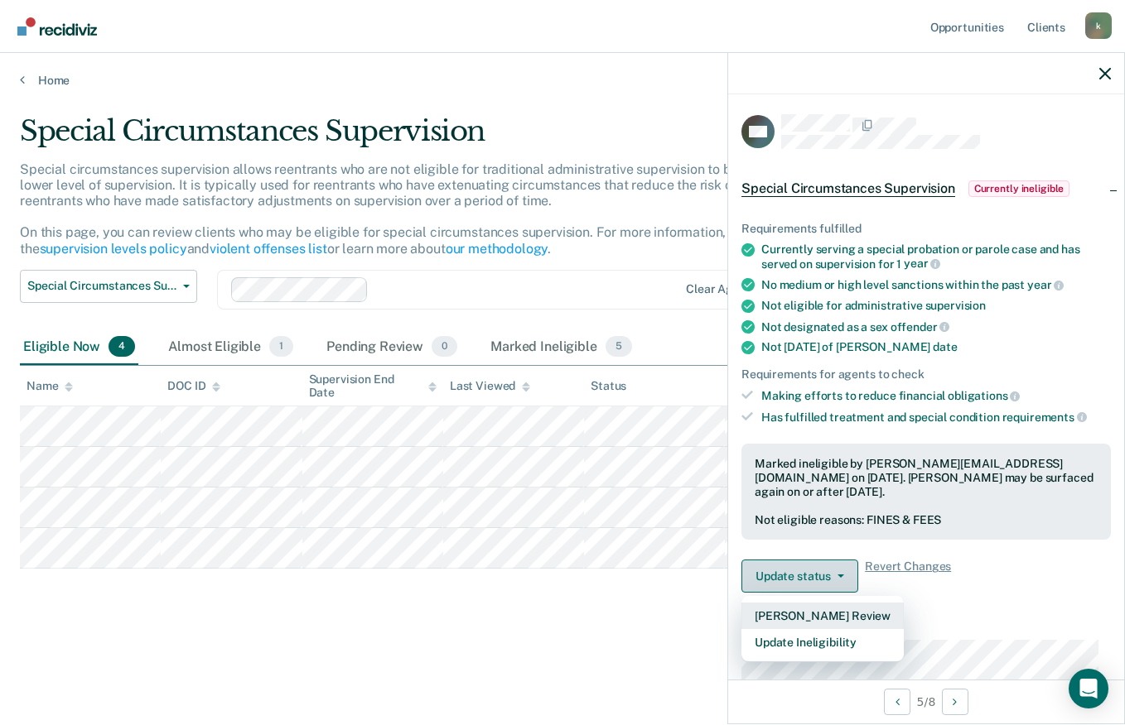
click at [833, 613] on button "[PERSON_NAME] Review" at bounding box center [822, 616] width 162 height 27
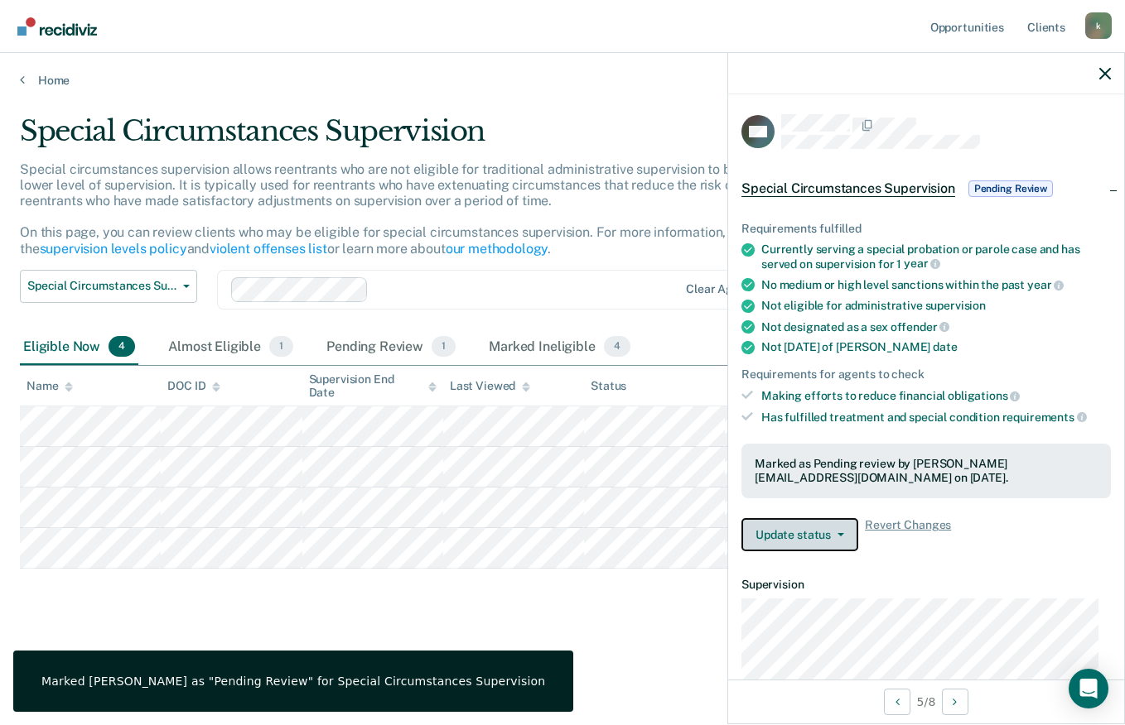
click at [839, 533] on icon "button" at bounding box center [840, 534] width 7 height 3
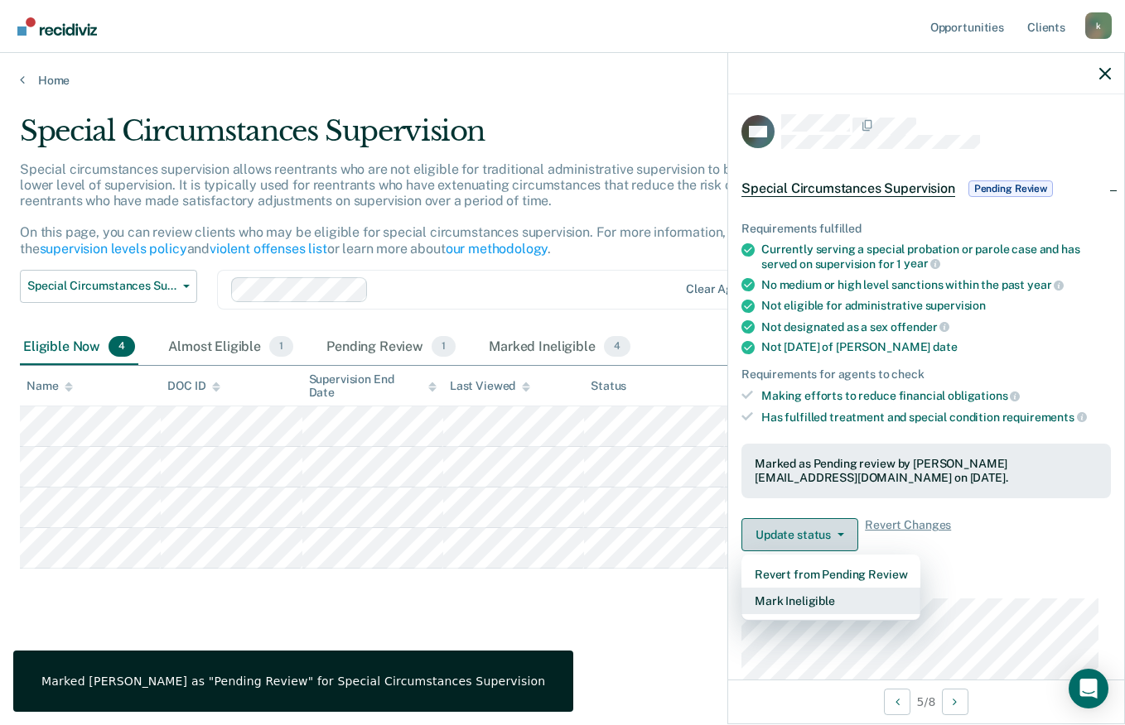
click at [821, 602] on button "Mark Ineligible" at bounding box center [830, 601] width 179 height 27
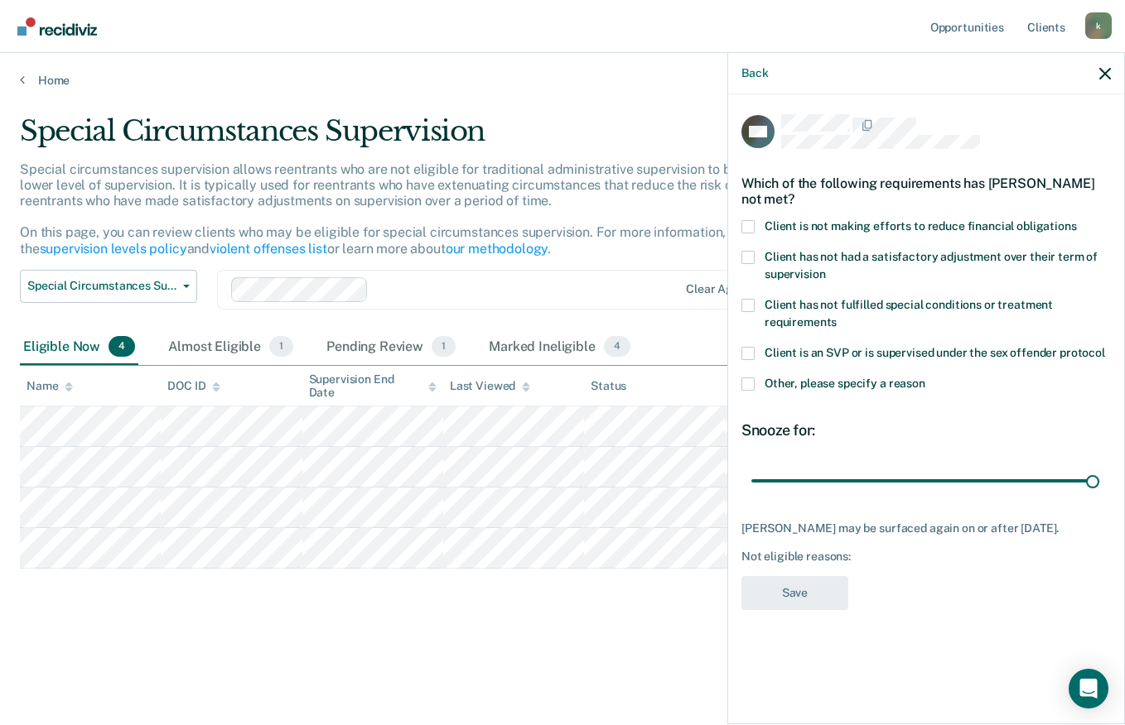
type input "179"
click at [751, 220] on span at bounding box center [747, 226] width 13 height 13
click at [1077, 220] on input "Client is not making efforts to reduce financial obligations" at bounding box center [1077, 220] width 0 height 0
click at [803, 576] on button "Save" at bounding box center [794, 593] width 107 height 34
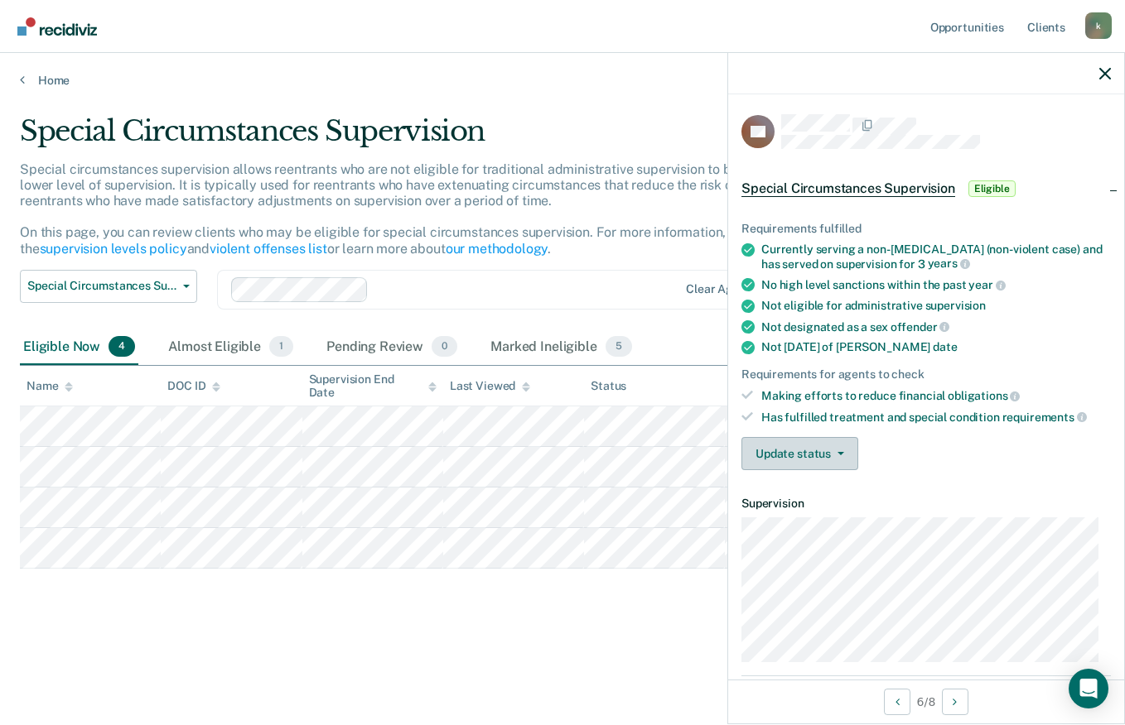
click at [822, 452] on button "Update status" at bounding box center [799, 453] width 117 height 33
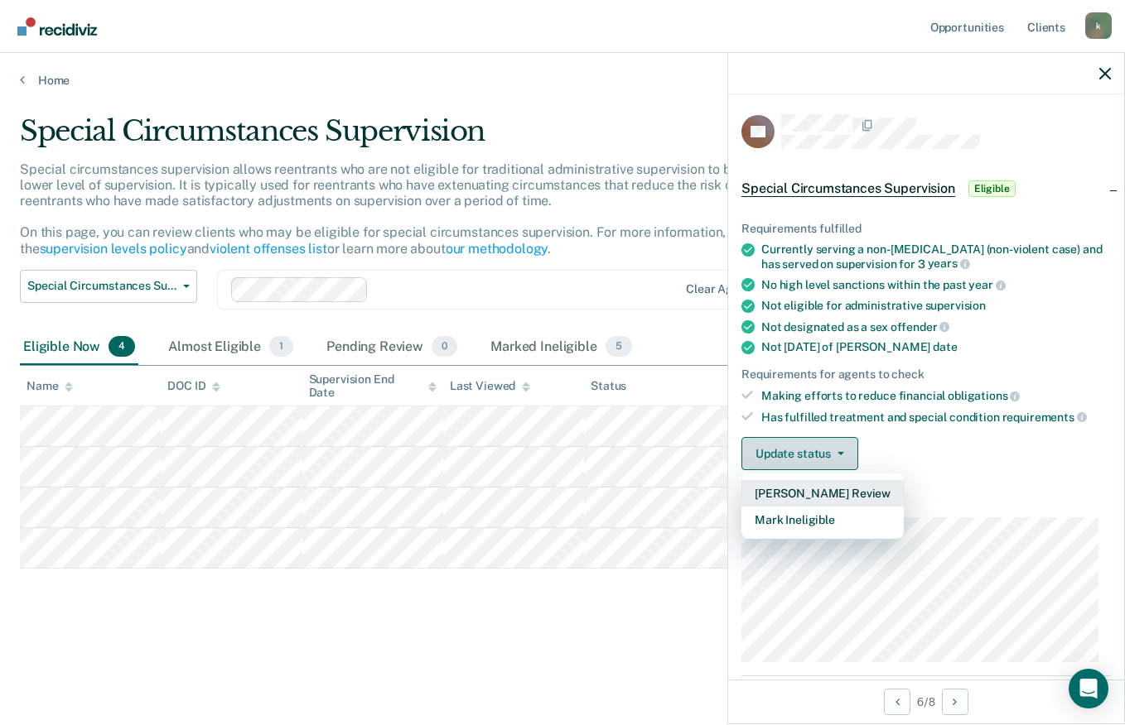
click at [841, 492] on button "[PERSON_NAME] Review" at bounding box center [822, 493] width 162 height 27
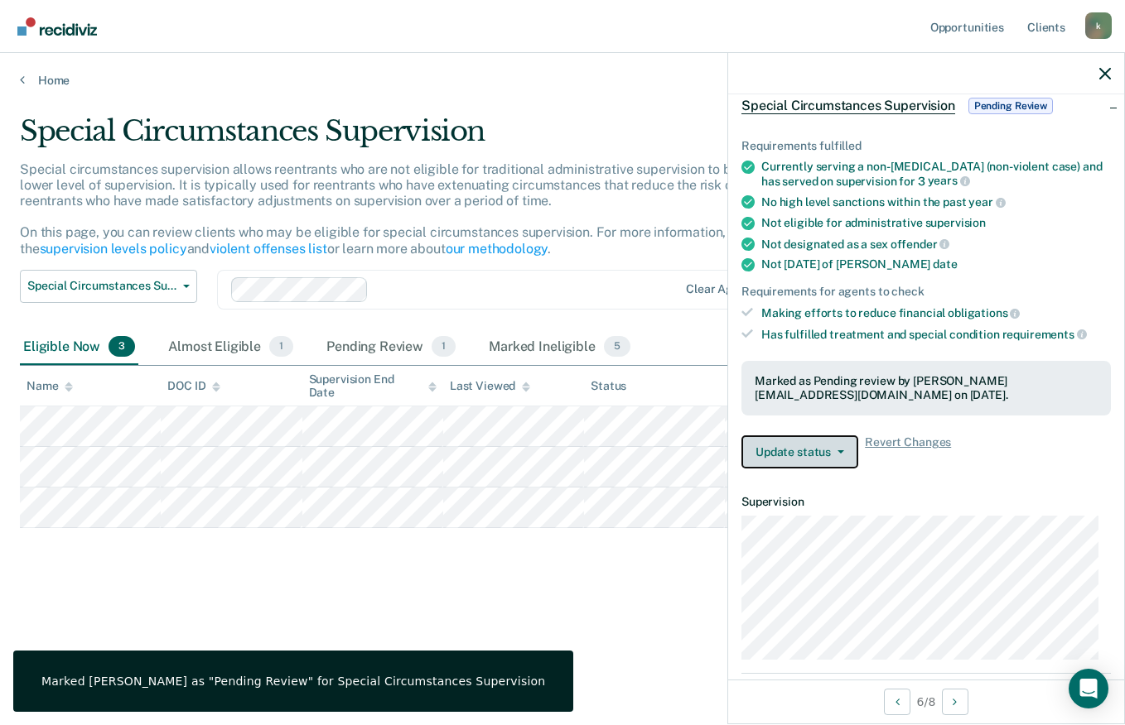
scroll to position [84, 0]
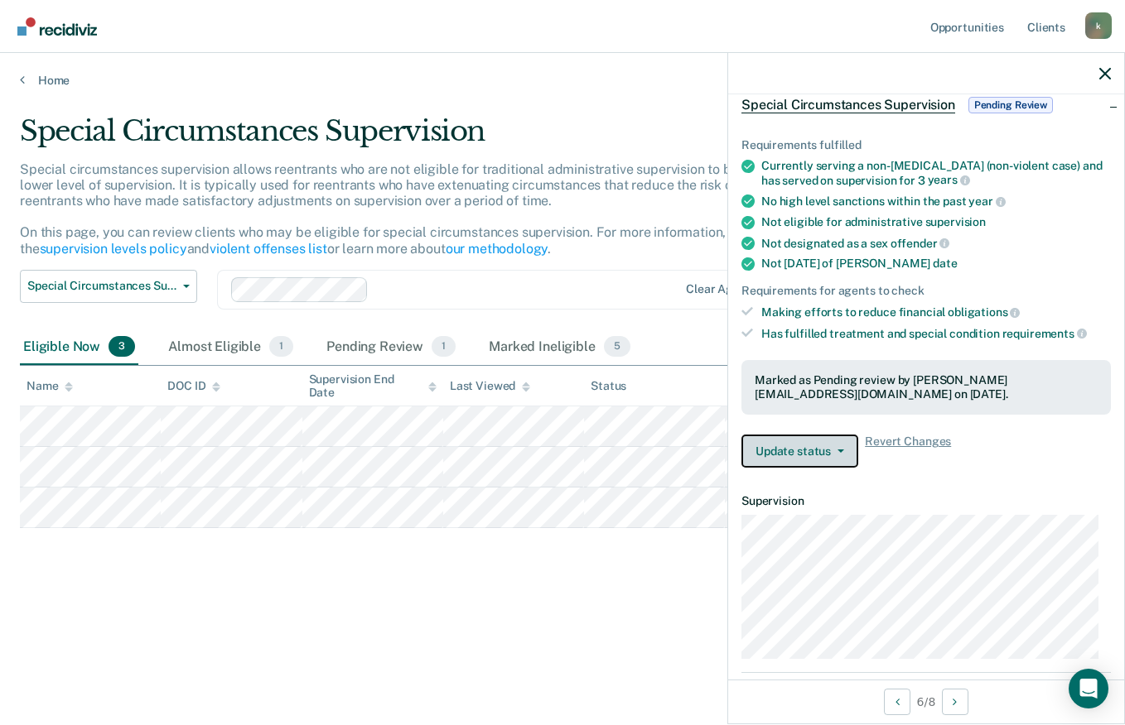
click at [839, 450] on icon "button" at bounding box center [840, 451] width 7 height 3
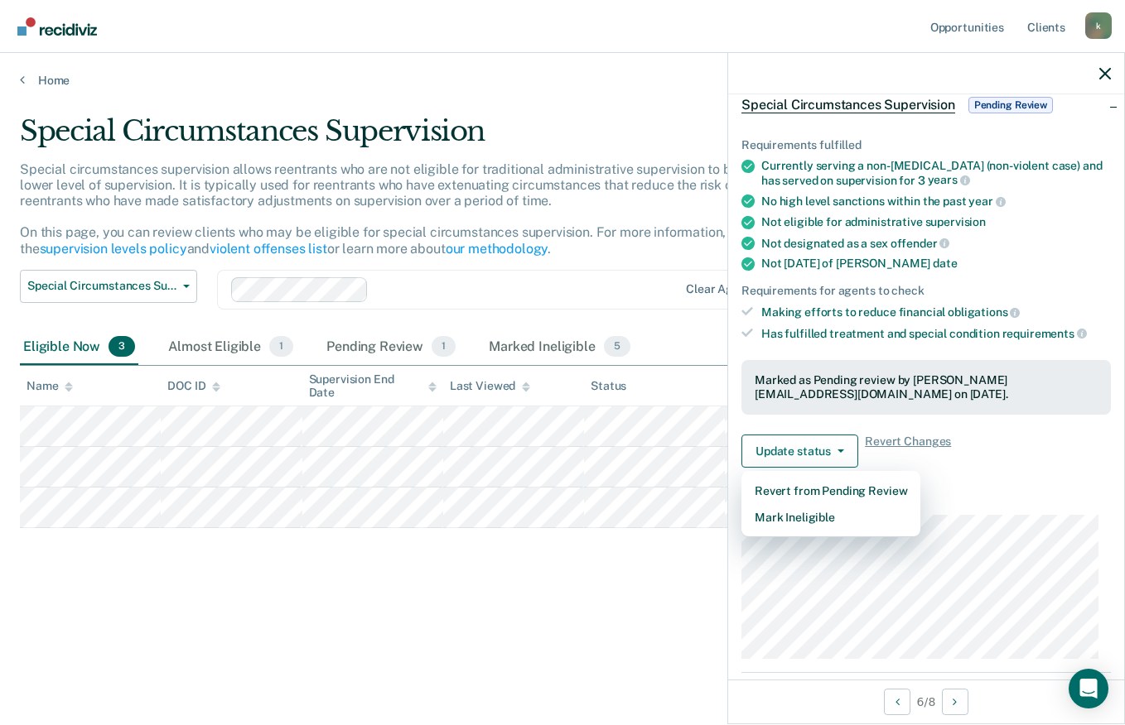
click at [1015, 499] on dt "Supervision" at bounding box center [925, 501] width 369 height 14
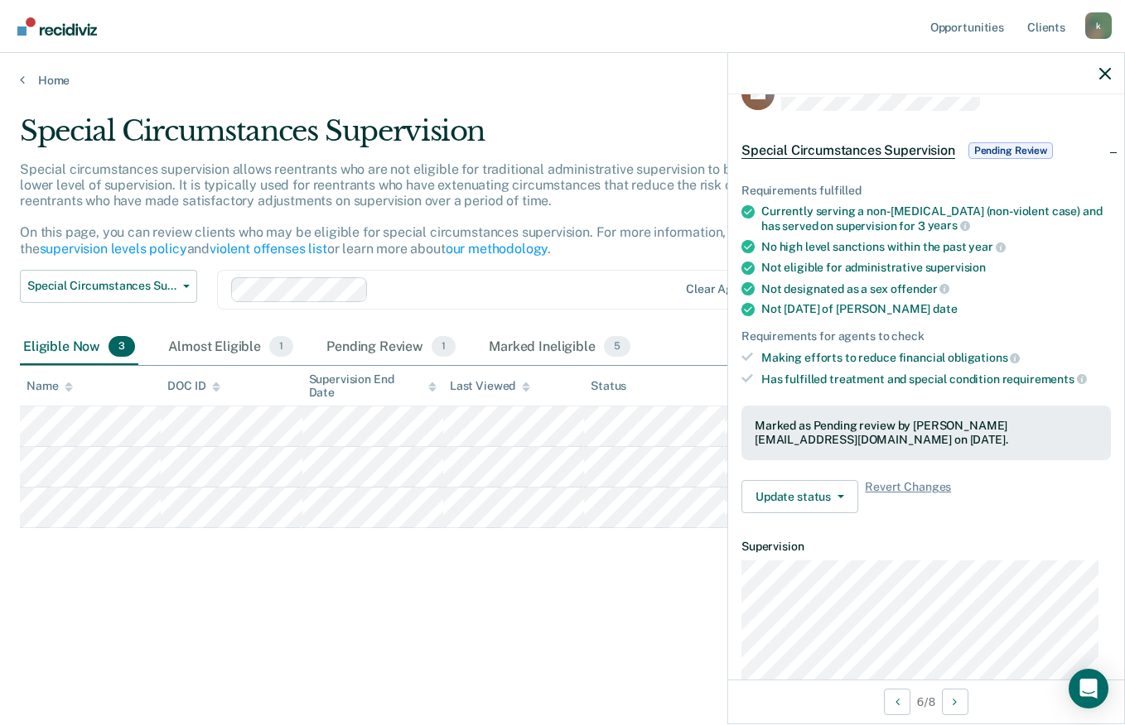
scroll to position [0, 0]
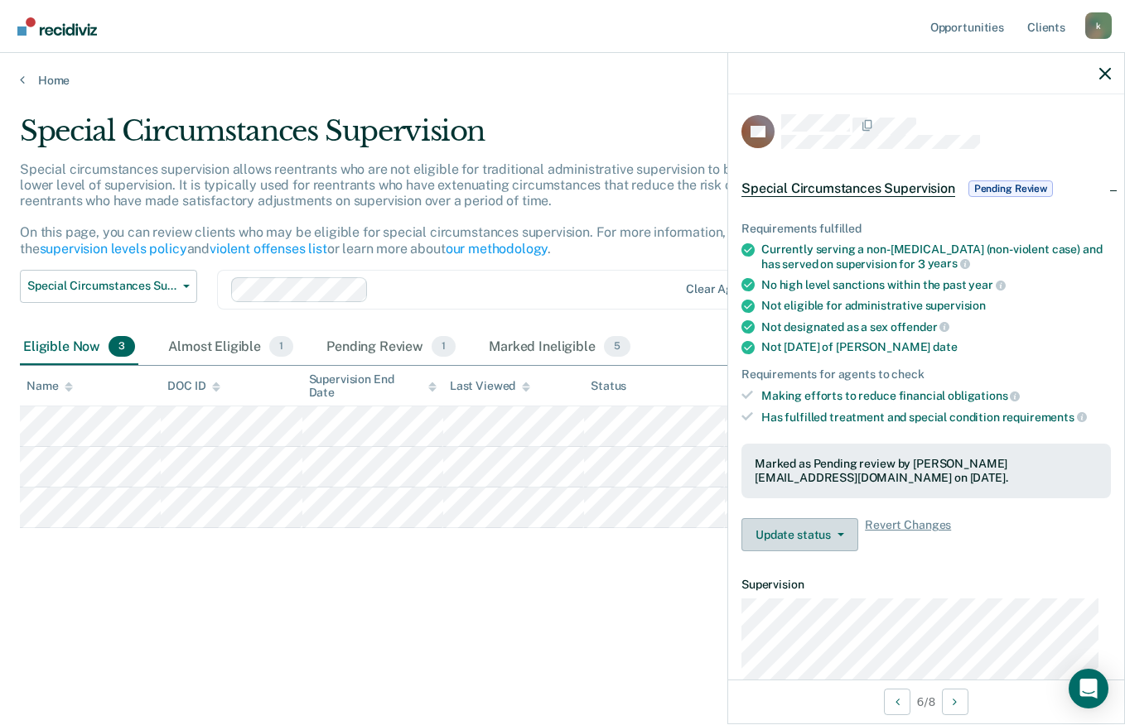
click at [837, 533] on icon "button" at bounding box center [840, 534] width 7 height 3
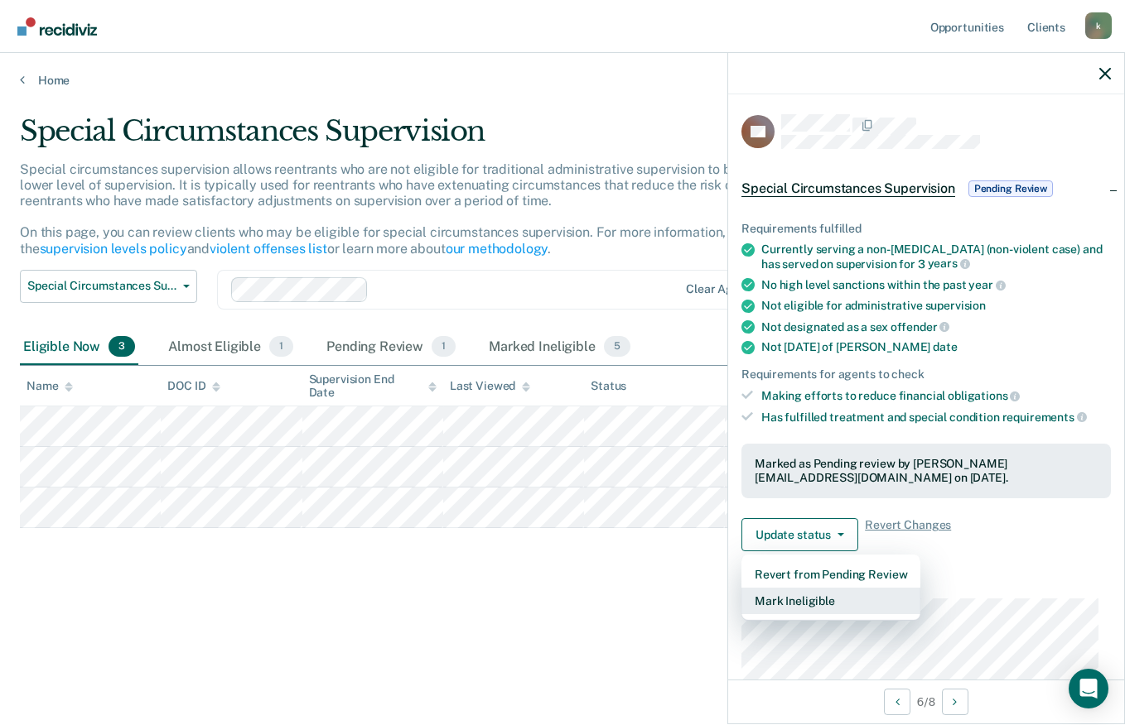
click at [803, 602] on button "Mark Ineligible" at bounding box center [830, 601] width 179 height 27
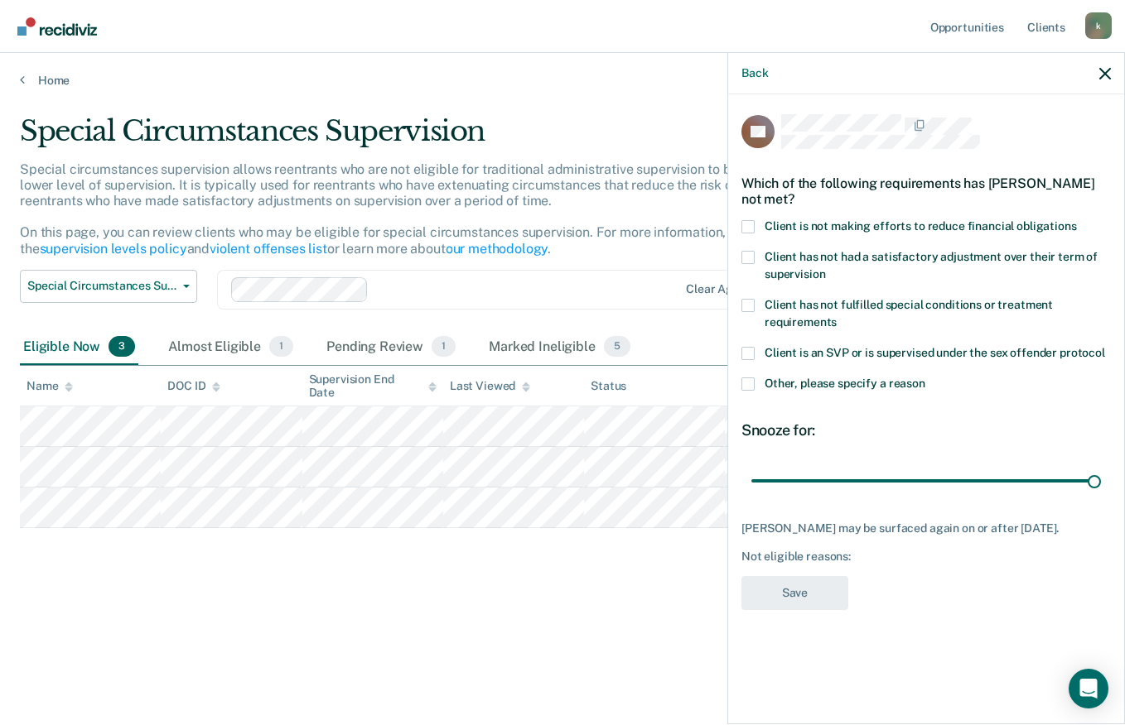
type input "180"
click at [748, 225] on span at bounding box center [747, 226] width 13 height 13
click at [1077, 220] on input "Client is not making efforts to reduce financial obligations" at bounding box center [1077, 220] width 0 height 0
click at [810, 595] on button "Save" at bounding box center [794, 593] width 107 height 34
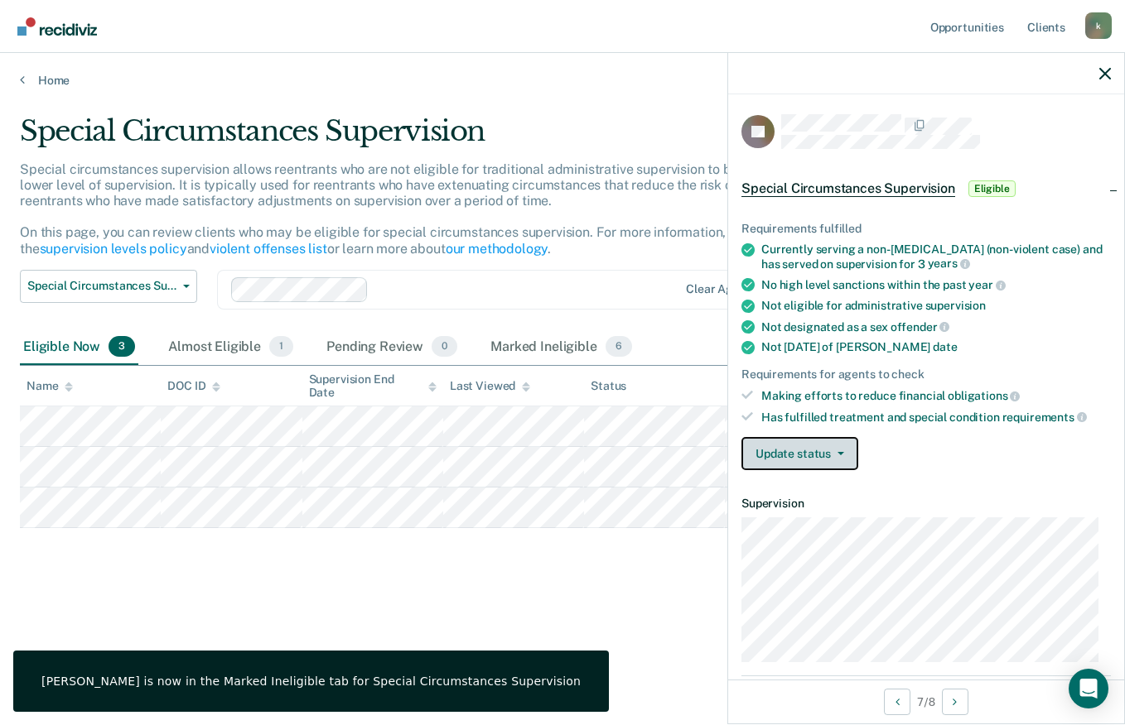
click at [827, 455] on button "Update status" at bounding box center [799, 453] width 117 height 33
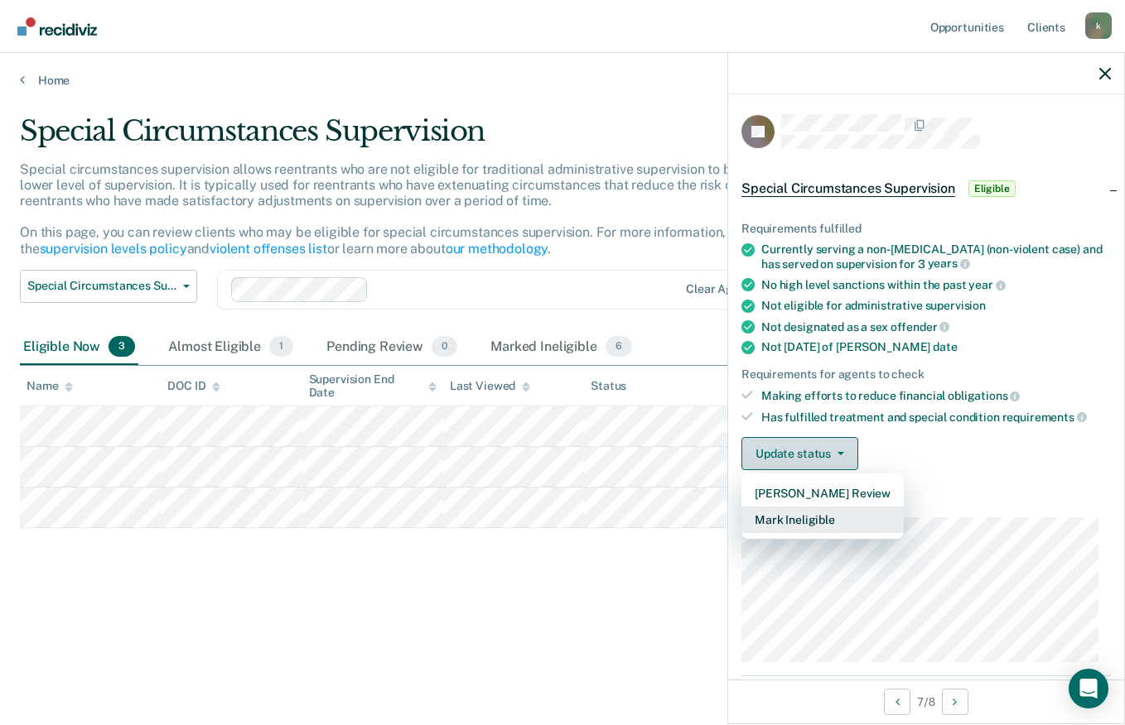
click at [816, 523] on button "Mark Ineligible" at bounding box center [822, 520] width 162 height 27
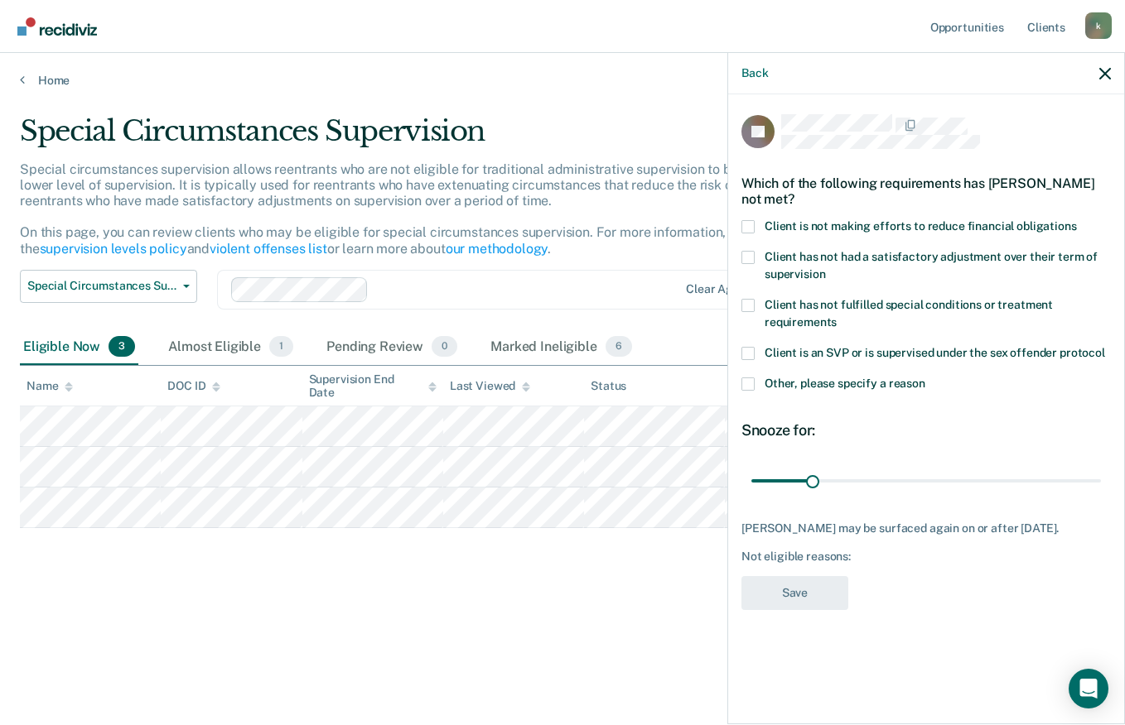
click at [742, 225] on span at bounding box center [747, 226] width 13 height 13
click at [1077, 220] on input "Client is not making efforts to reduce financial obligations" at bounding box center [1077, 220] width 0 height 0
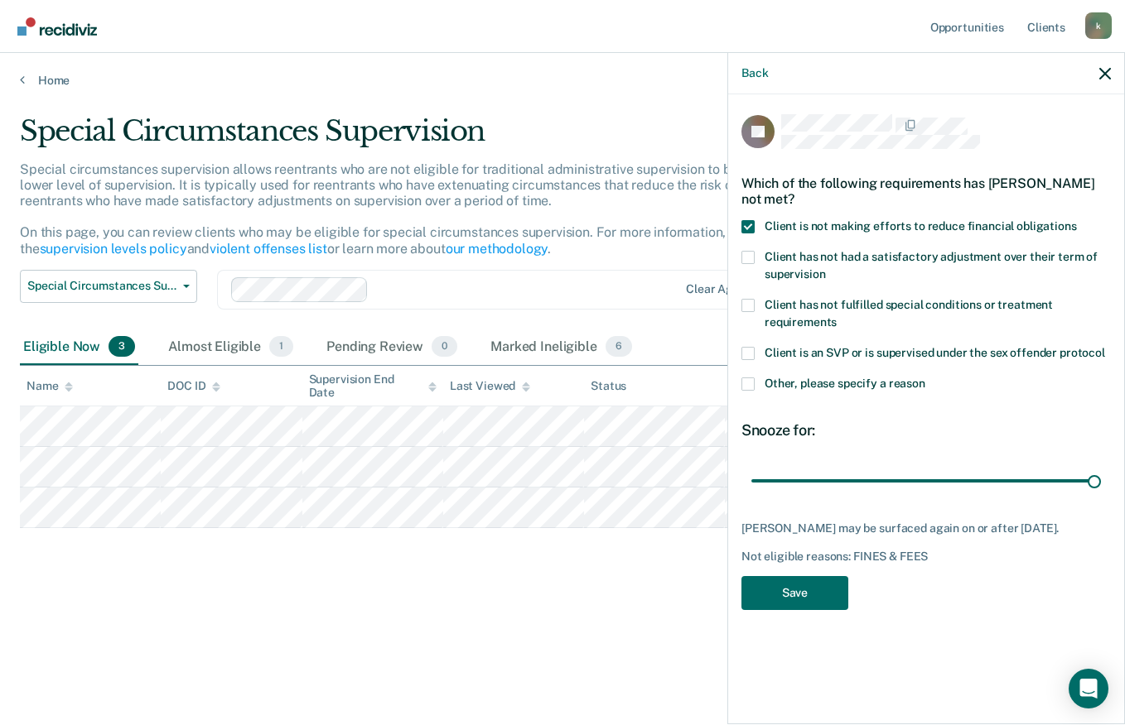
type input "180"
click at [810, 586] on button "Save" at bounding box center [794, 593] width 107 height 34
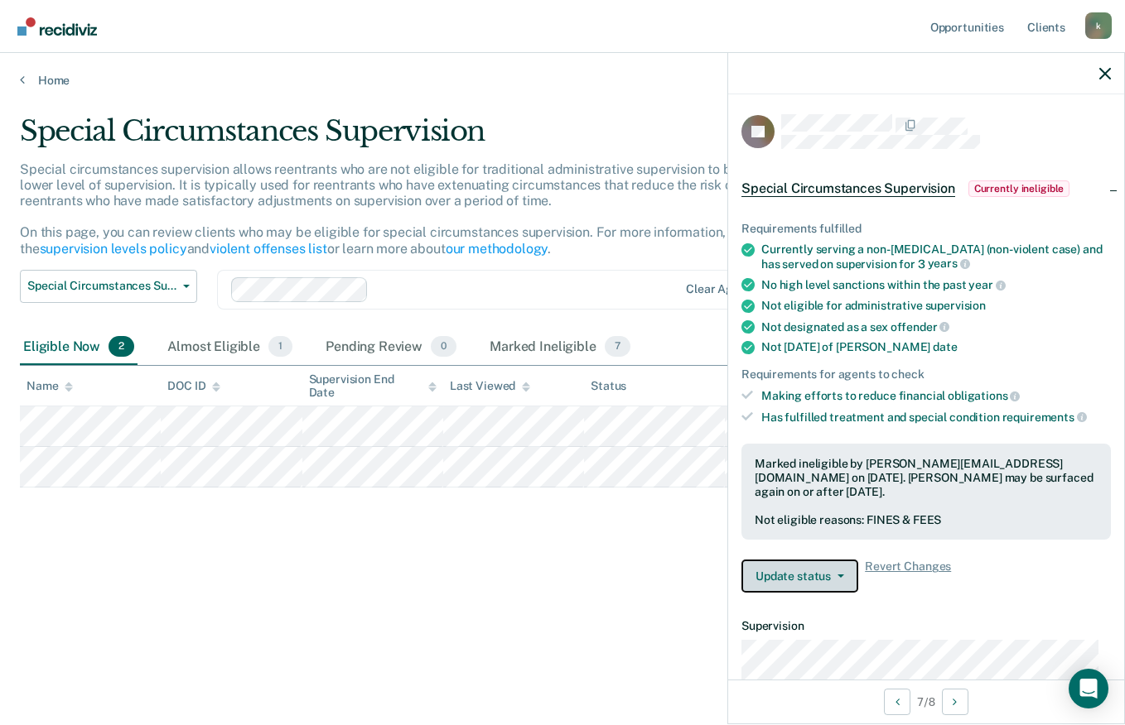
click at [802, 579] on button "Update status" at bounding box center [799, 576] width 117 height 33
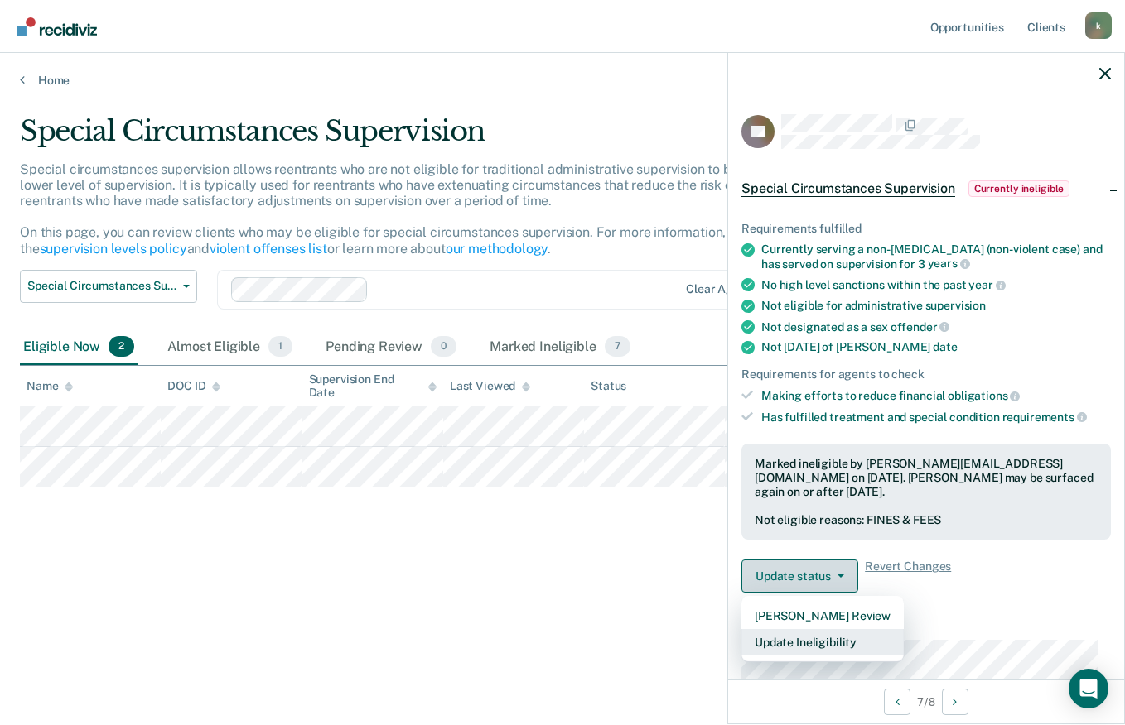
click at [812, 639] on button "Update Ineligibility" at bounding box center [822, 642] width 162 height 27
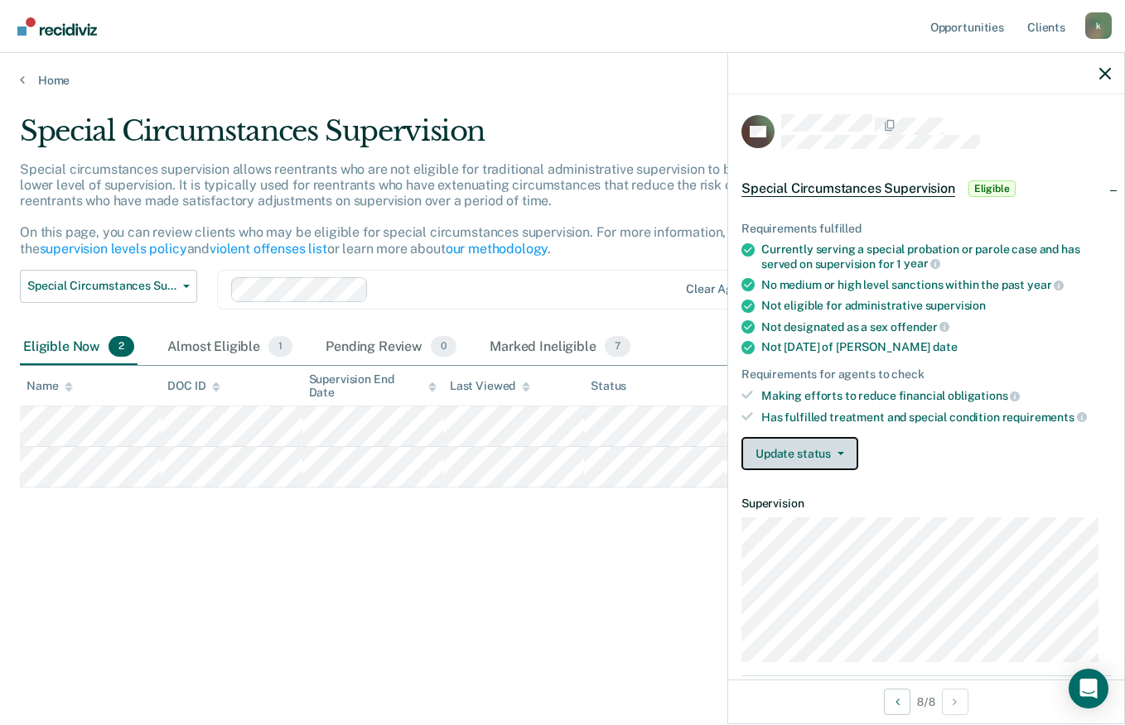
click at [837, 452] on icon "button" at bounding box center [840, 453] width 7 height 3
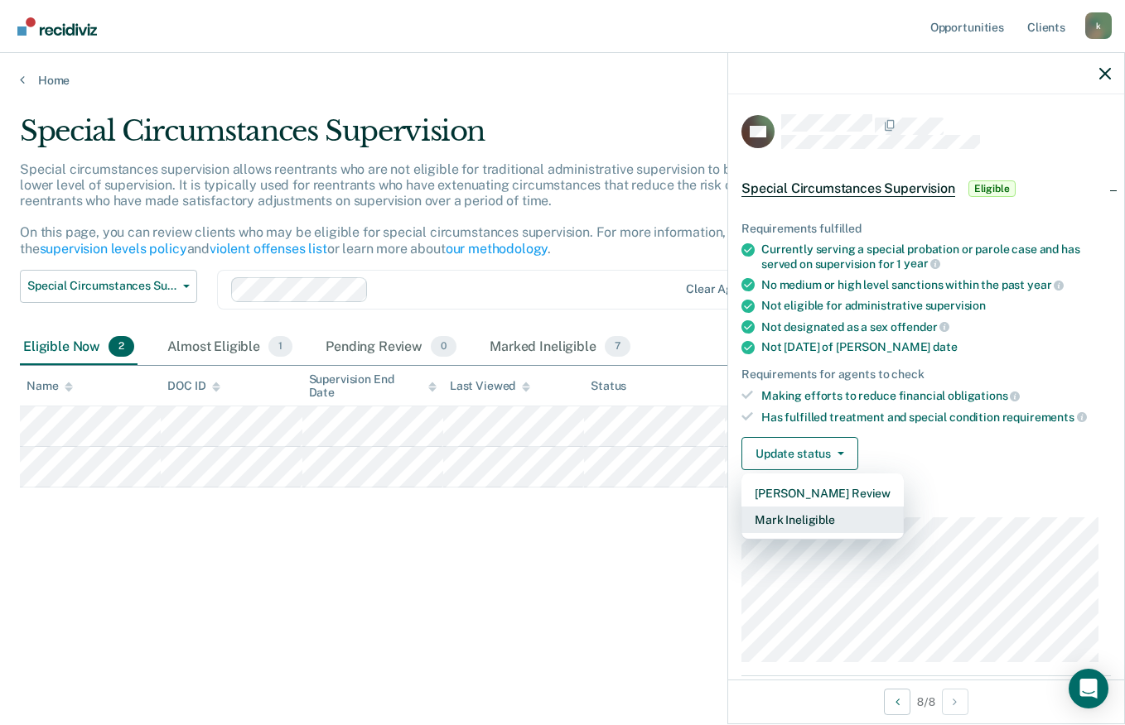
click at [811, 518] on button "Mark Ineligible" at bounding box center [822, 520] width 162 height 27
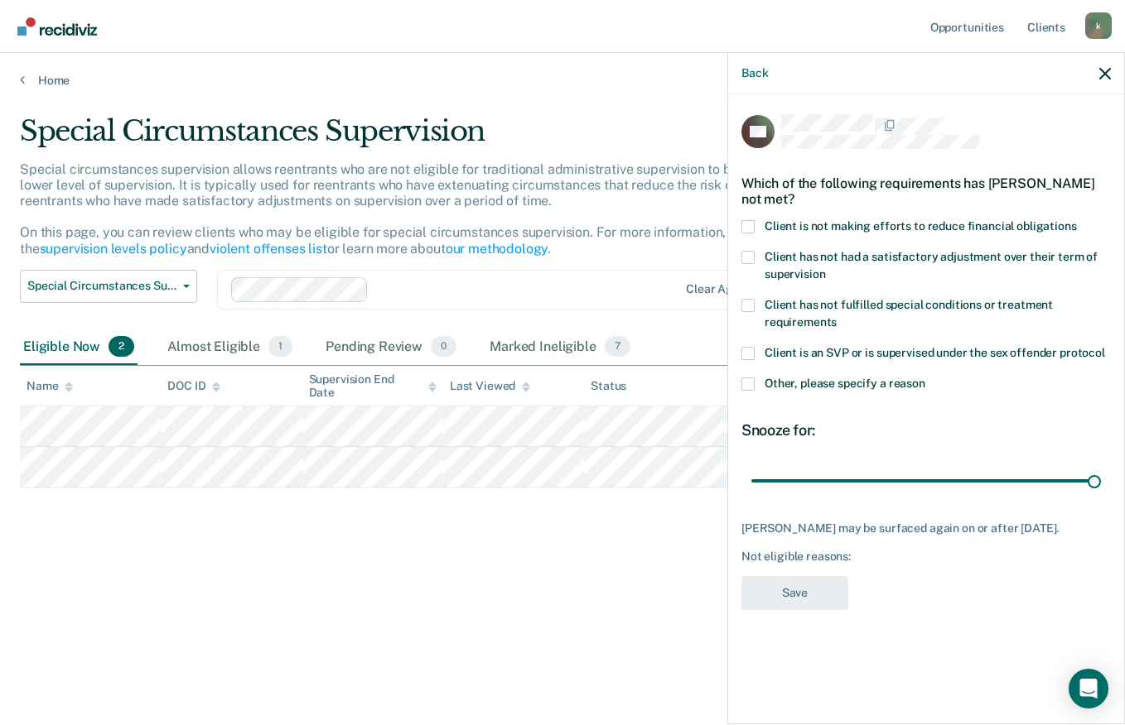
type input "180"
click at [746, 230] on span at bounding box center [747, 226] width 13 height 13
click at [1077, 220] on input "Client is not making efforts to reduce financial obligations" at bounding box center [1077, 220] width 0 height 0
click at [798, 598] on button "Save" at bounding box center [794, 593] width 107 height 34
